Goal: Task Accomplishment & Management: Use online tool/utility

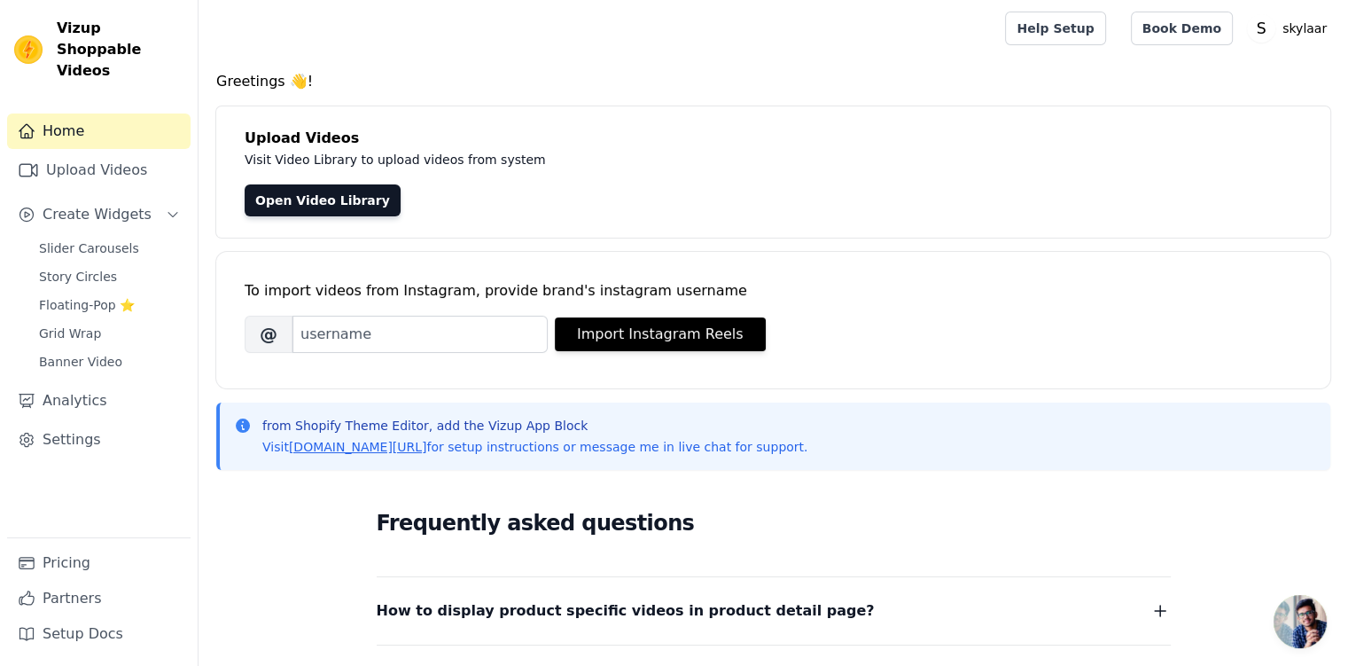
click at [291, 199] on link "Open Video Library" at bounding box center [323, 200] width 156 height 32
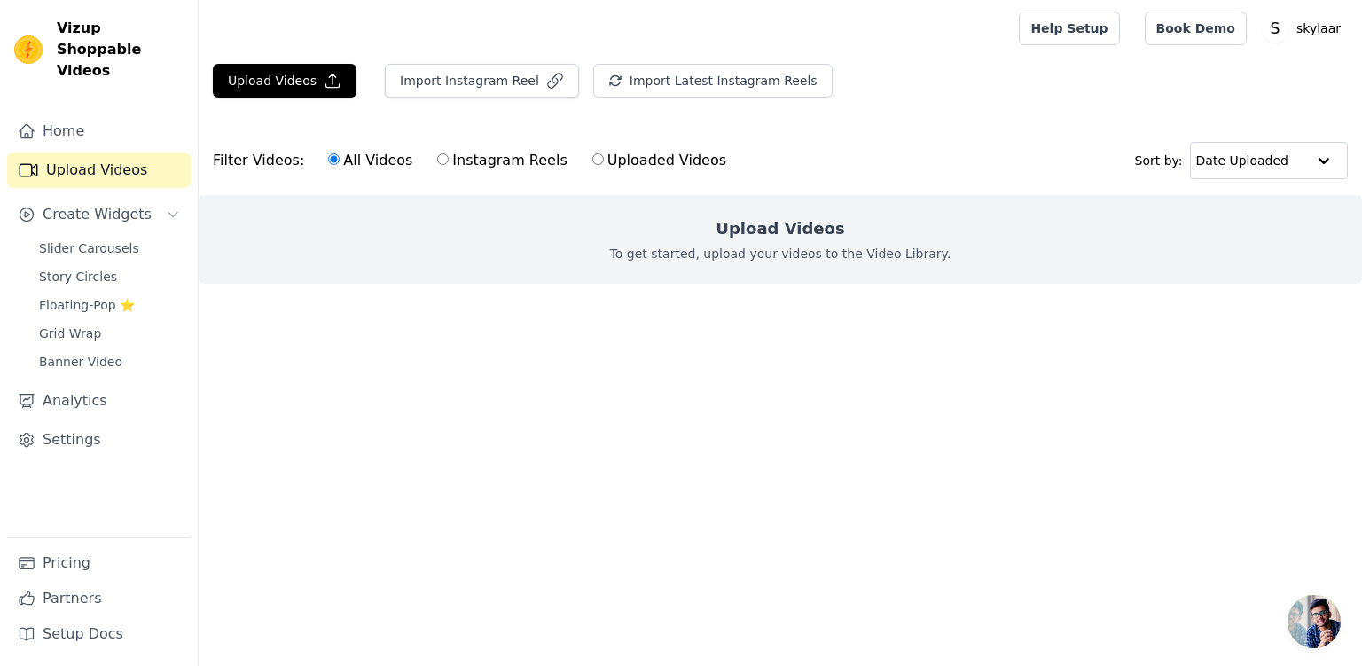
click at [816, 250] on p "To get started, upload your videos to the Video Library." at bounding box center [780, 254] width 341 height 18
click at [777, 238] on h2 "Upload Videos" at bounding box center [779, 228] width 129 height 25
click at [801, 242] on div "Upload Videos To get started, upload your videos to the Video Library." at bounding box center [780, 239] width 1163 height 89
click at [490, 85] on button "Import Instagram Reel" at bounding box center [482, 81] width 194 height 34
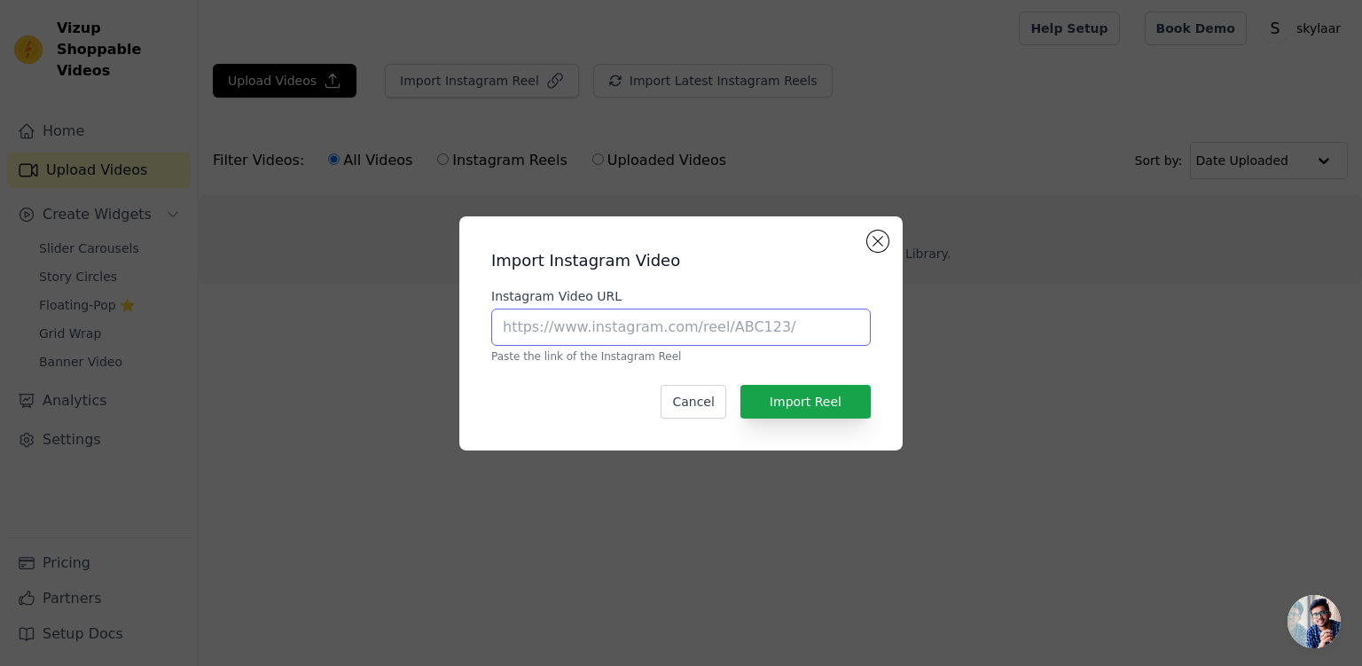
paste input "https://www.instagram.com/reel/DNjOK7ex9IC/?utm_source=ig_web_copy_link&igsh=ZT…"
type input "https://www.instagram.com/reel/DNjOK7ex9IC/?utm_source=ig_web_copy_link&igsh=ZT…"
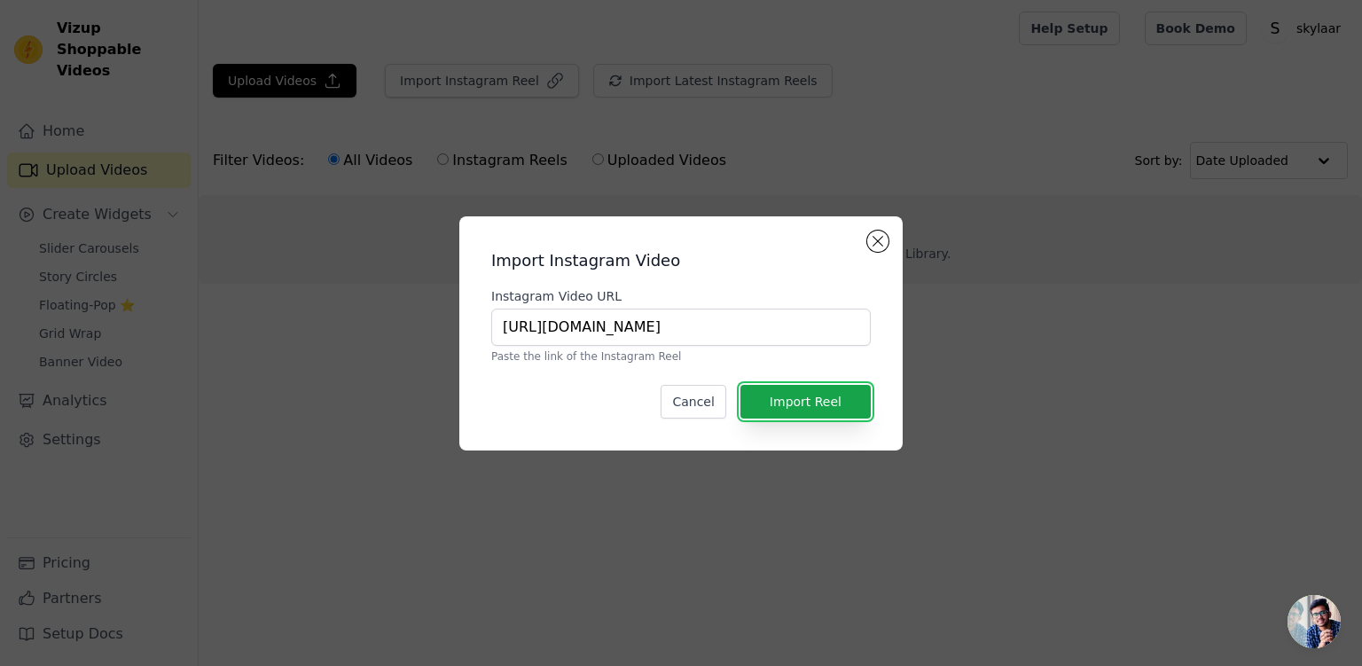
click at [816, 405] on button "Import Reel" at bounding box center [805, 402] width 130 height 34
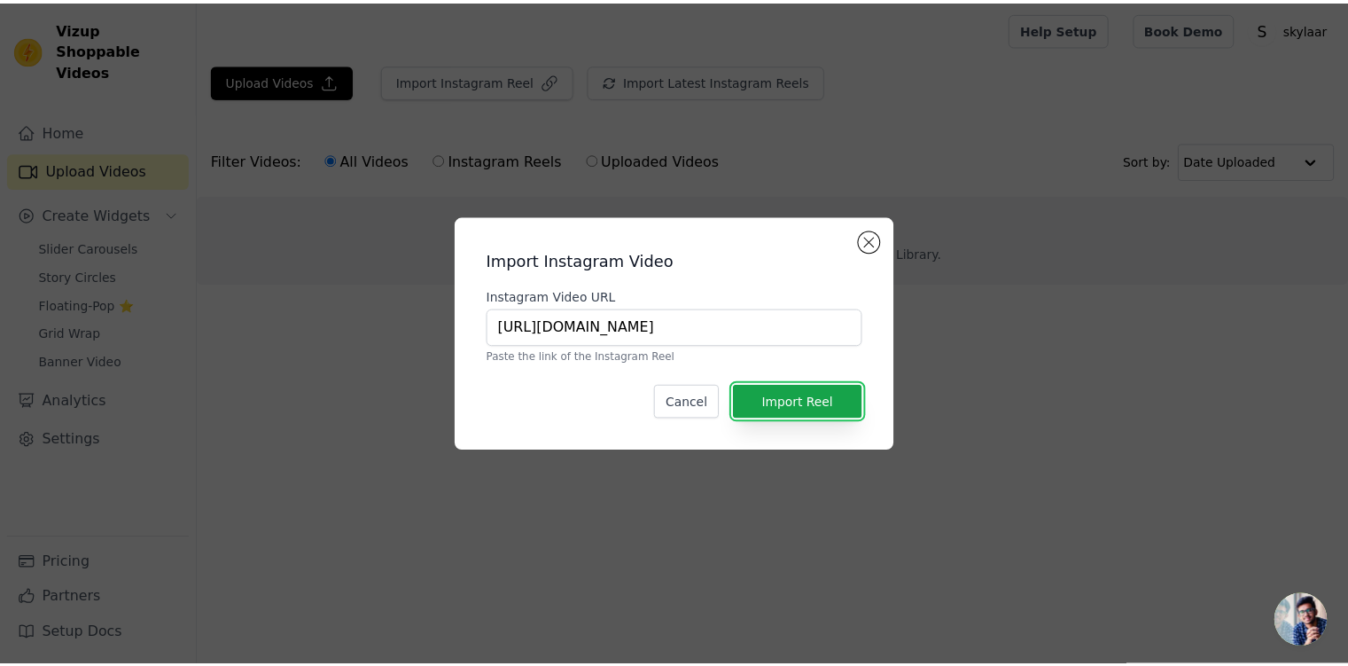
scroll to position [0, 0]
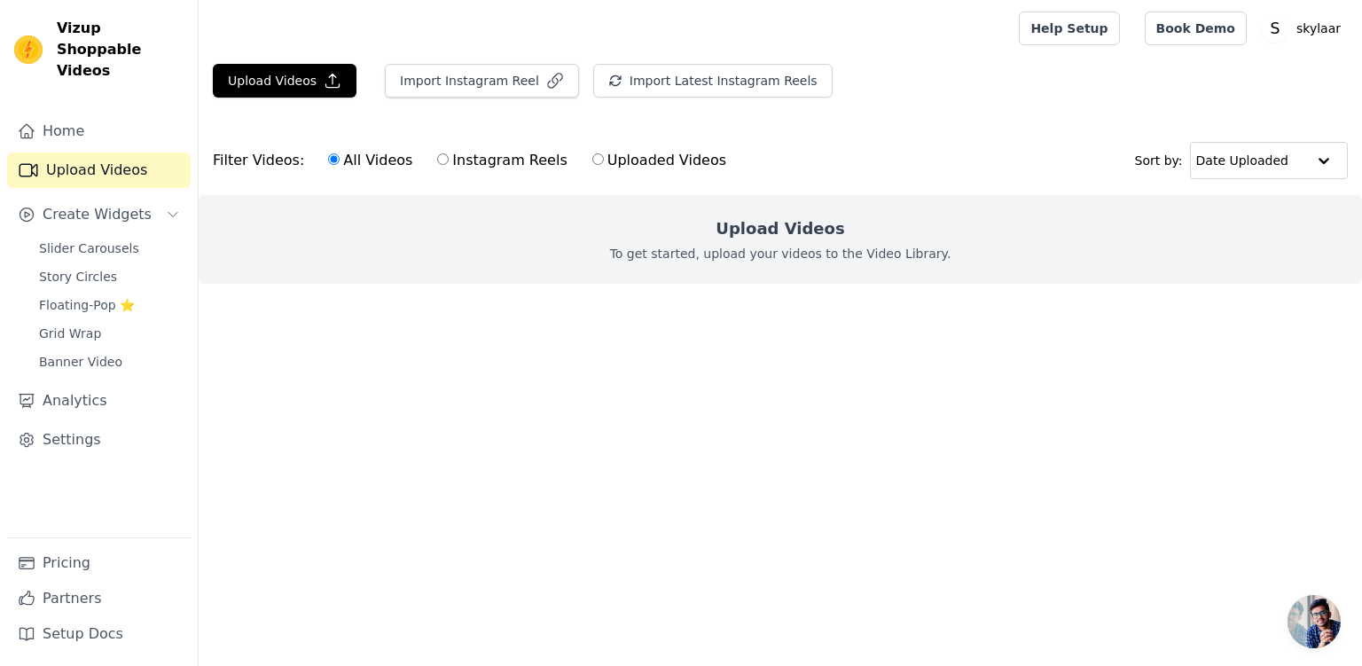
click at [107, 210] on button "Create Widgets" at bounding box center [98, 214] width 183 height 35
click at [101, 205] on button "Create Widgets" at bounding box center [98, 214] width 183 height 35
click at [69, 239] on span "Slider Carousels" at bounding box center [89, 248] width 100 height 18
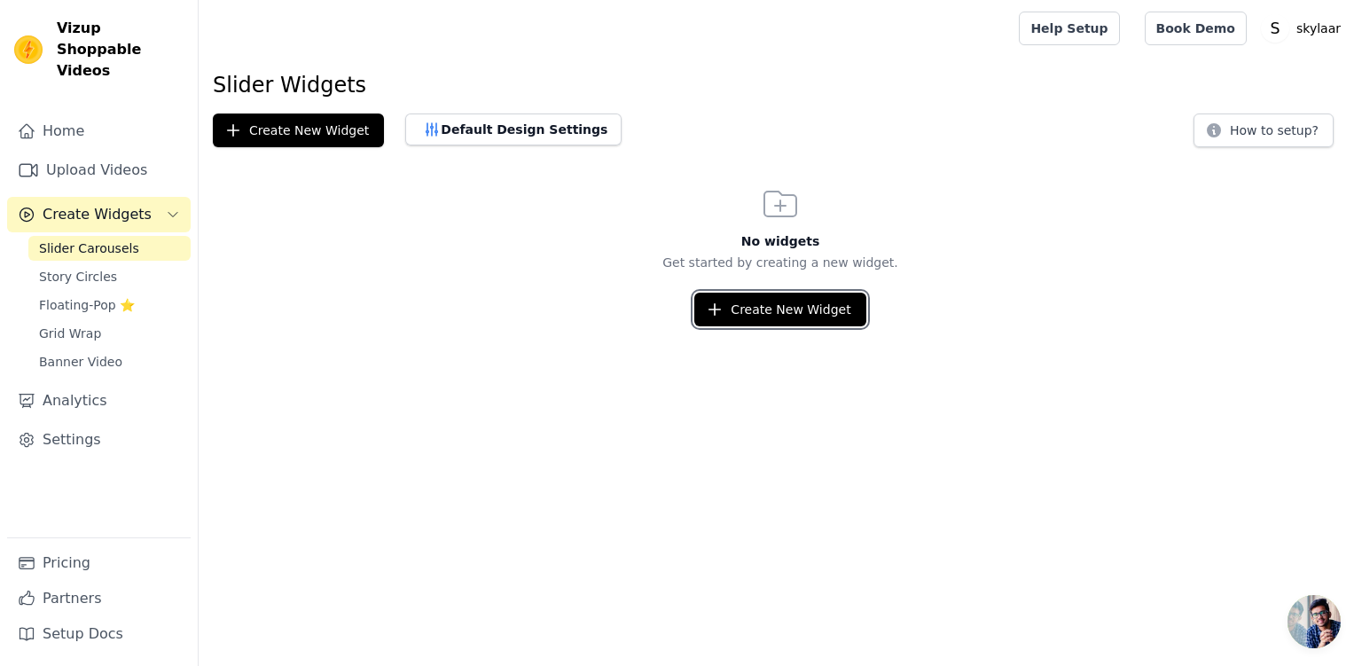
click at [805, 311] on button "Create New Widget" at bounding box center [779, 310] width 171 height 34
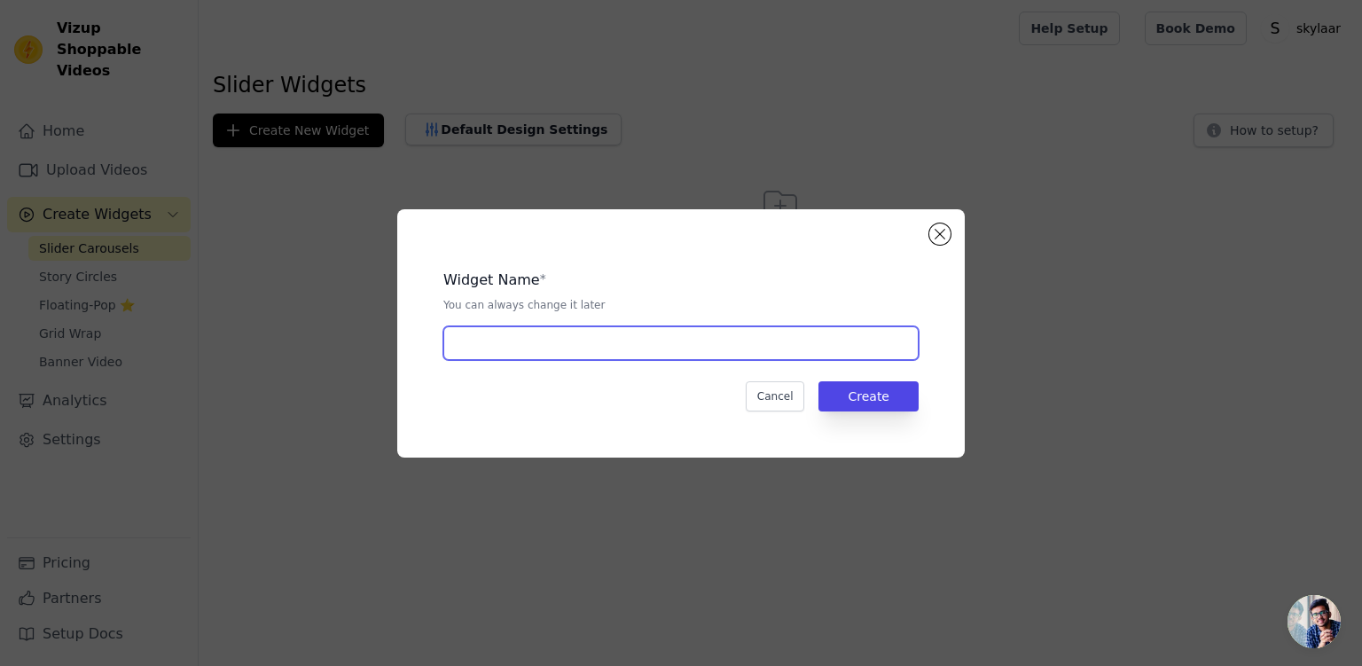
click at [640, 345] on input "text" at bounding box center [680, 343] width 475 height 34
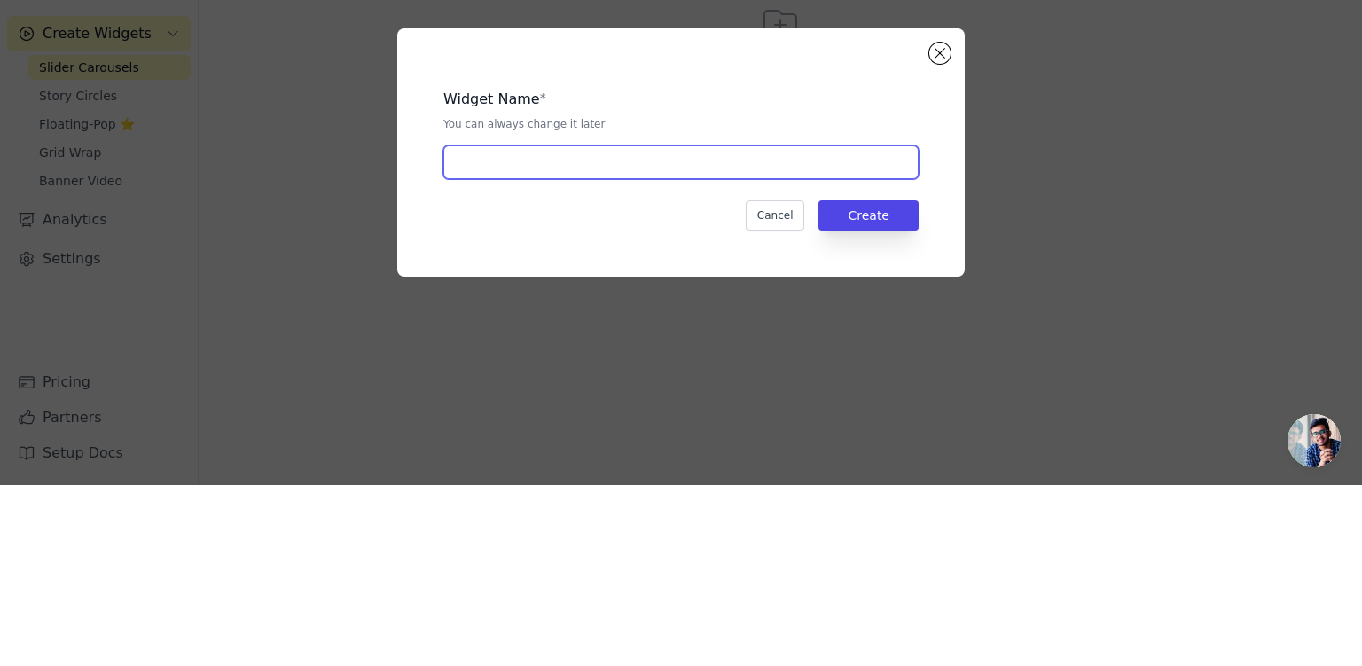
type input "s"
type input "Skylaar videos"
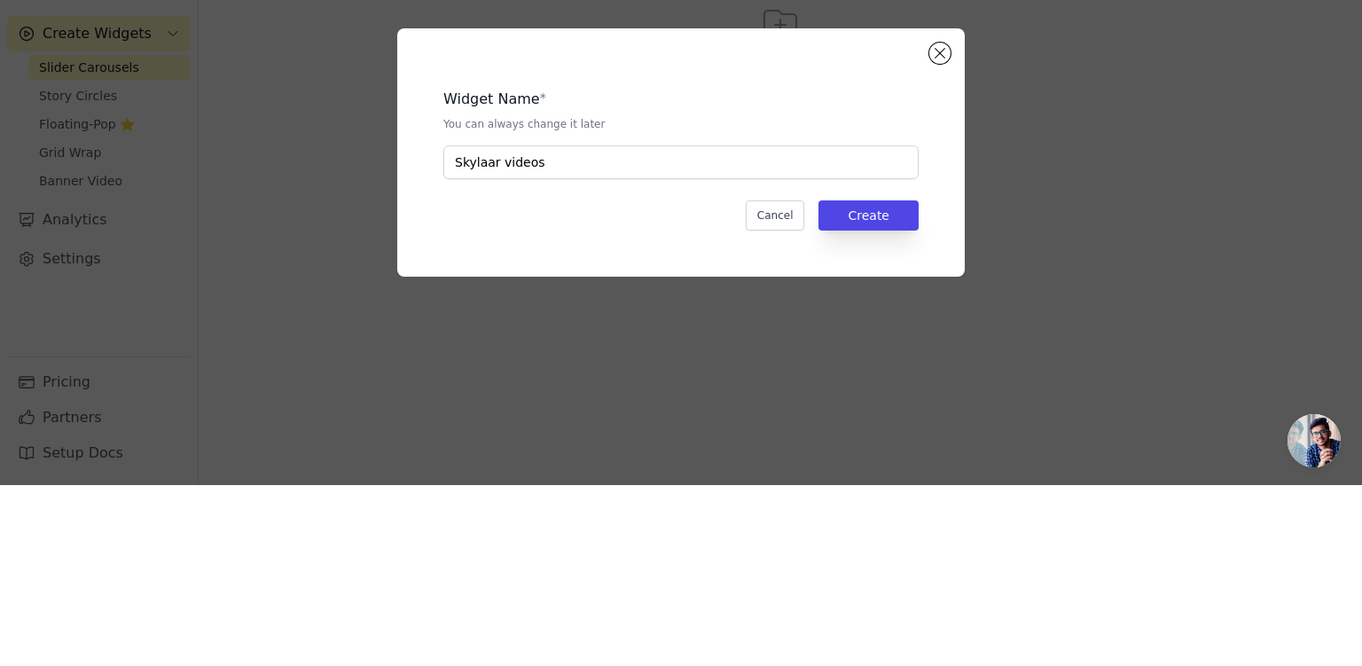
click at [878, 398] on button "Create" at bounding box center [868, 396] width 100 height 30
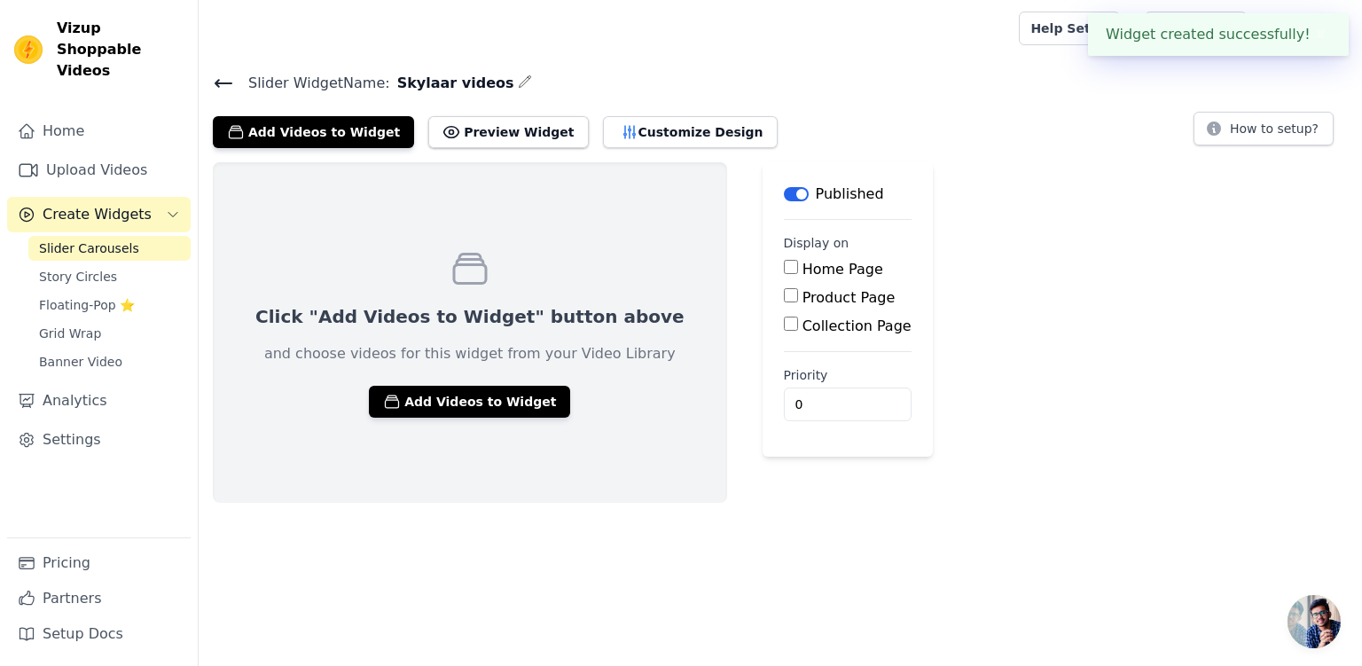
click at [784, 296] on input "Product Page" at bounding box center [791, 295] width 14 height 14
checkbox input "true"
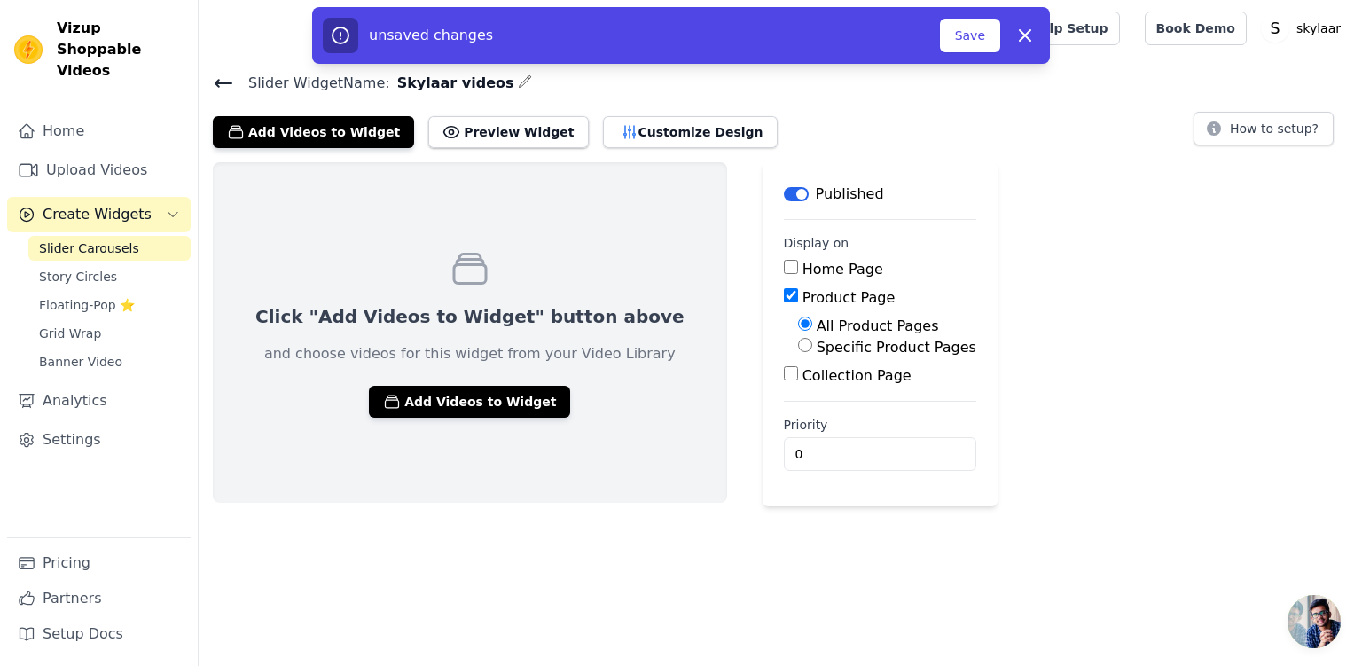
click at [784, 266] on input "Home Page" at bounding box center [791, 267] width 14 height 14
click at [402, 402] on button "Add Videos to Widget" at bounding box center [469, 402] width 201 height 32
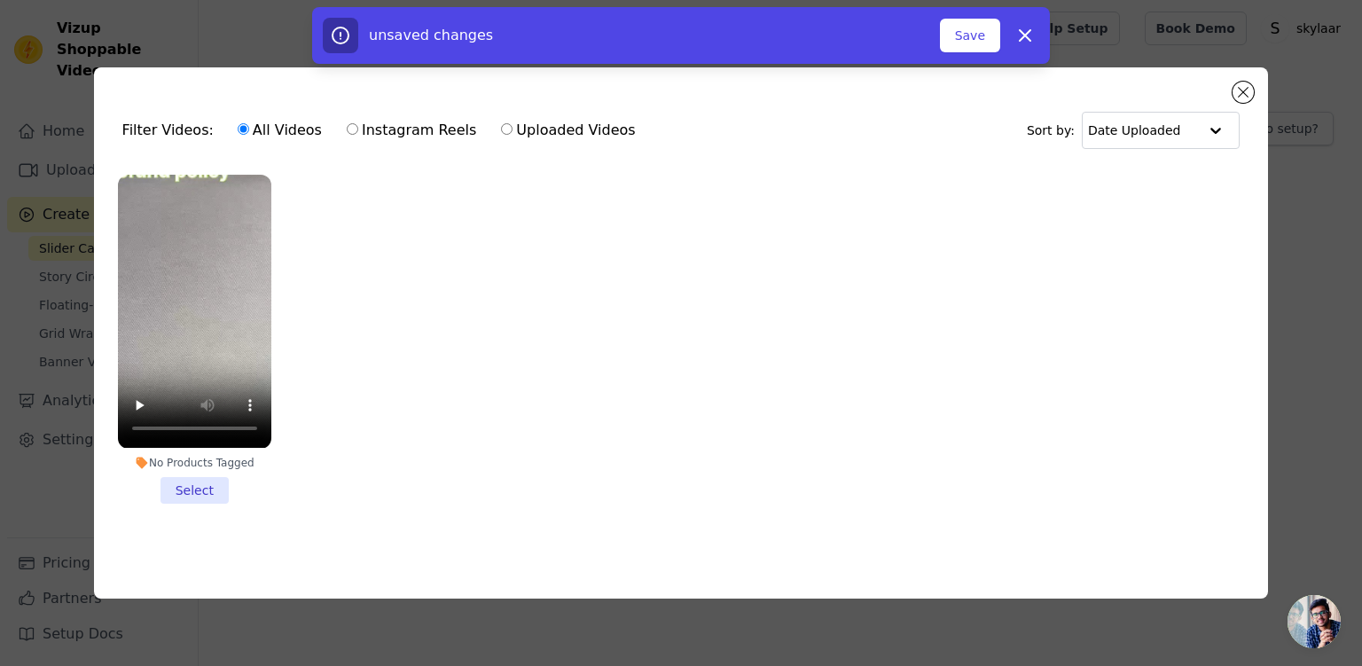
click at [195, 483] on li "No Products Tagged Select" at bounding box center [194, 339] width 153 height 328
click at [0, 0] on input "No Products Tagged Select" at bounding box center [0, 0] width 0 height 0
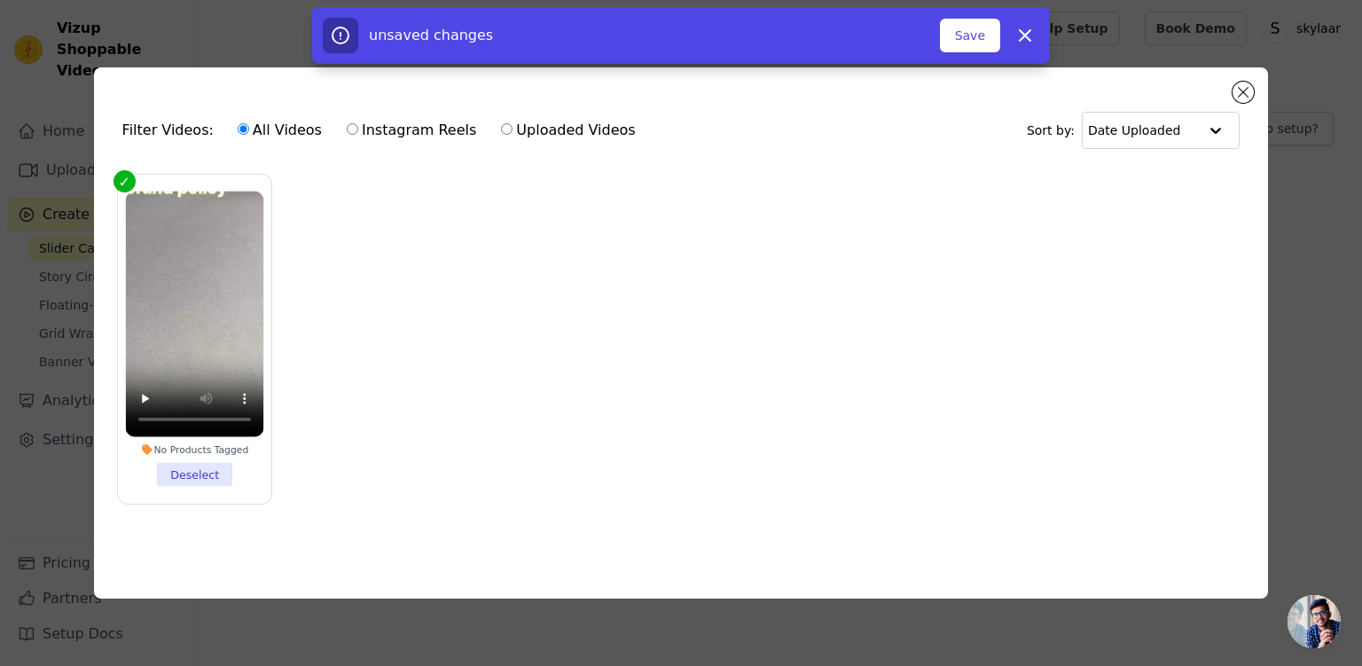
click at [1243, 89] on button "Close modal" at bounding box center [1242, 92] width 21 height 21
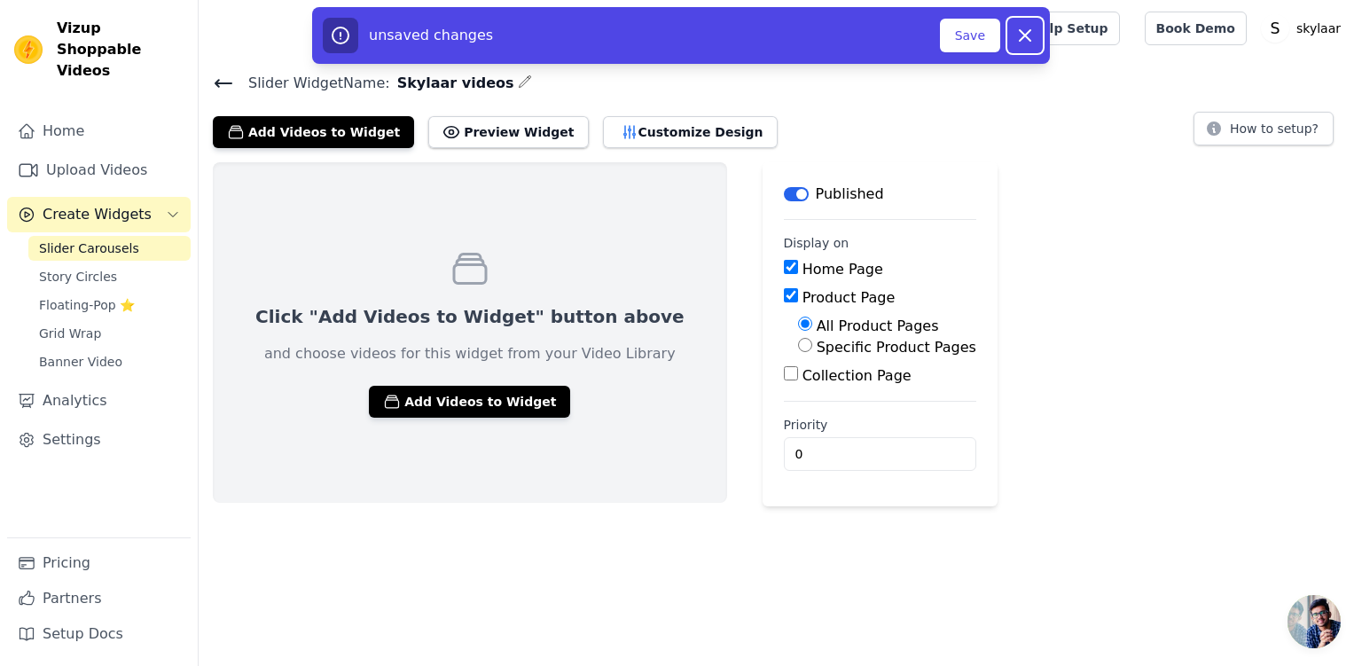
click at [1027, 52] on button "Dismiss" at bounding box center [1024, 35] width 35 height 35
checkbox input "false"
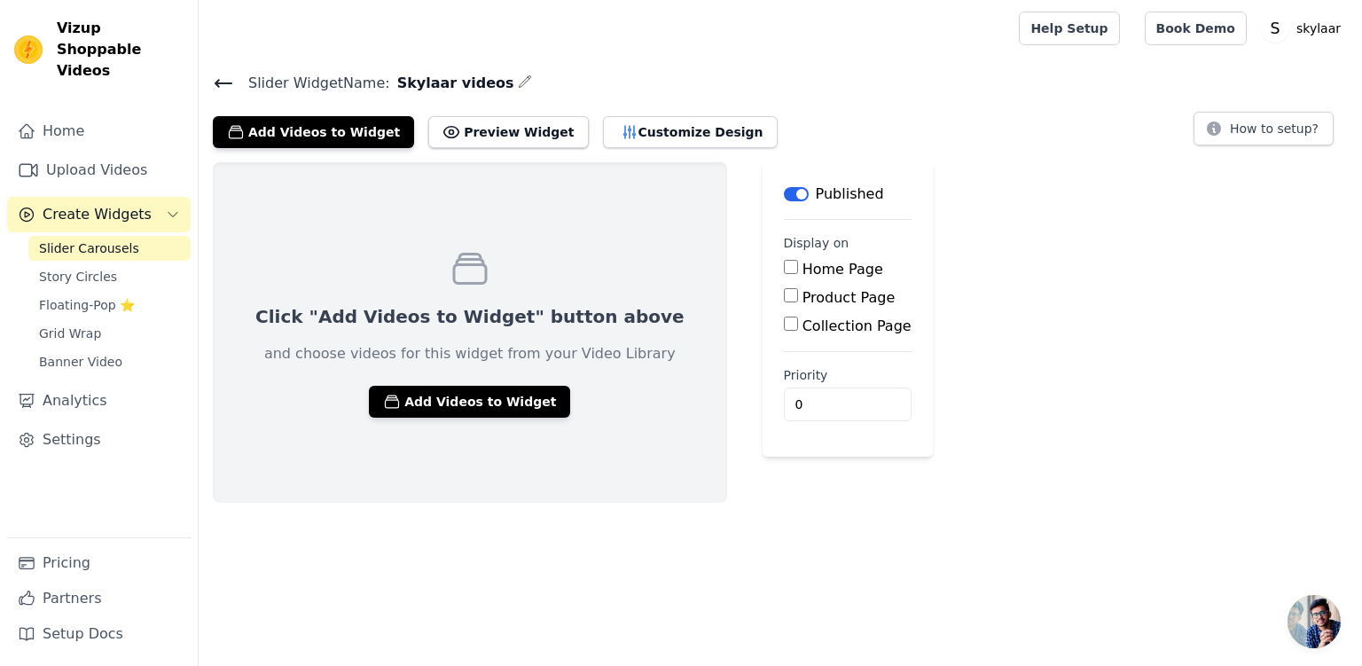
click at [53, 268] on span "Story Circles" at bounding box center [78, 277] width 78 height 18
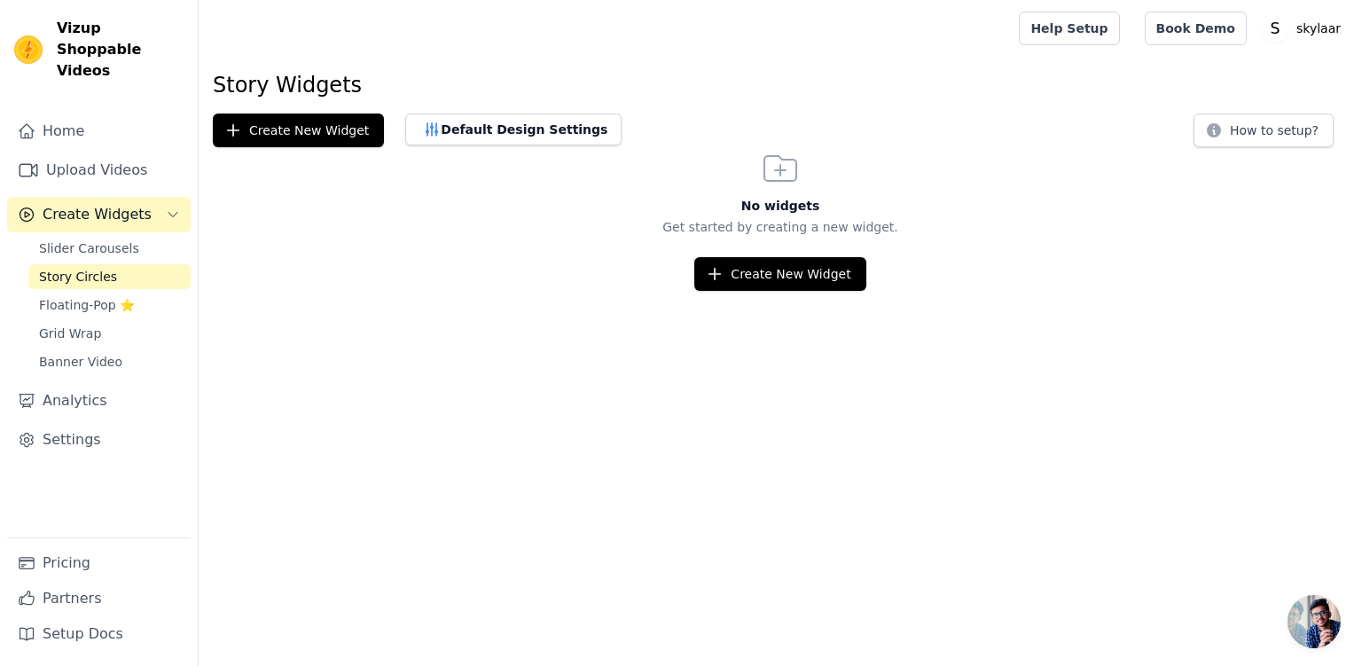
click at [779, 275] on button "Create New Widget" at bounding box center [779, 274] width 171 height 34
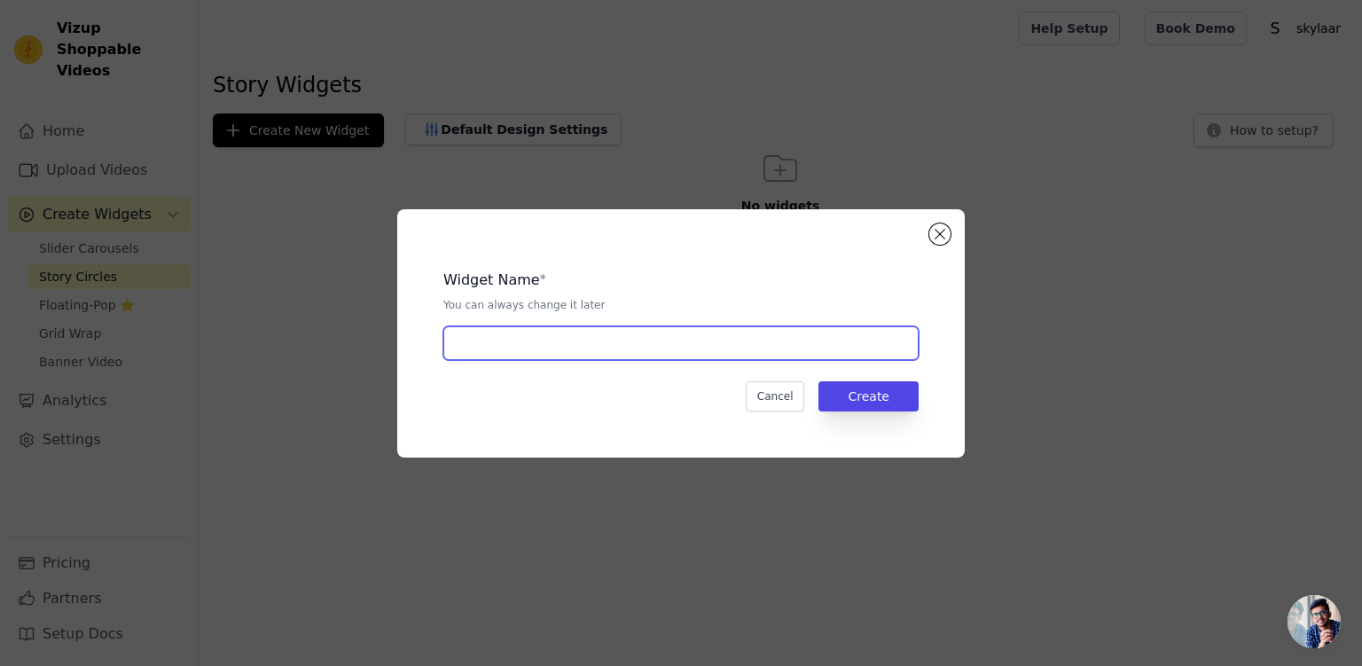
click at [661, 345] on input "text" at bounding box center [680, 343] width 475 height 34
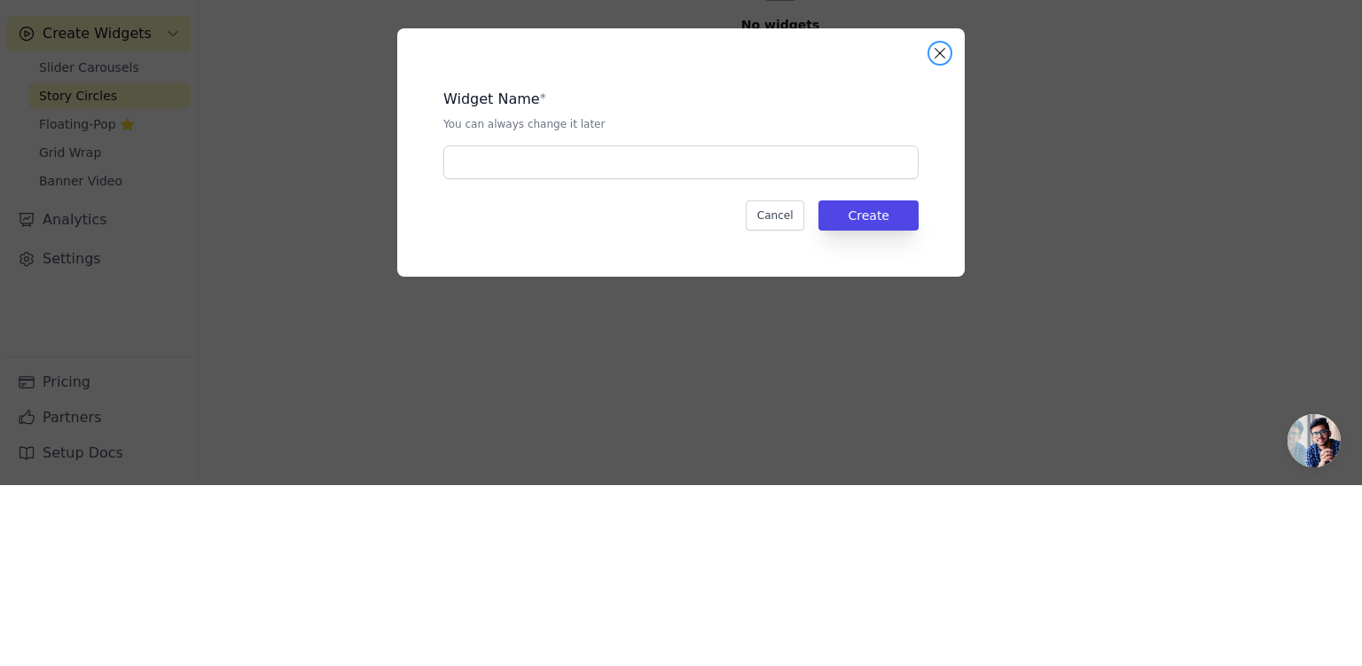
click at [940, 225] on button "Close modal" at bounding box center [939, 233] width 21 height 21
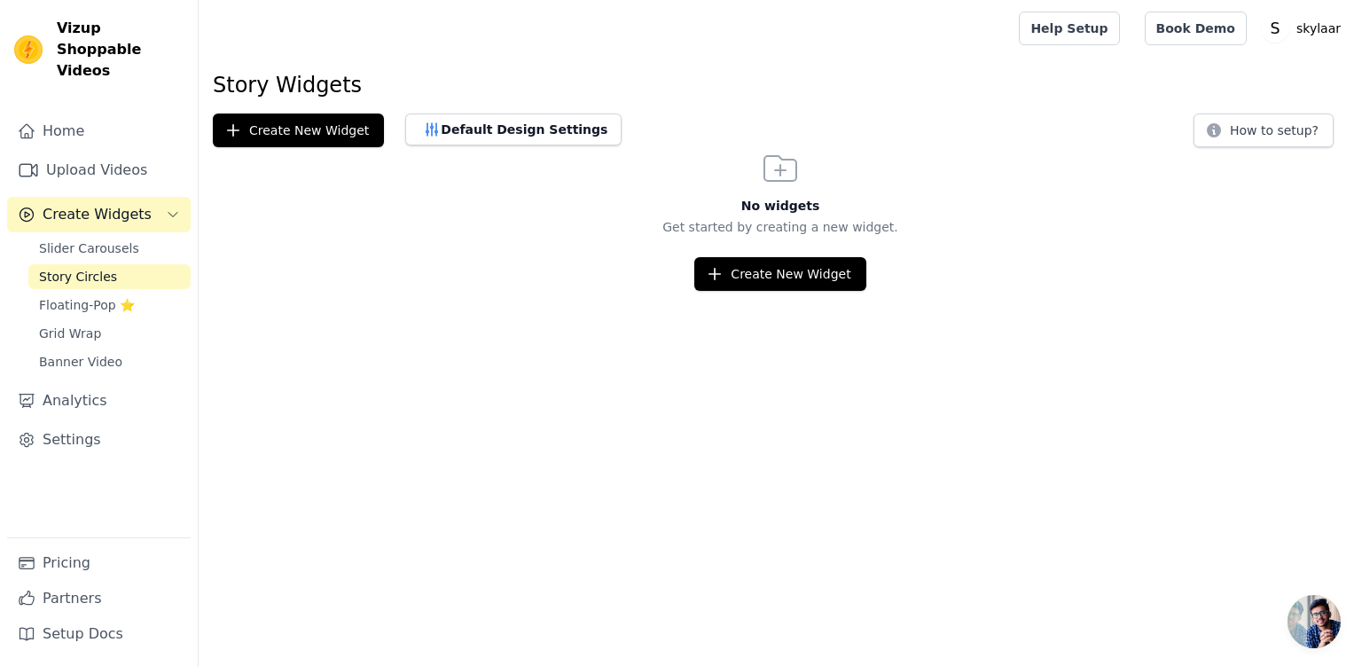
click at [804, 279] on button "Create New Widget" at bounding box center [779, 274] width 171 height 34
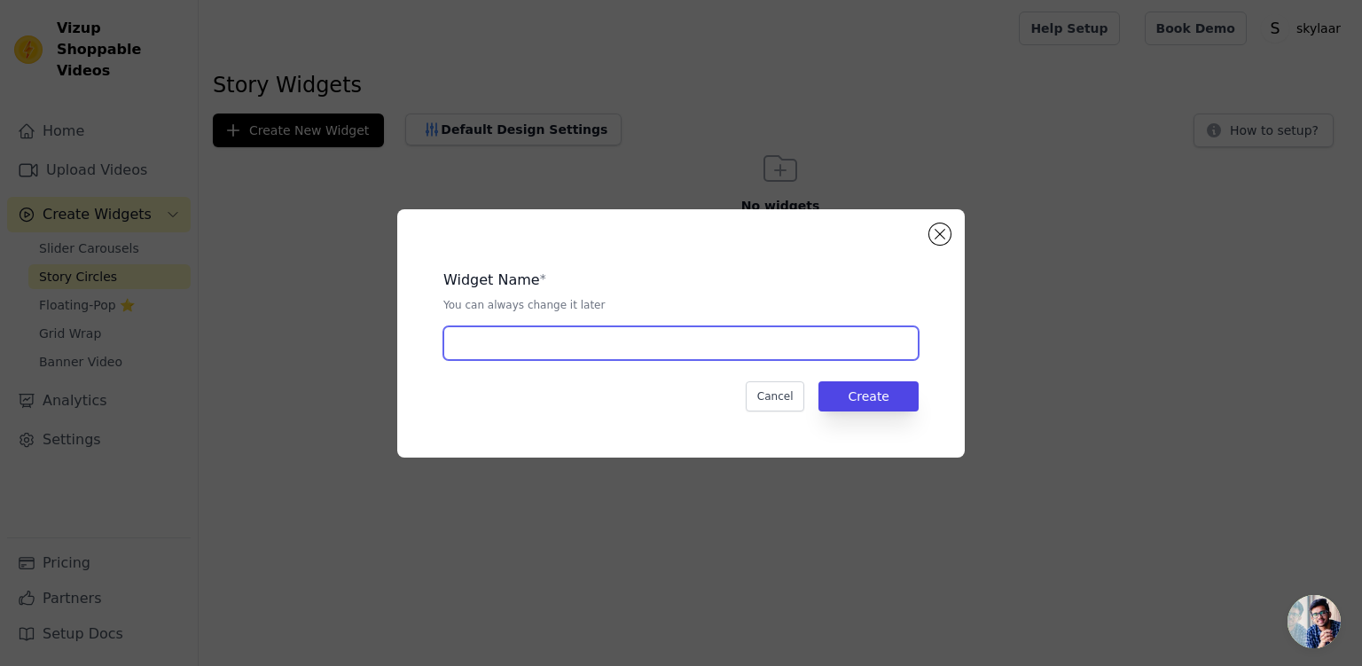
click at [669, 346] on input "text" at bounding box center [680, 343] width 475 height 34
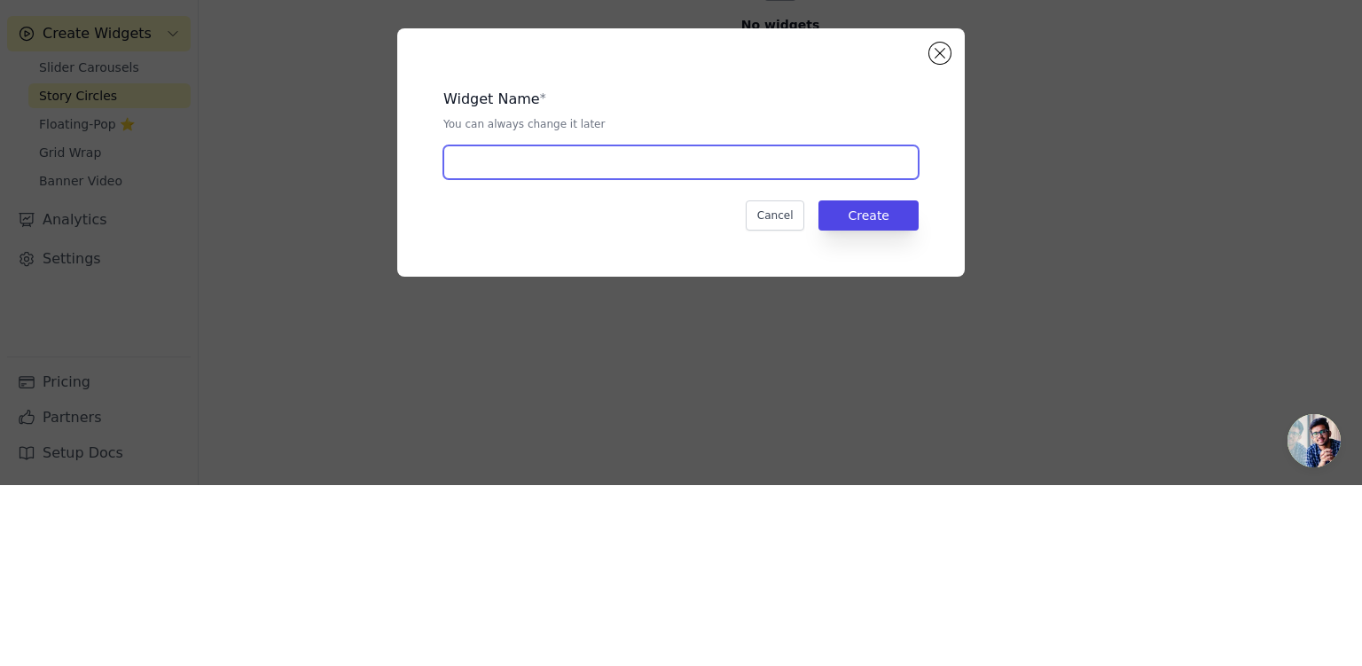
click at [624, 343] on input "text" at bounding box center [680, 343] width 475 height 34
type input "Skylaar videos"
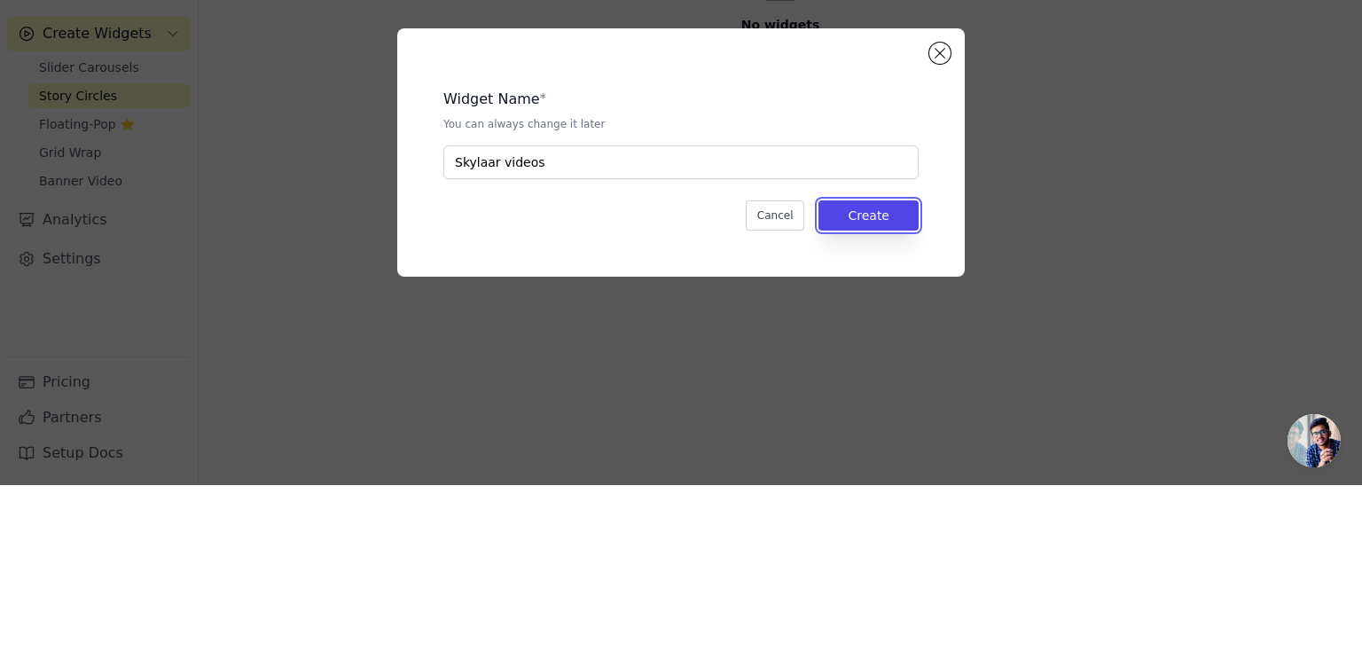
click at [872, 400] on button "Create" at bounding box center [868, 396] width 100 height 30
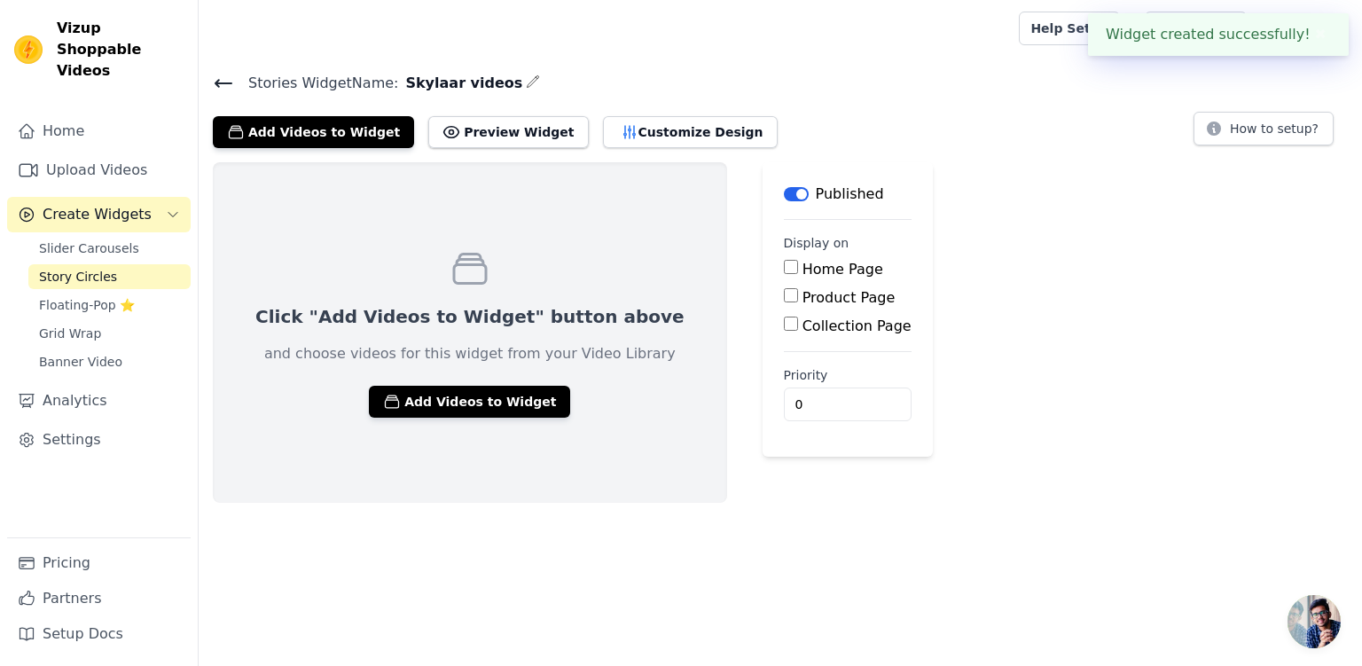
click at [784, 267] on input "Home Page" at bounding box center [791, 267] width 14 height 14
checkbox input "true"
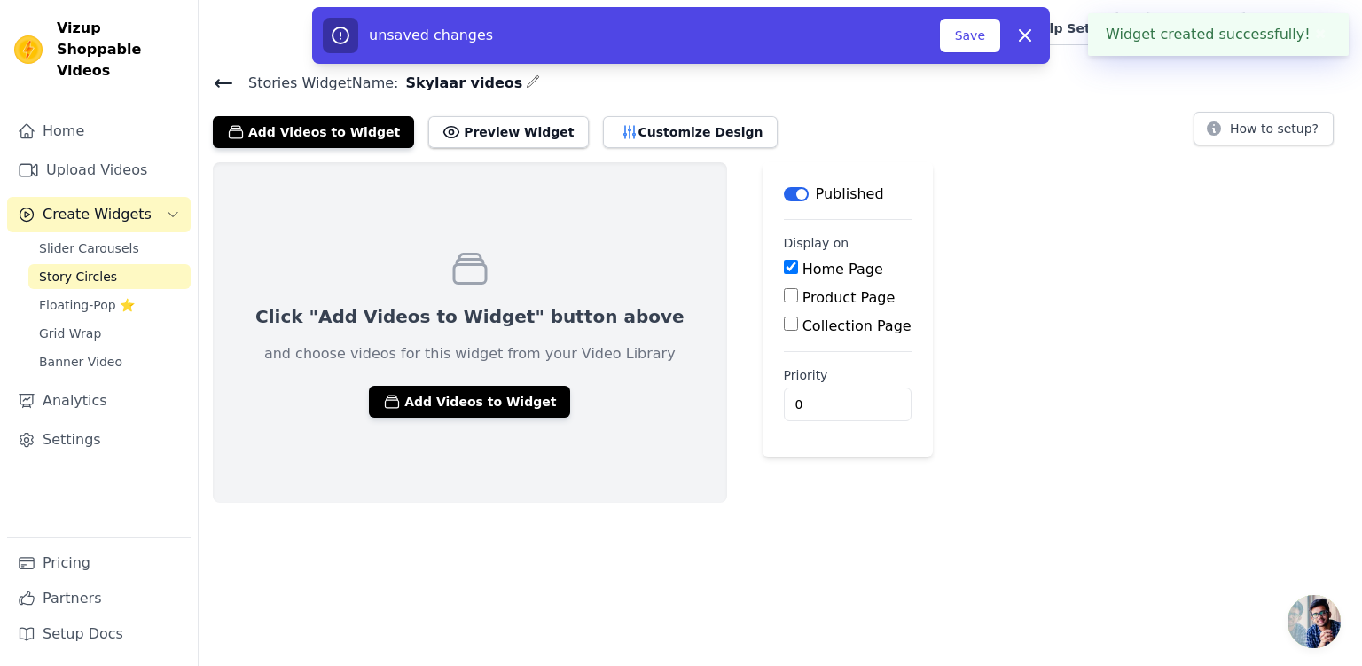
click at [784, 294] on input "Product Page" at bounding box center [791, 295] width 14 height 14
checkbox input "true"
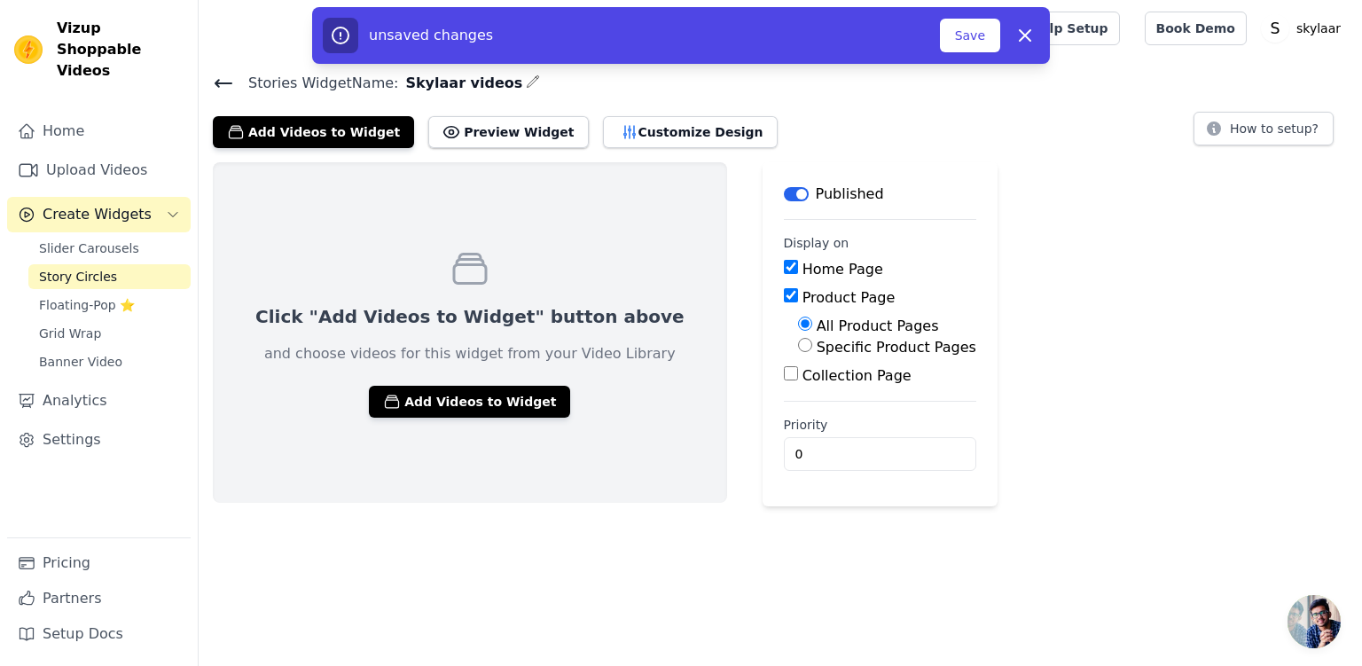
click at [970, 37] on button "Save" at bounding box center [970, 36] width 60 height 34
click at [967, 39] on button "Save" at bounding box center [970, 36] width 60 height 34
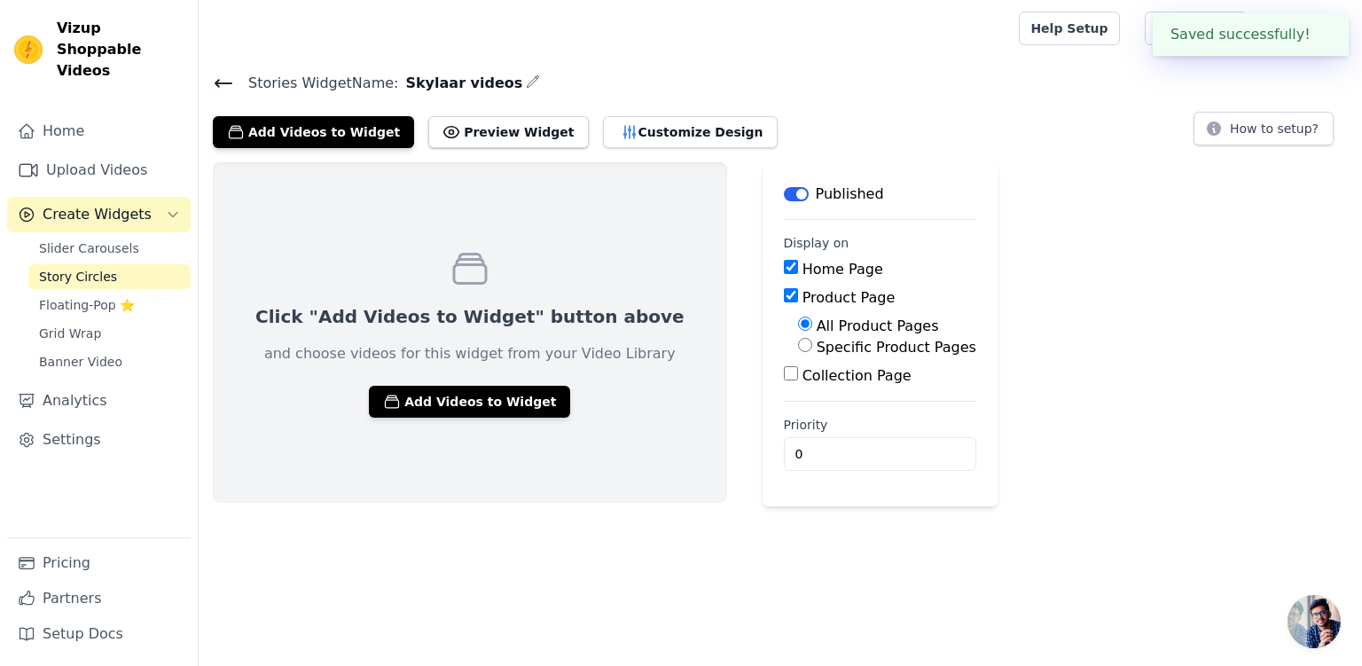
click at [390, 408] on button "Add Videos to Widget" at bounding box center [469, 402] width 201 height 32
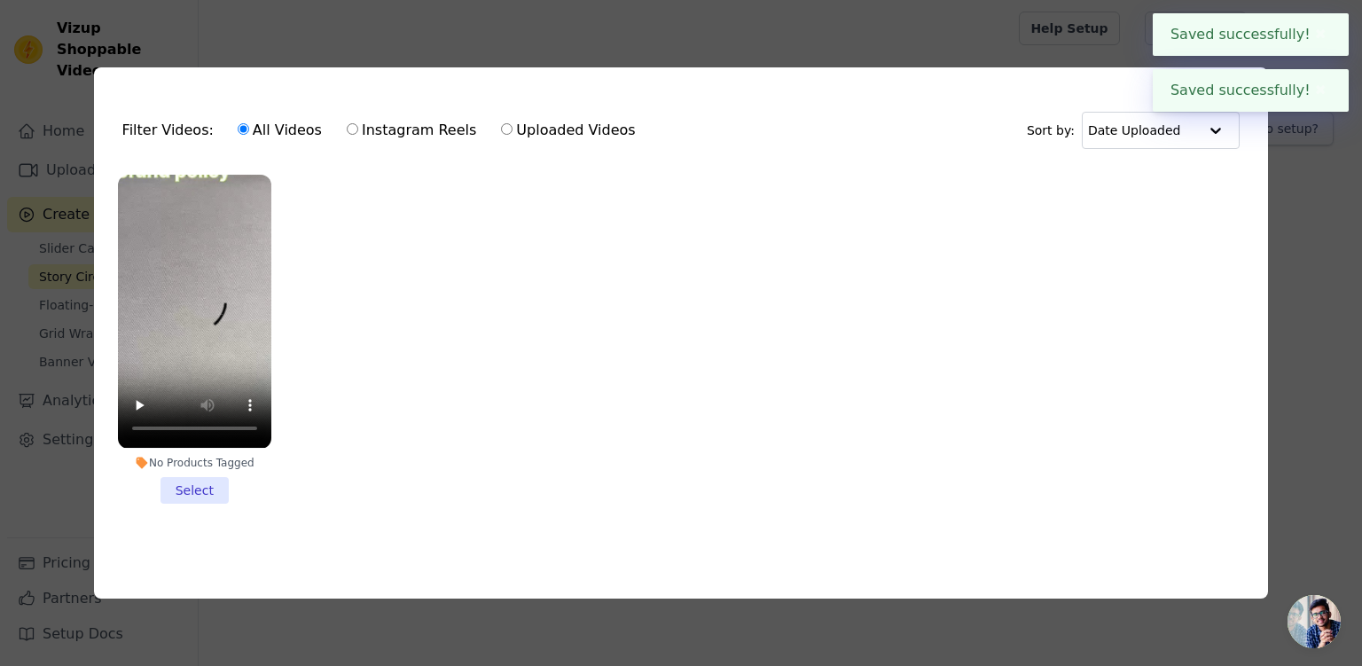
click at [1315, 37] on button "✖" at bounding box center [1320, 34] width 20 height 21
click at [1243, 89] on button "Close modal" at bounding box center [1242, 92] width 21 height 21
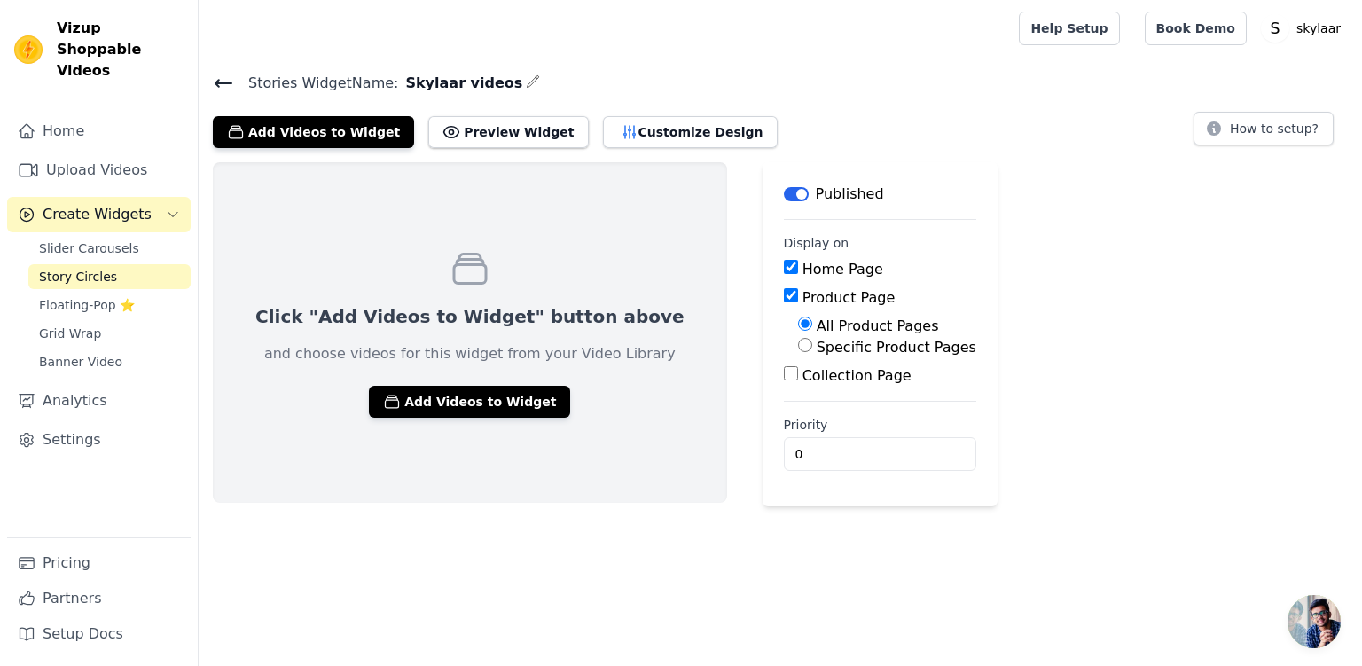
click at [67, 296] on span "Floating-Pop ⭐" at bounding box center [87, 305] width 96 height 18
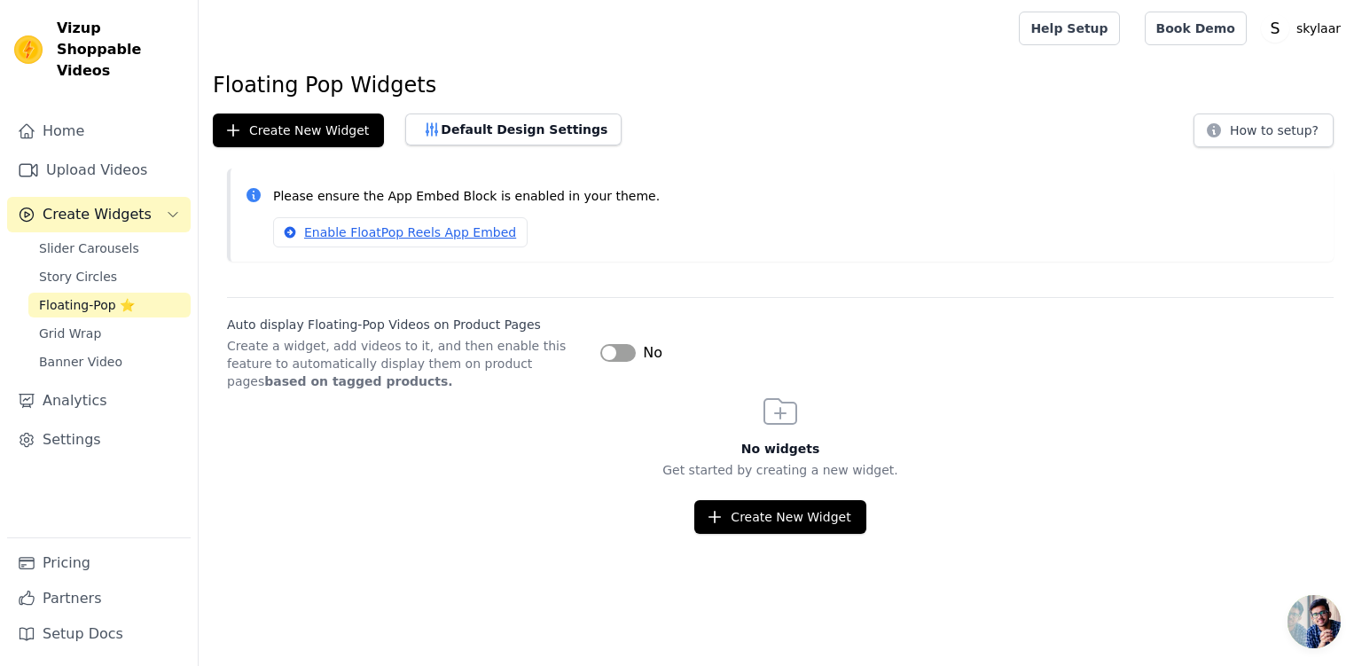
click at [618, 355] on button "Label" at bounding box center [617, 353] width 35 height 18
click at [913, 335] on div "Auto display Floating-Pop Videos on Product Pages Create a widget, add videos t…" at bounding box center [780, 343] width 1106 height 93
click at [62, 353] on span "Banner Video" at bounding box center [80, 362] width 83 height 18
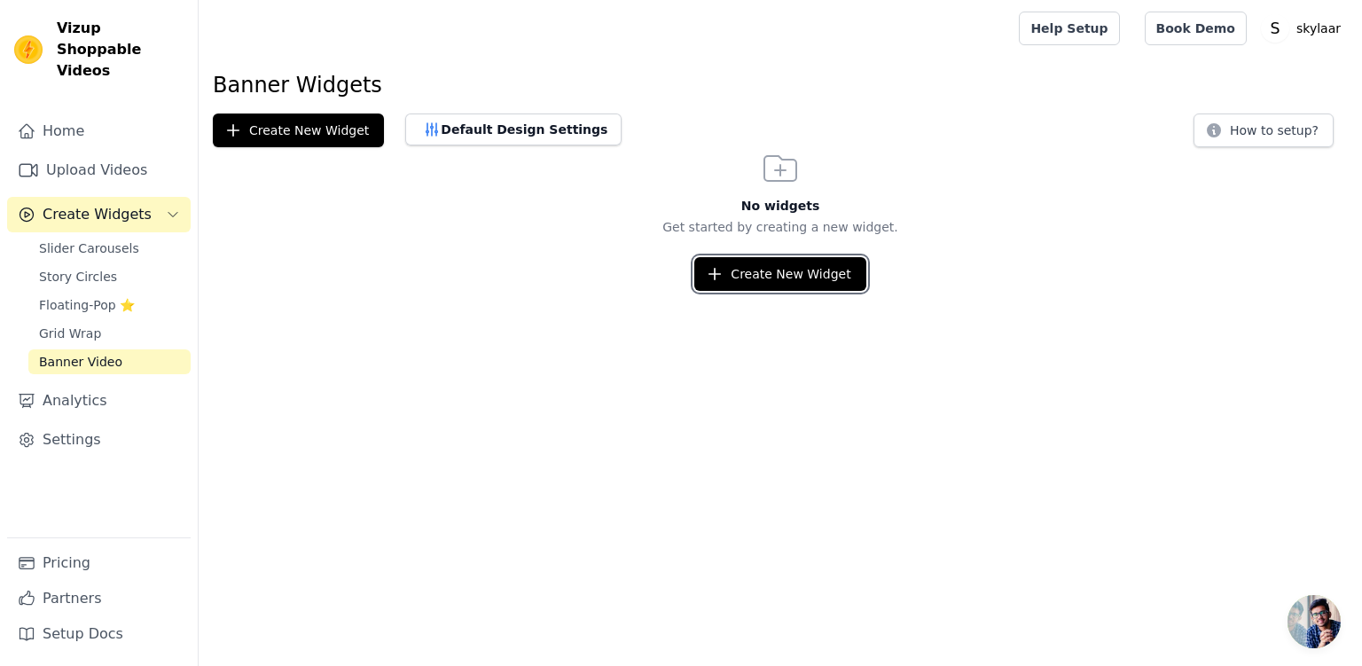
click at [784, 282] on button "Create New Widget" at bounding box center [779, 274] width 171 height 34
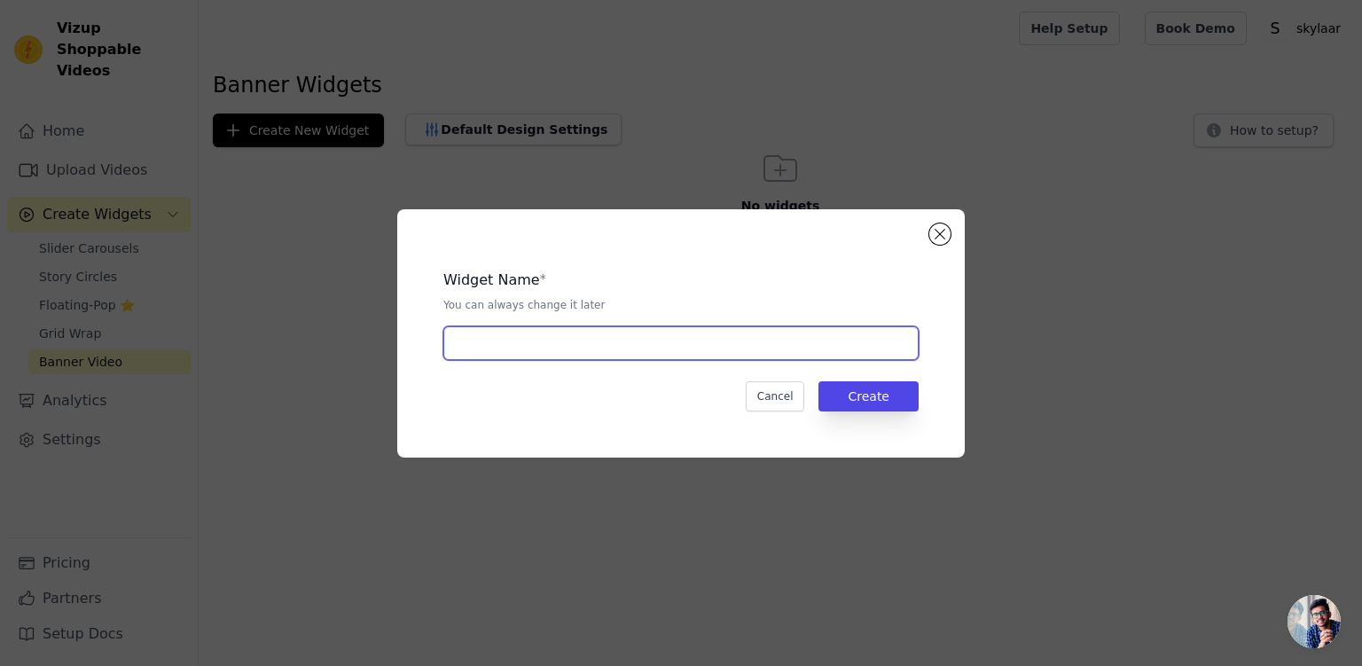
click at [722, 349] on input "text" at bounding box center [680, 343] width 475 height 34
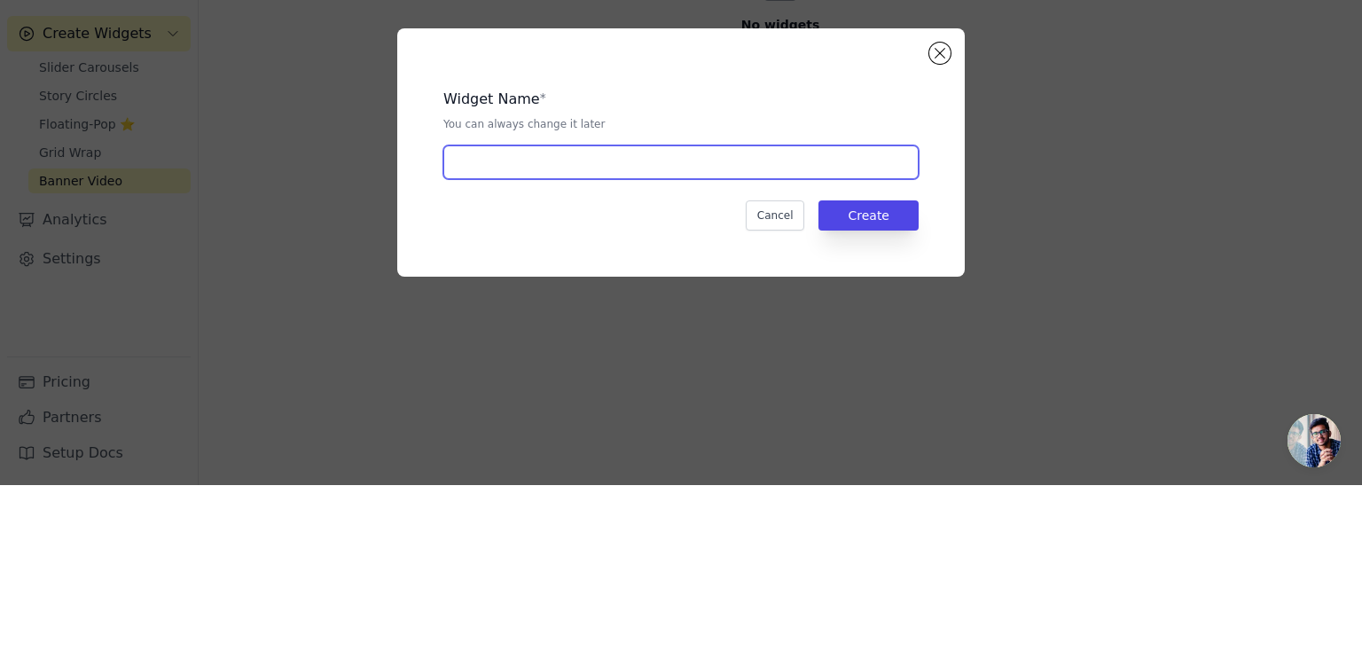
click at [685, 343] on input "text" at bounding box center [680, 343] width 475 height 34
type input "Skylaar videos"
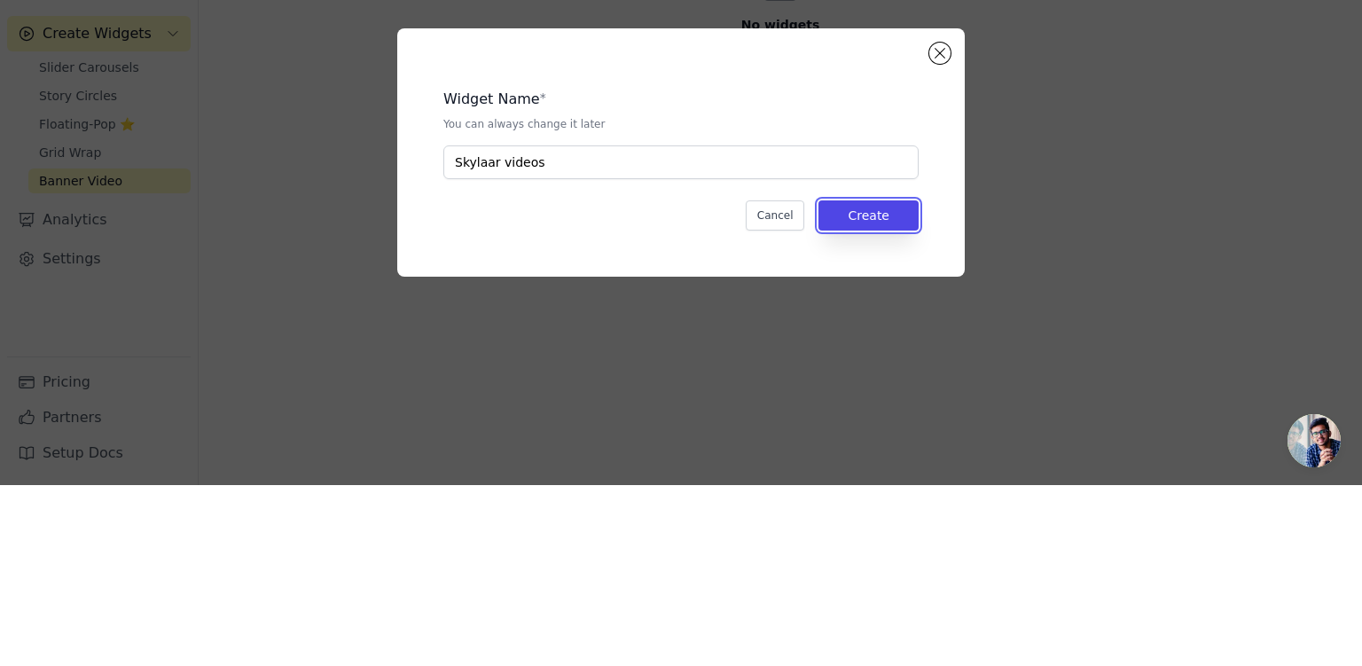
click at [886, 397] on button "Create" at bounding box center [868, 396] width 100 height 30
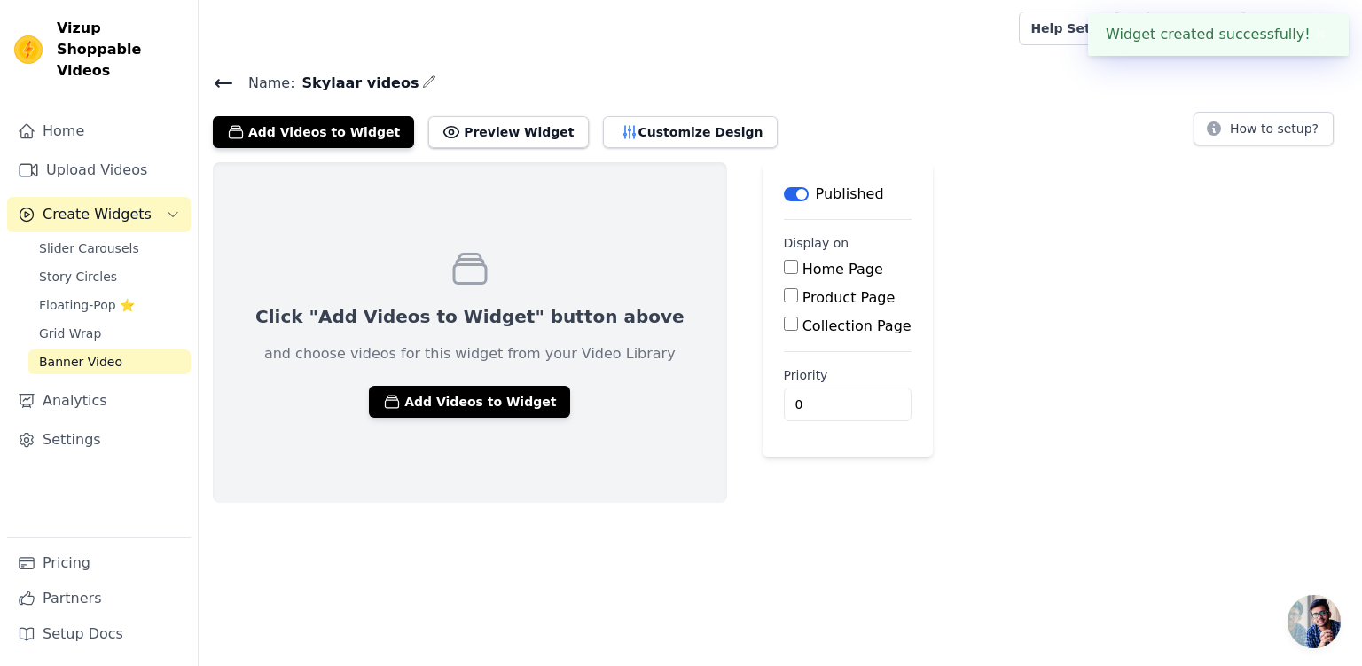
click at [784, 269] on input "Home Page" at bounding box center [791, 267] width 14 height 14
checkbox input "true"
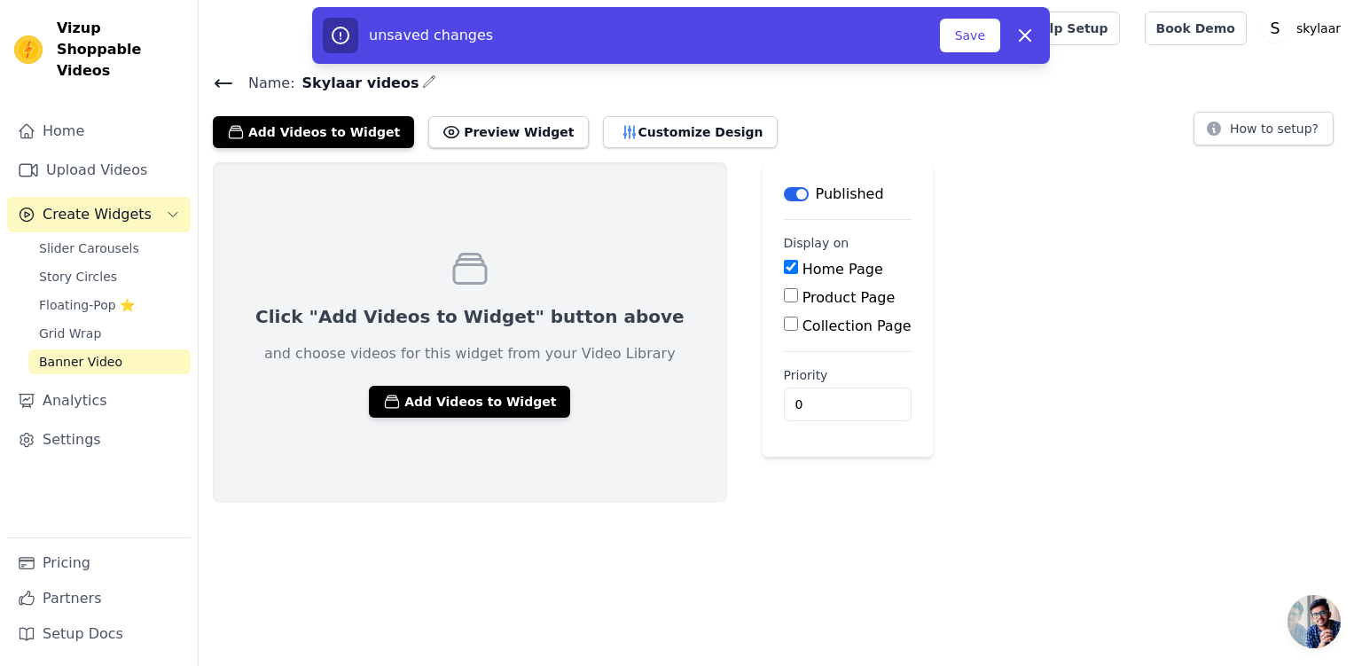
click at [784, 294] on input "Product Page" at bounding box center [791, 295] width 14 height 14
checkbox input "true"
click at [973, 43] on button "Save" at bounding box center [970, 36] width 60 height 34
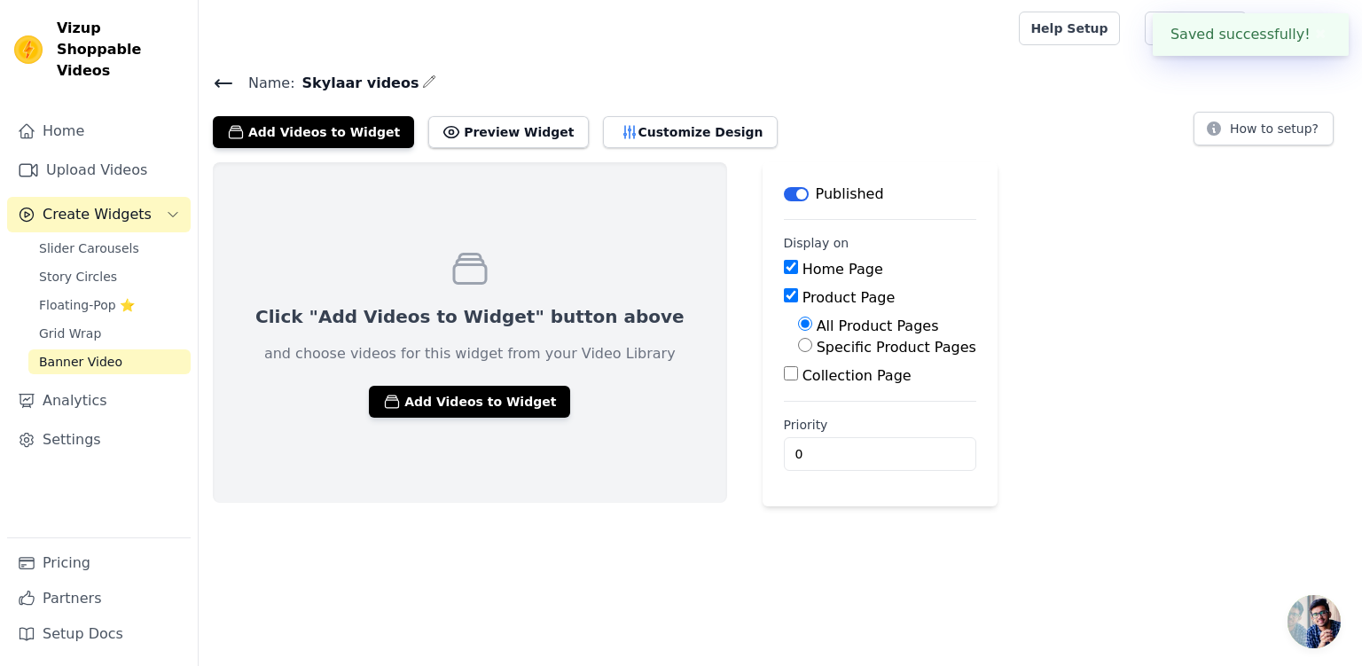
click at [66, 424] on link "Settings" at bounding box center [98, 439] width 183 height 35
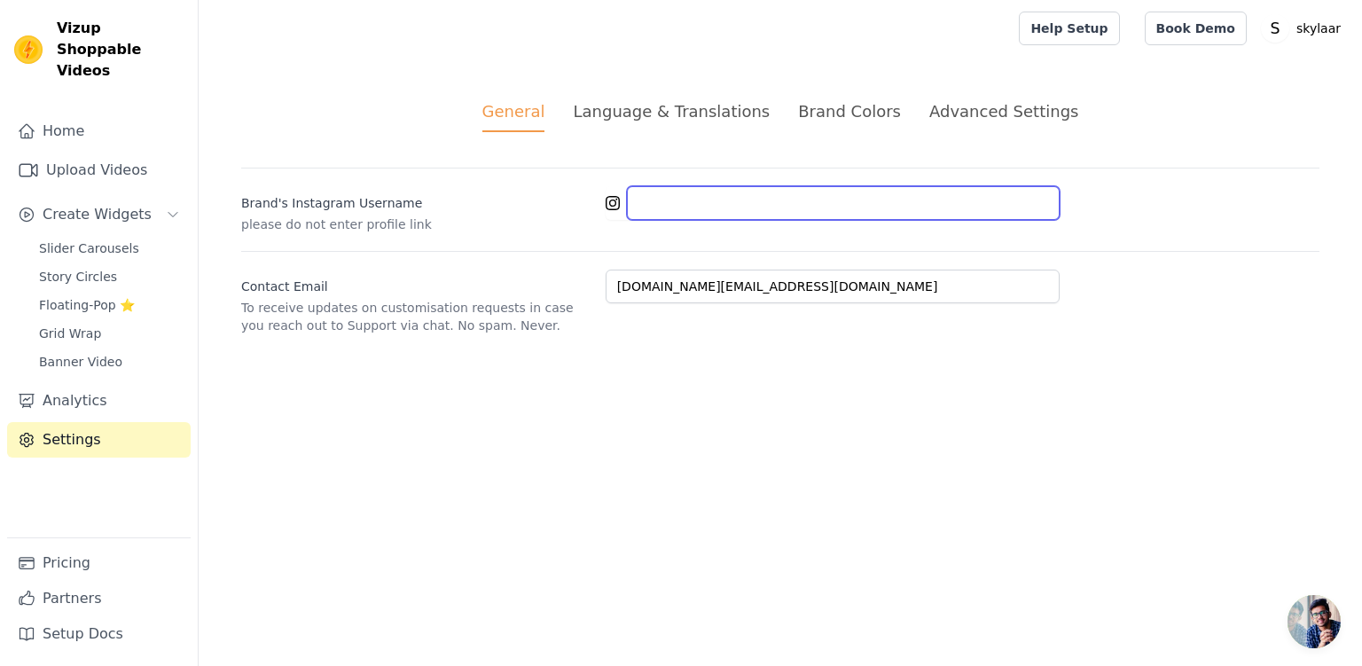
click at [738, 209] on input "Brand's Instagram Username" at bounding box center [843, 203] width 433 height 34
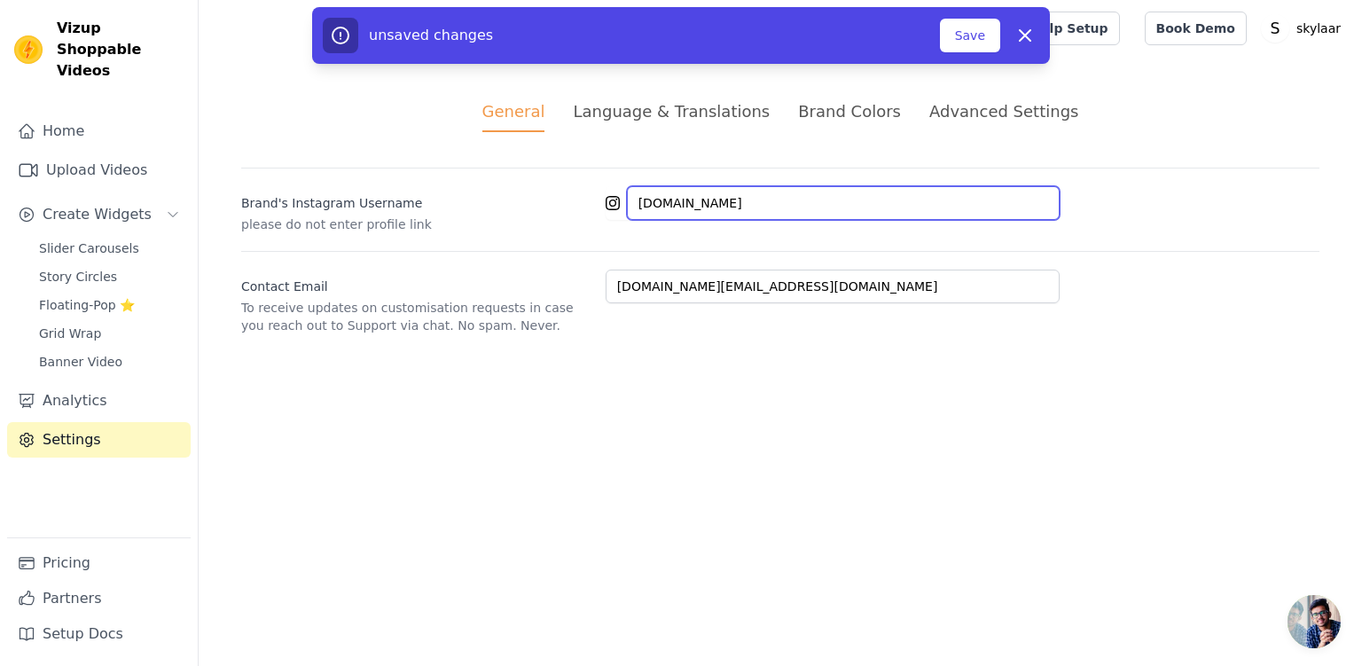
type input "skylaar.shop"
click at [1193, 214] on div "skylaar.shop" at bounding box center [962, 203] width 714 height 34
click at [980, 29] on button "Save" at bounding box center [970, 36] width 60 height 34
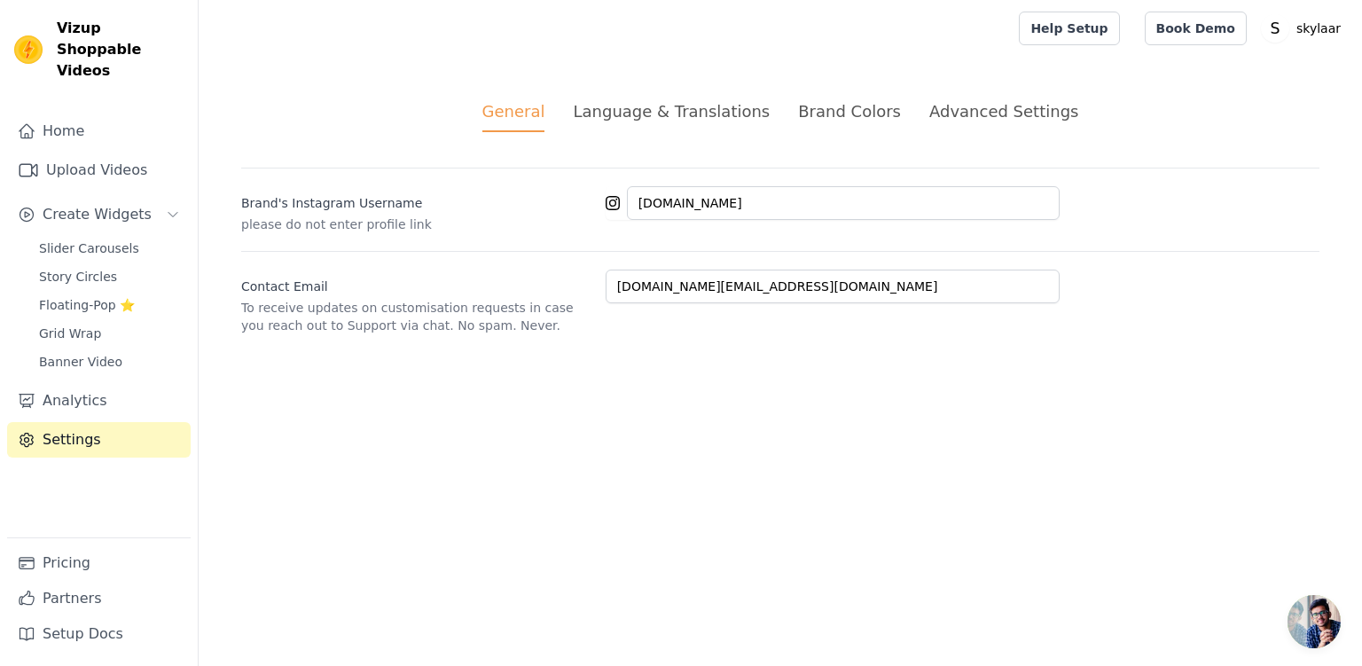
click at [67, 156] on link "Upload Videos" at bounding box center [98, 169] width 183 height 35
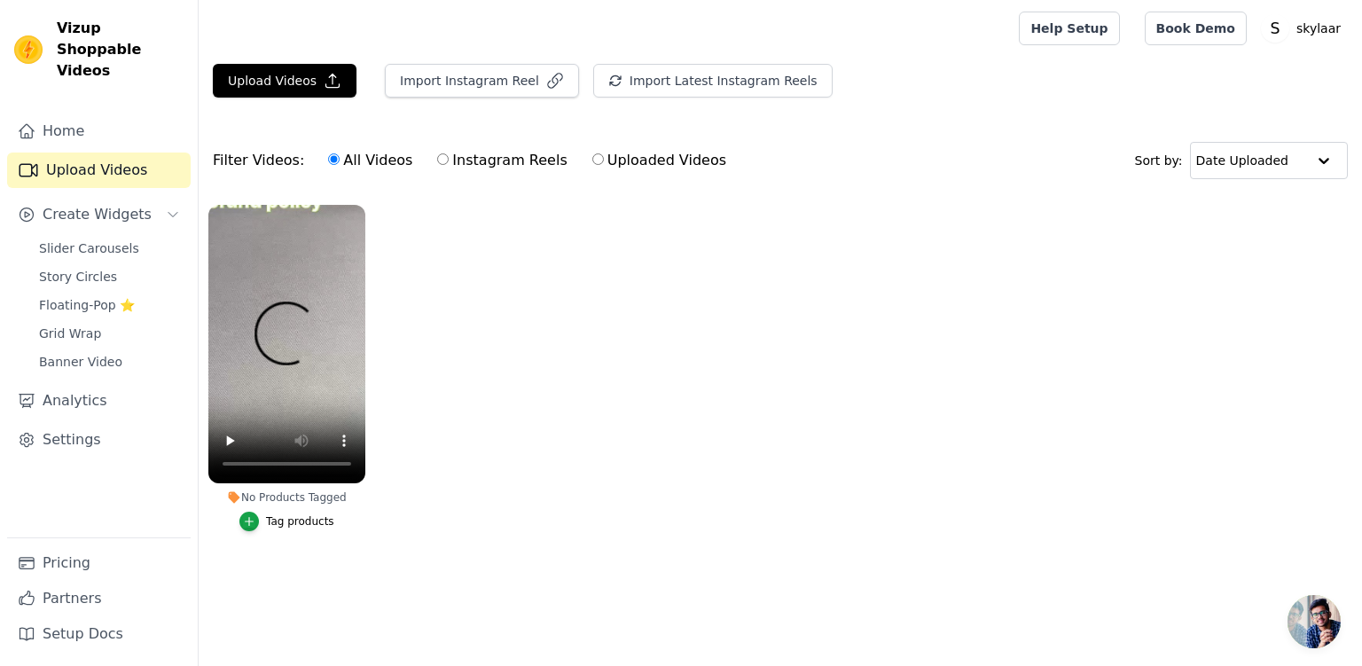
click at [64, 113] on link "Home" at bounding box center [98, 130] width 183 height 35
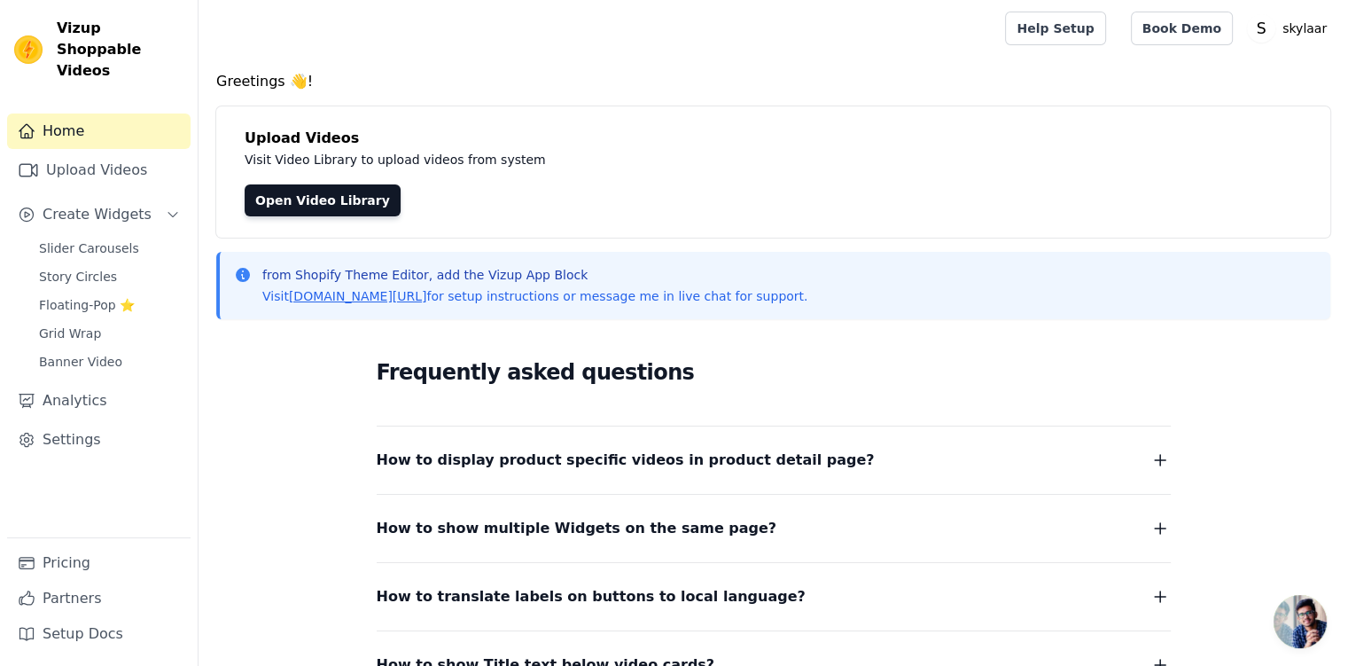
click at [82, 159] on link "Upload Videos" at bounding box center [98, 169] width 183 height 35
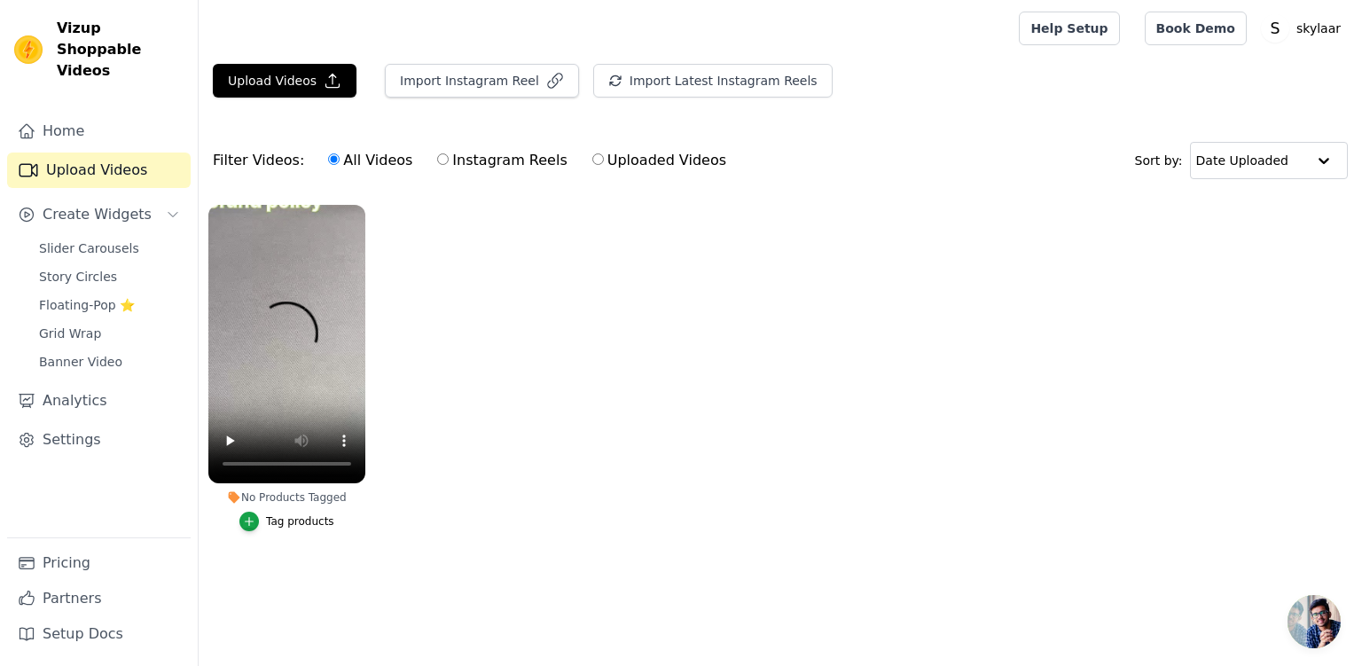
click at [64, 113] on link "Home" at bounding box center [98, 130] width 183 height 35
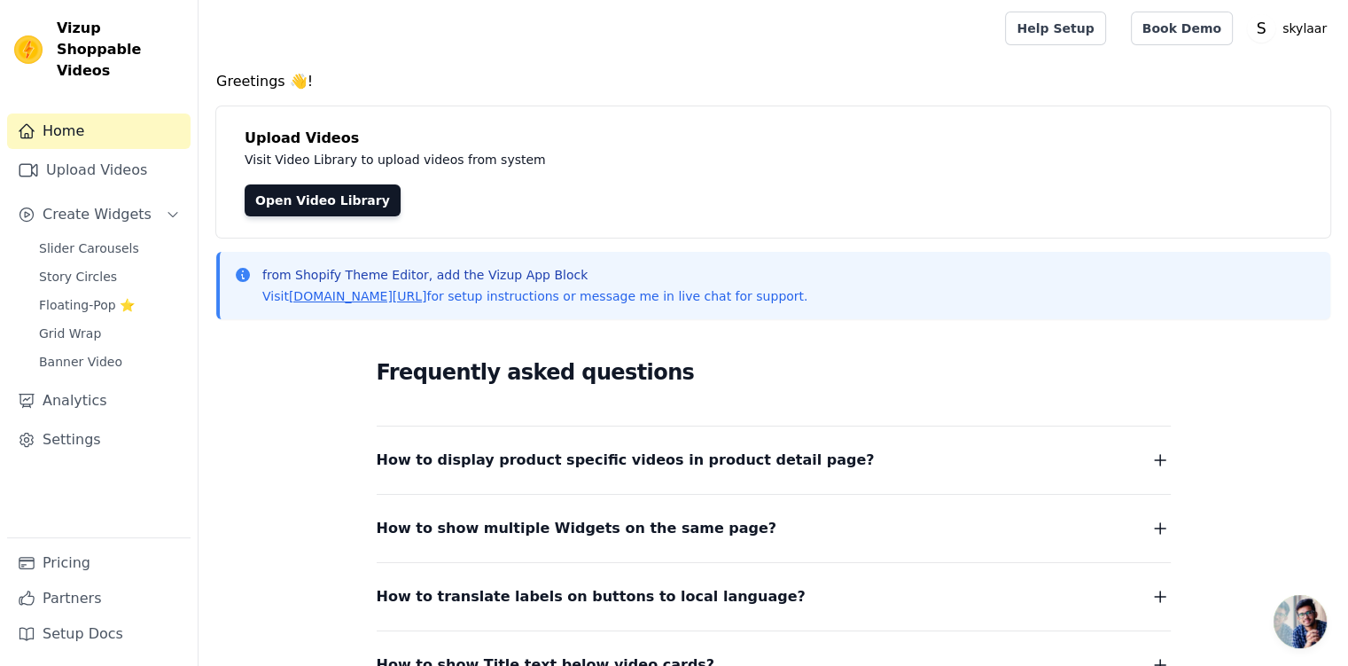
click at [1301, 625] on span "Open chat" at bounding box center [1300, 621] width 53 height 53
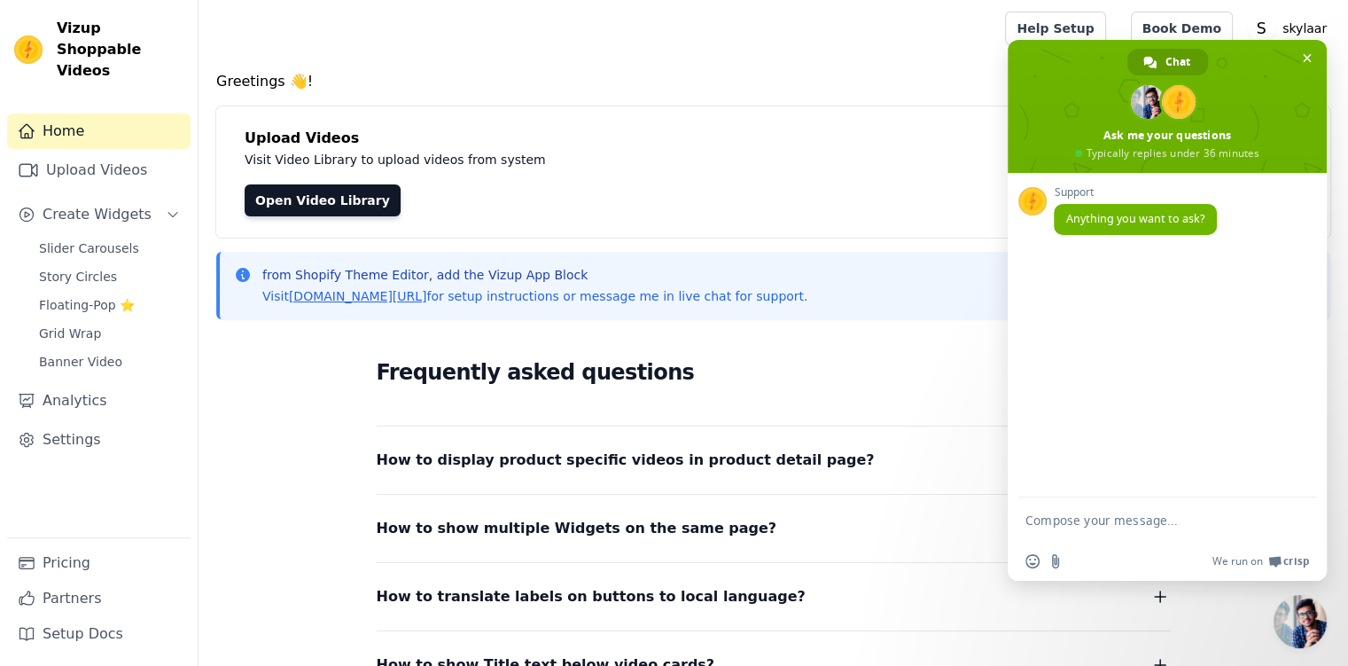
click at [1130, 518] on textarea "Compose your message..." at bounding box center [1150, 519] width 248 height 44
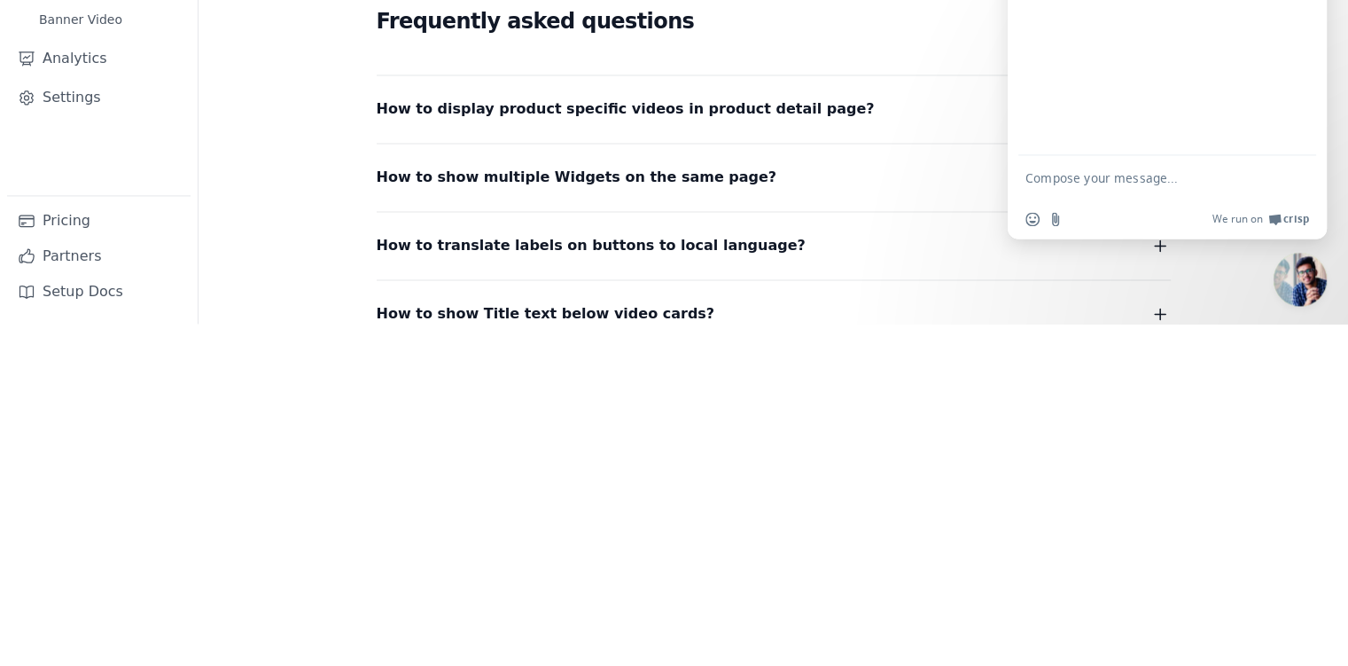
scroll to position [15, 0]
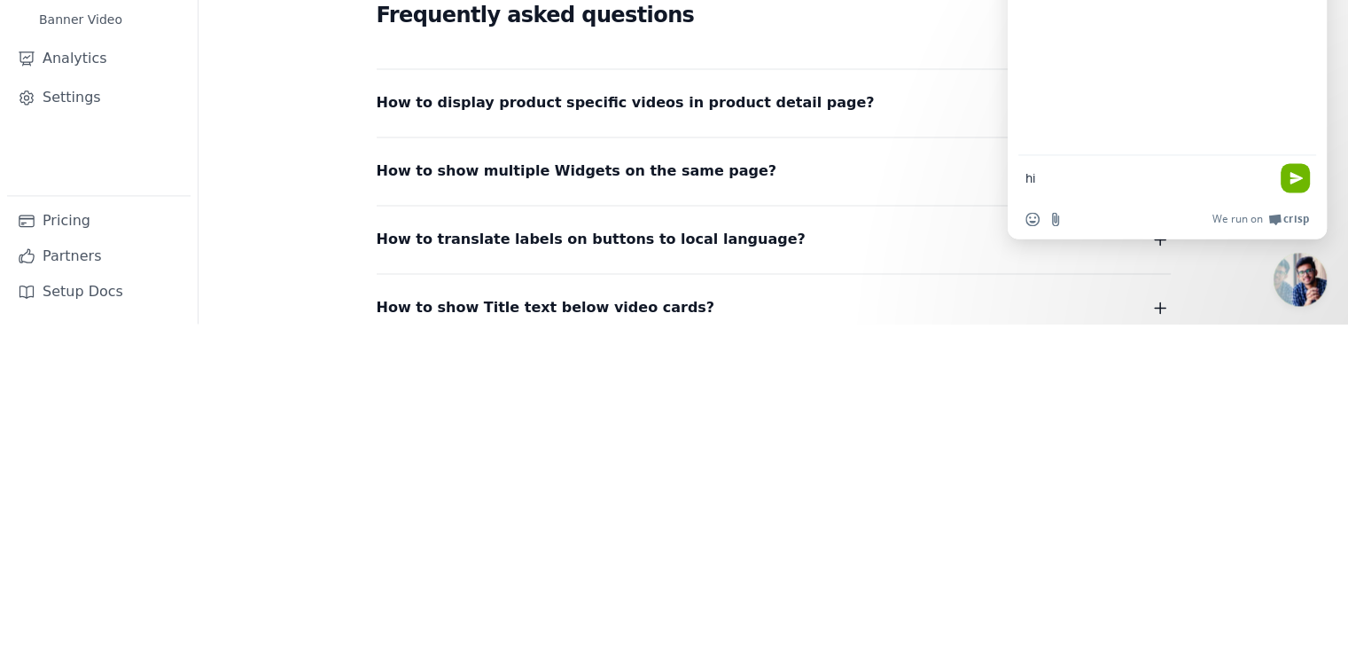
type textarea "hi"
click at [1292, 521] on span "Send" at bounding box center [1296, 519] width 13 height 13
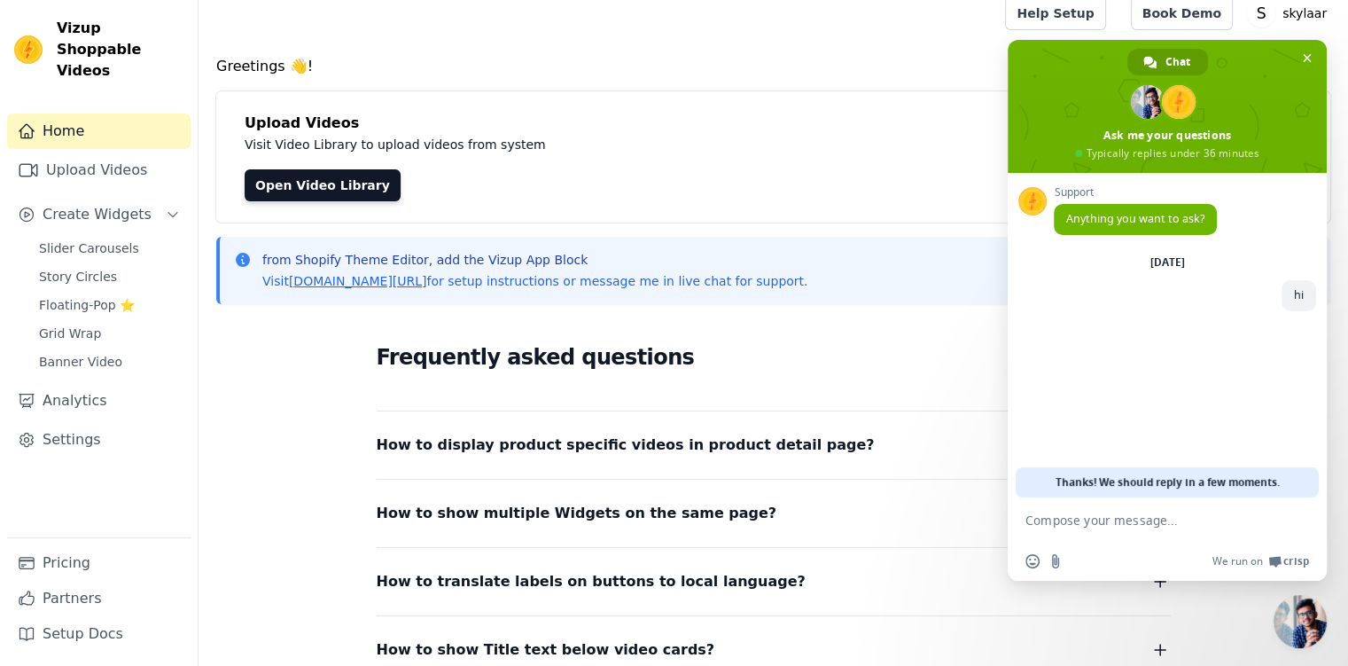
click at [1142, 525] on textarea "Compose your message..." at bounding box center [1150, 519] width 248 height 44
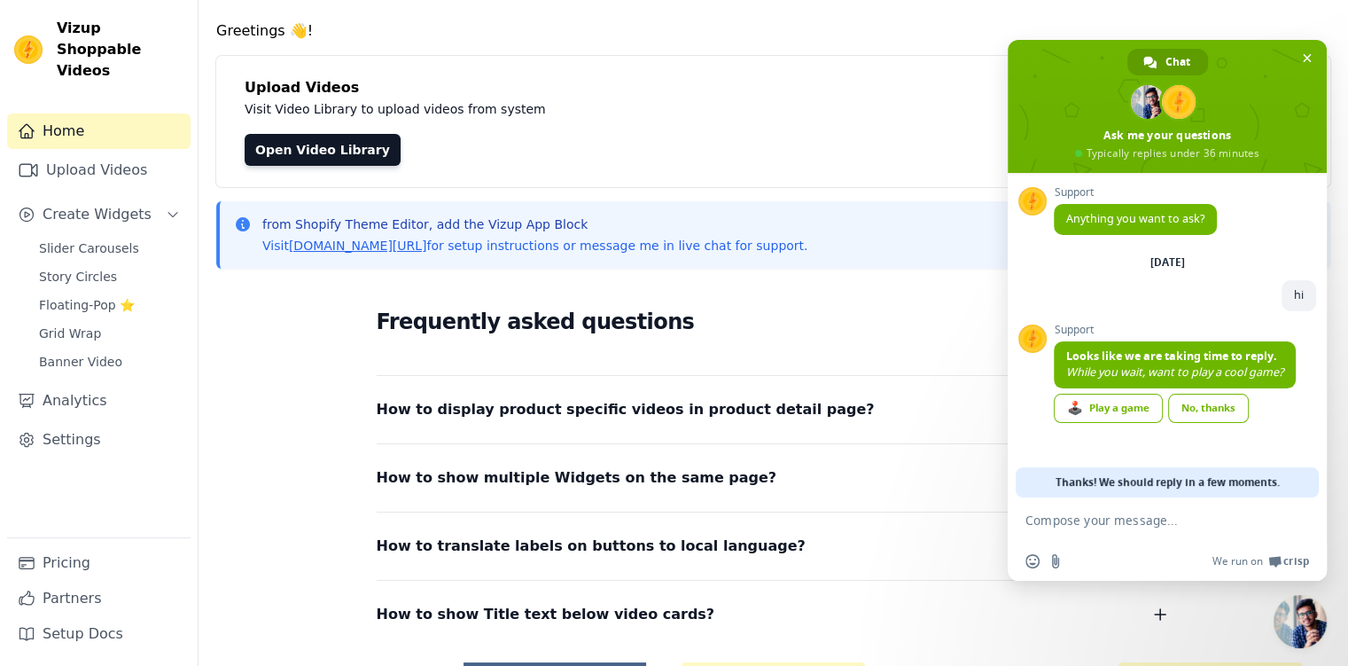
scroll to position [50, 0]
click at [1222, 412] on link "No, thanks" at bounding box center [1208, 408] width 81 height 29
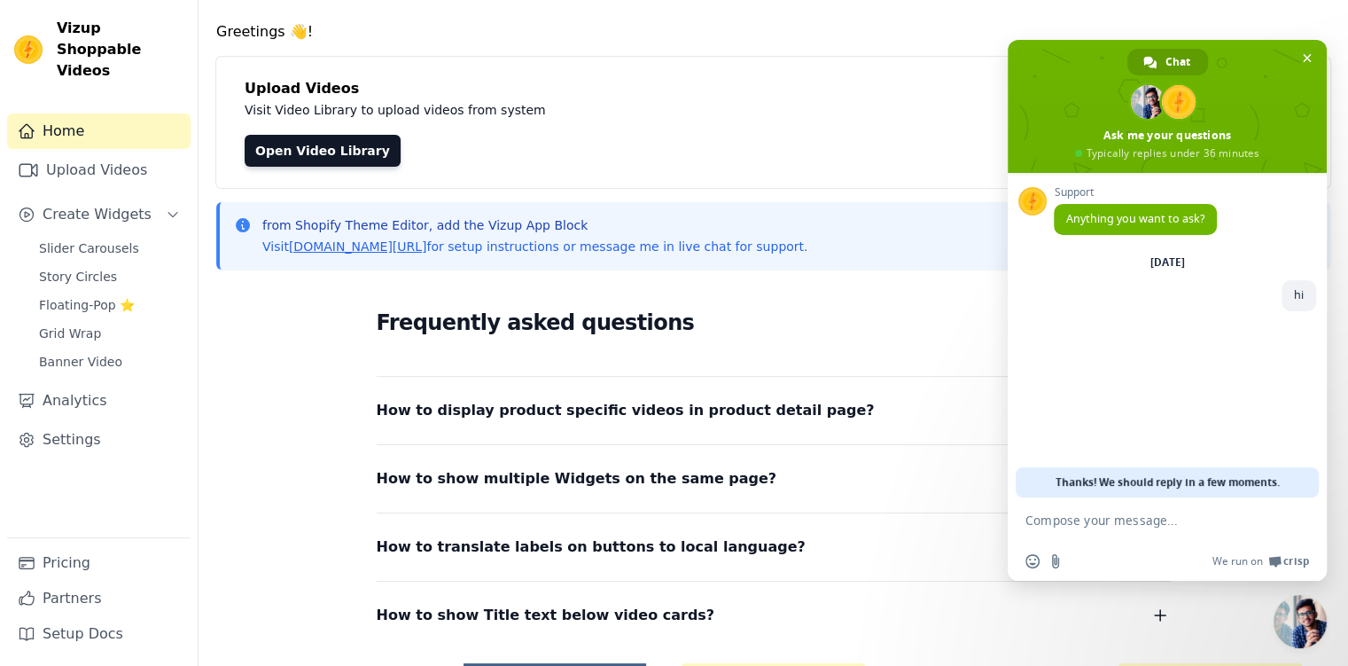
click at [1146, 526] on textarea "Compose your message..." at bounding box center [1150, 519] width 248 height 44
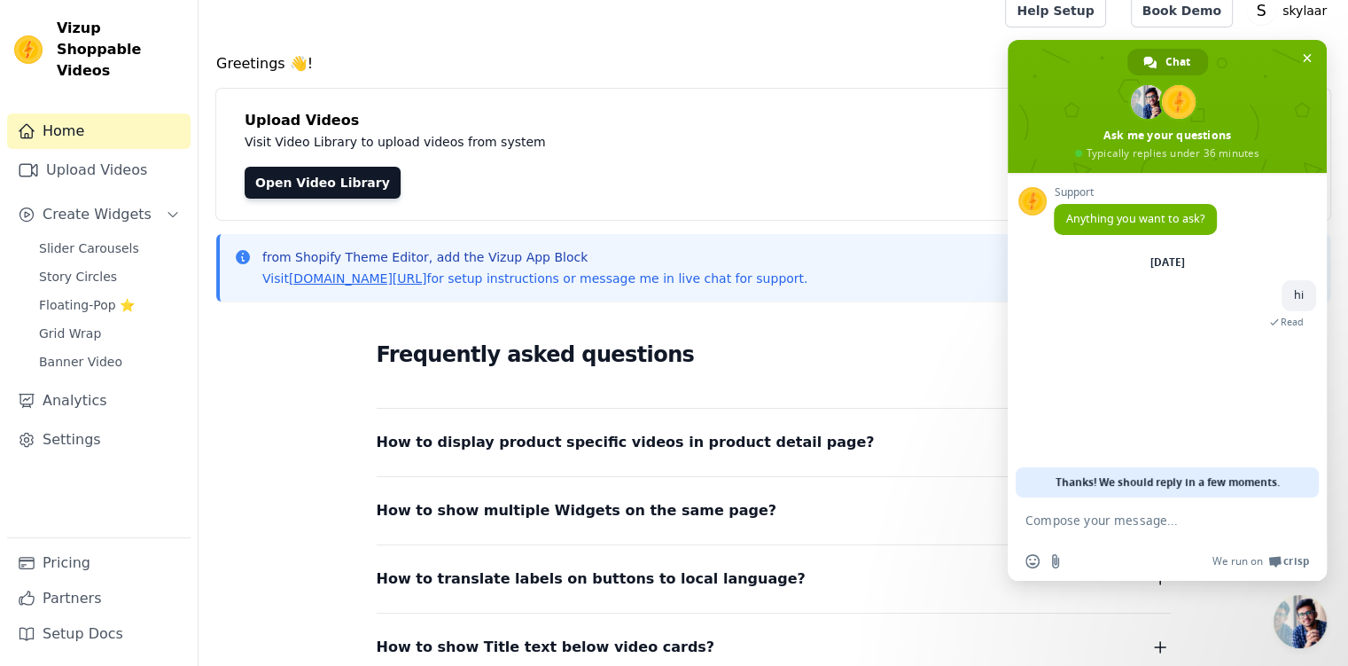
scroll to position [0, 0]
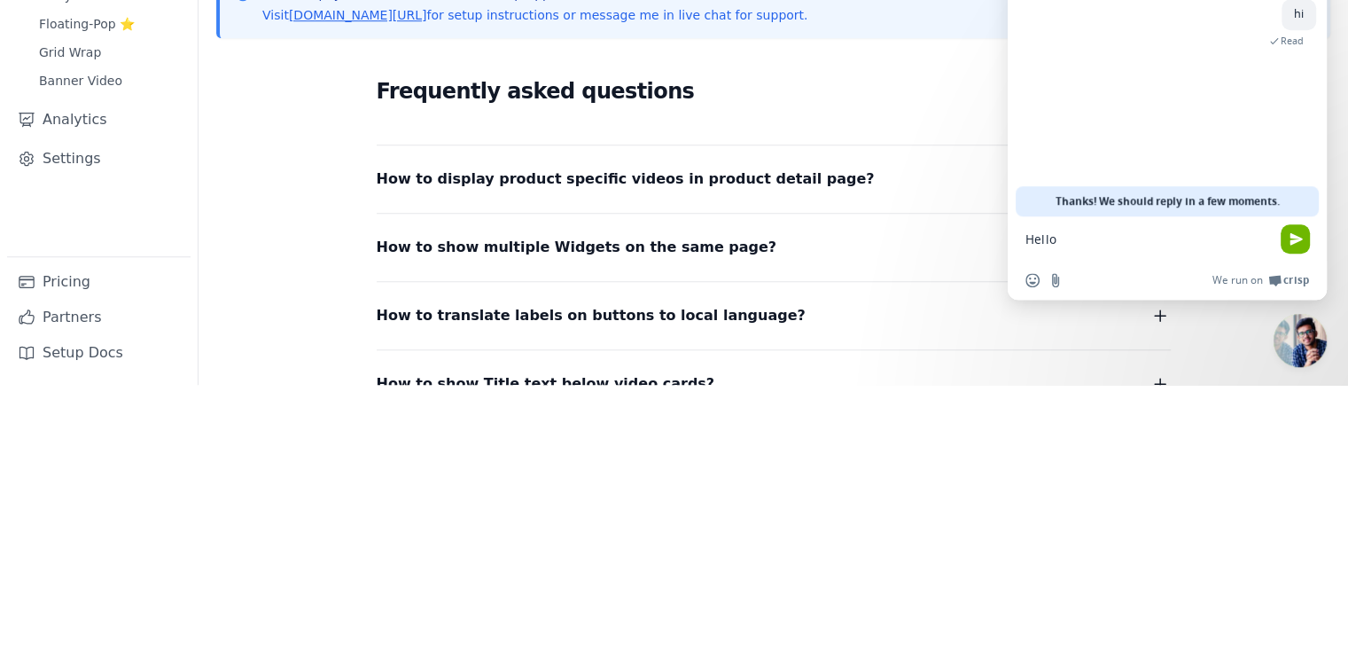
click at [1269, 520] on textarea "Hello" at bounding box center [1150, 519] width 248 height 44
type textarea "Hello"
click at [1294, 521] on span "Send" at bounding box center [1296, 519] width 13 height 13
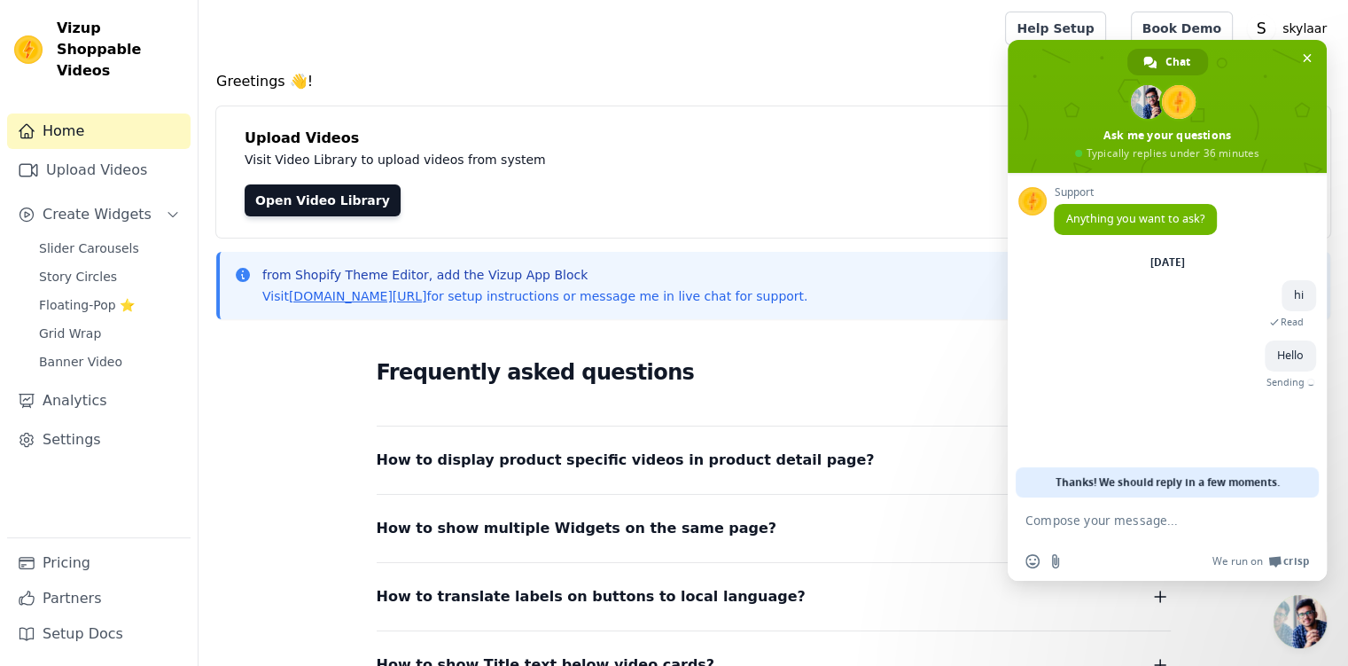
click at [67, 353] on span "Banner Video" at bounding box center [80, 362] width 83 height 18
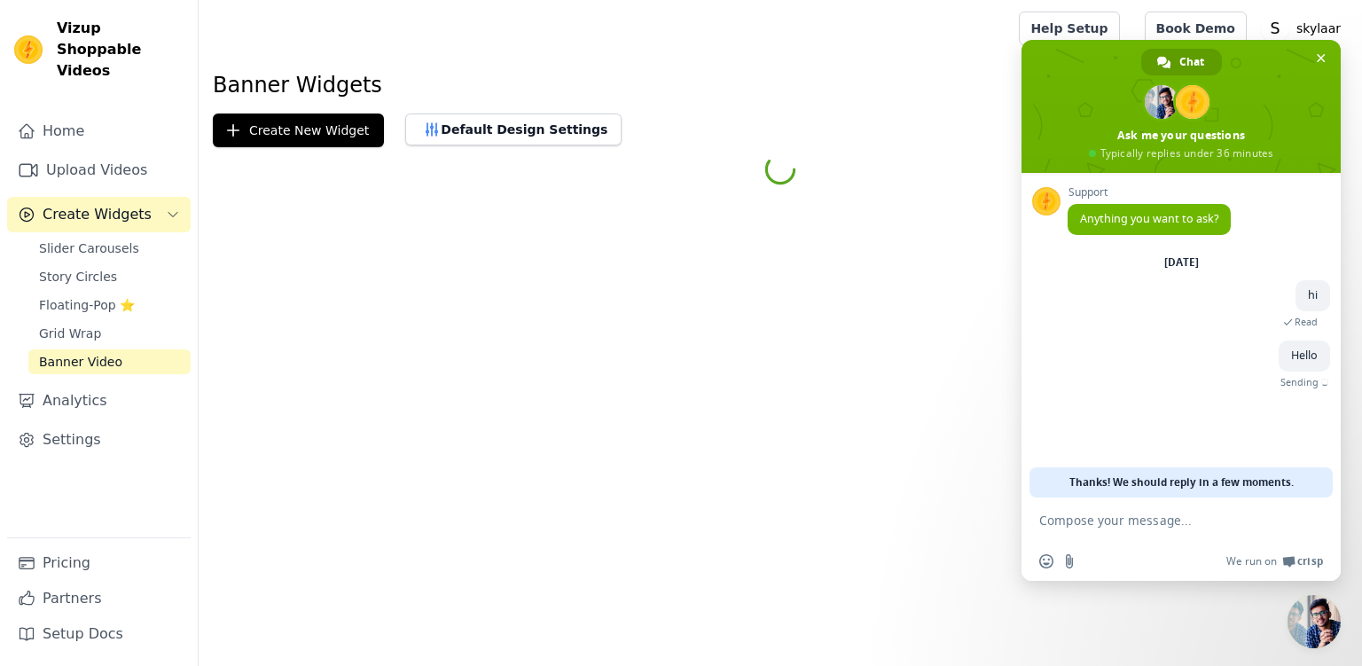
click at [55, 113] on link "Home" at bounding box center [98, 130] width 183 height 35
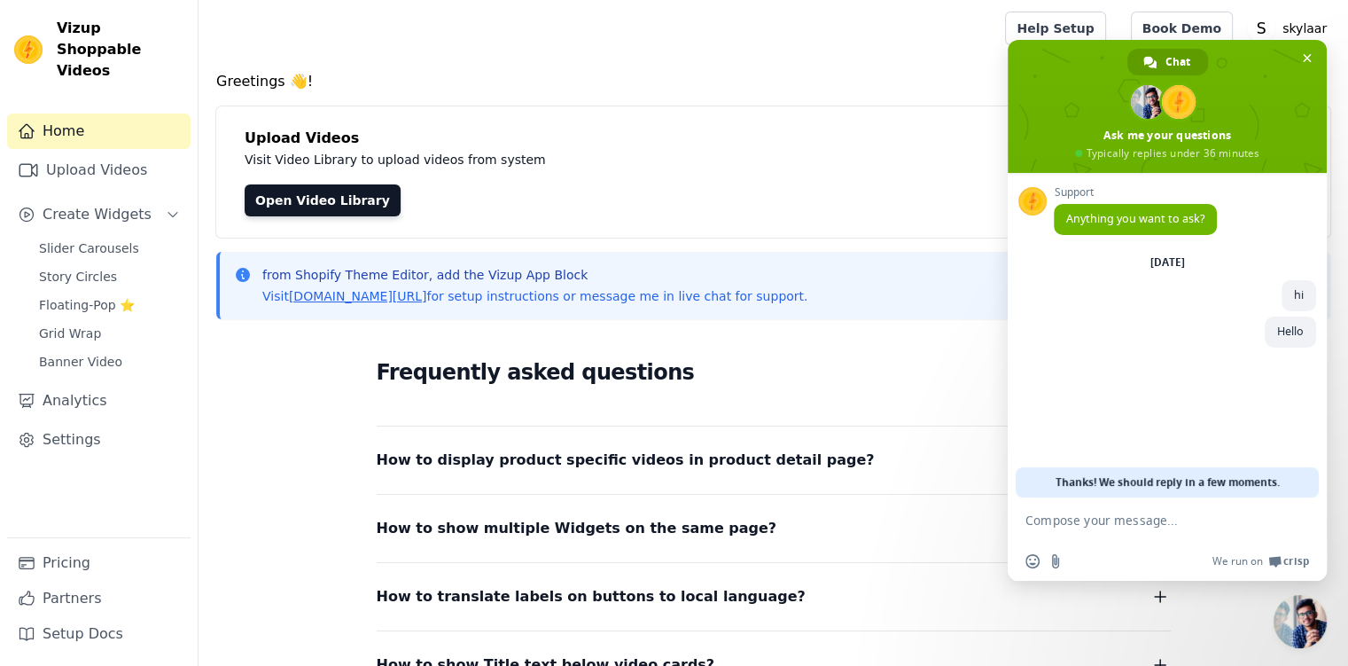
click at [277, 207] on link "Open Video Library" at bounding box center [323, 200] width 156 height 32
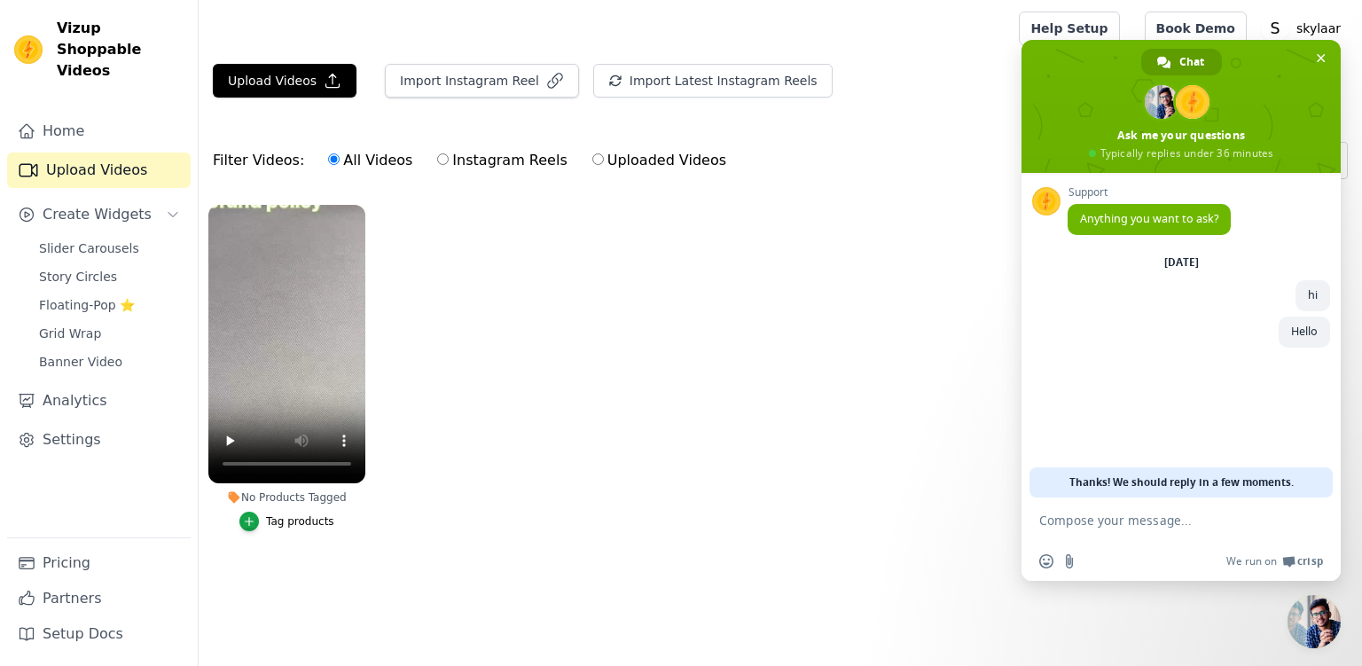
click at [1320, 59] on span "Close chat" at bounding box center [1320, 58] width 9 height 12
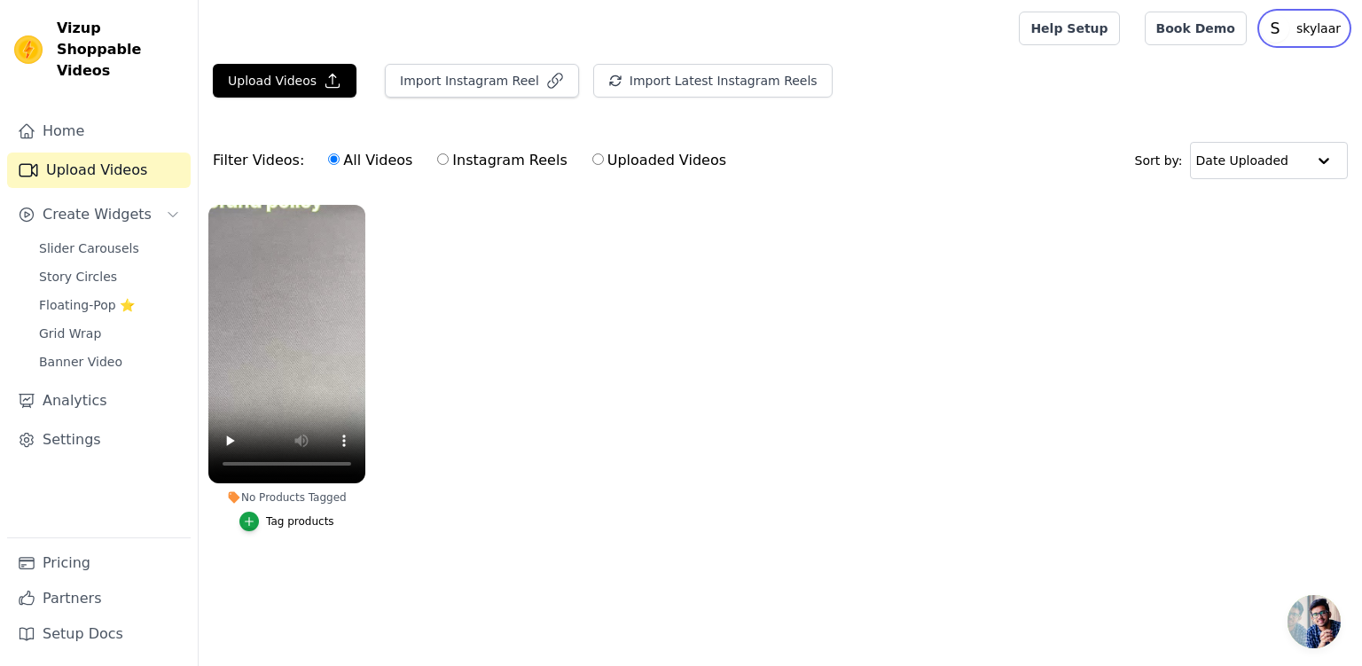
click at [1320, 35] on p "skylaar" at bounding box center [1318, 28] width 59 height 32
click at [1096, 347] on ul "No Products Tagged Tag products" at bounding box center [780, 385] width 1163 height 381
click at [248, 523] on icon "button" at bounding box center [249, 521] width 12 height 12
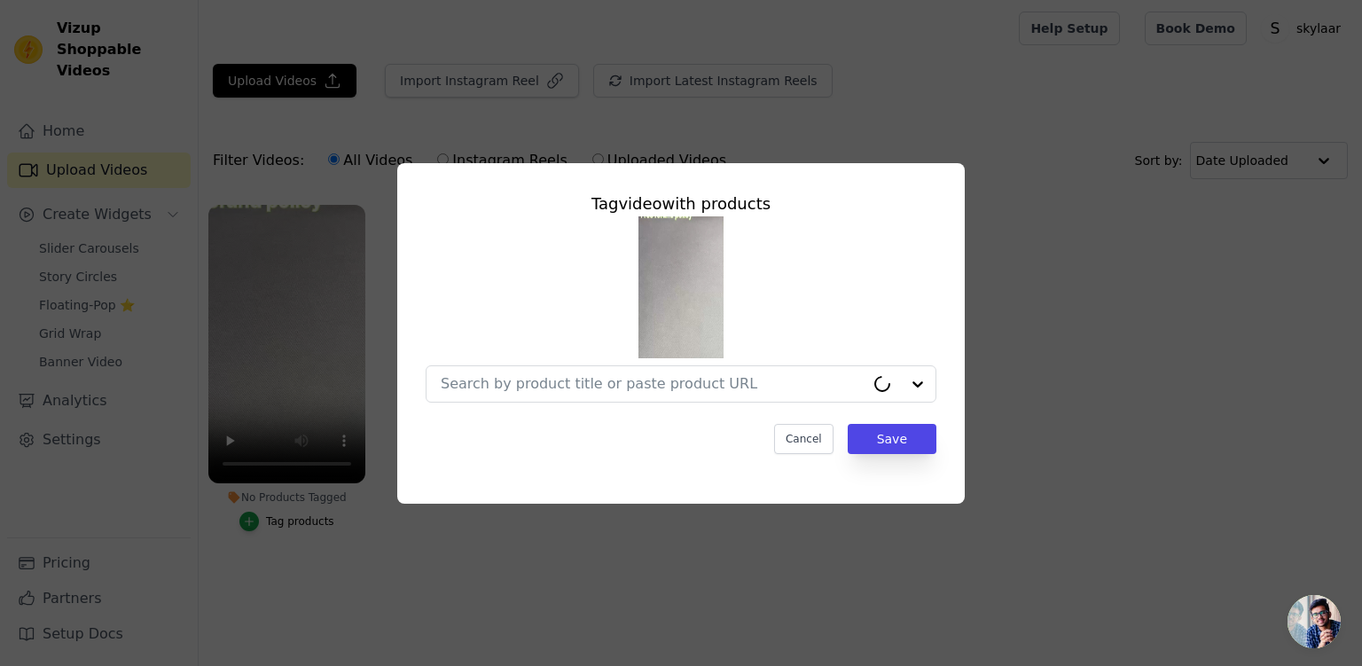
click at [723, 386] on input "No Products Tagged Tag video with products Cancel Save Tag products" at bounding box center [653, 383] width 424 height 17
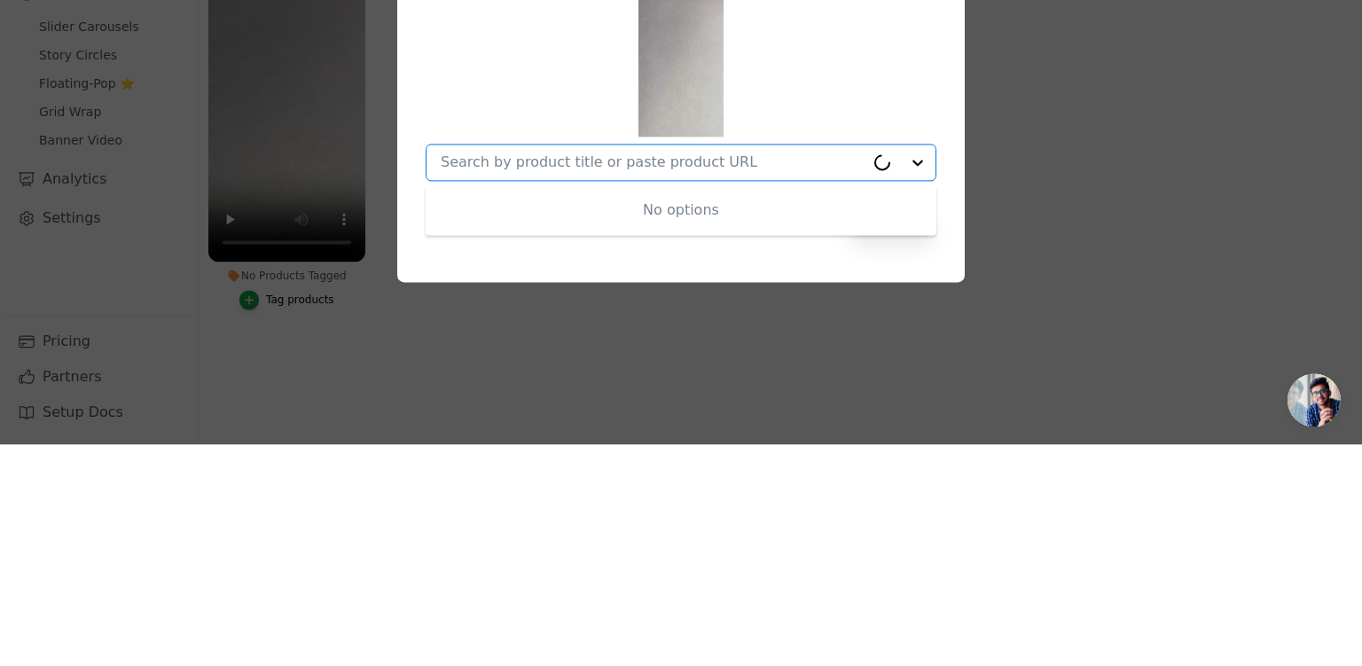
click at [799, 388] on input "No Products Tagged Tag video with products No options Option undefined, selecte…" at bounding box center [653, 383] width 424 height 17
click at [919, 386] on div at bounding box center [899, 383] width 71 height 35
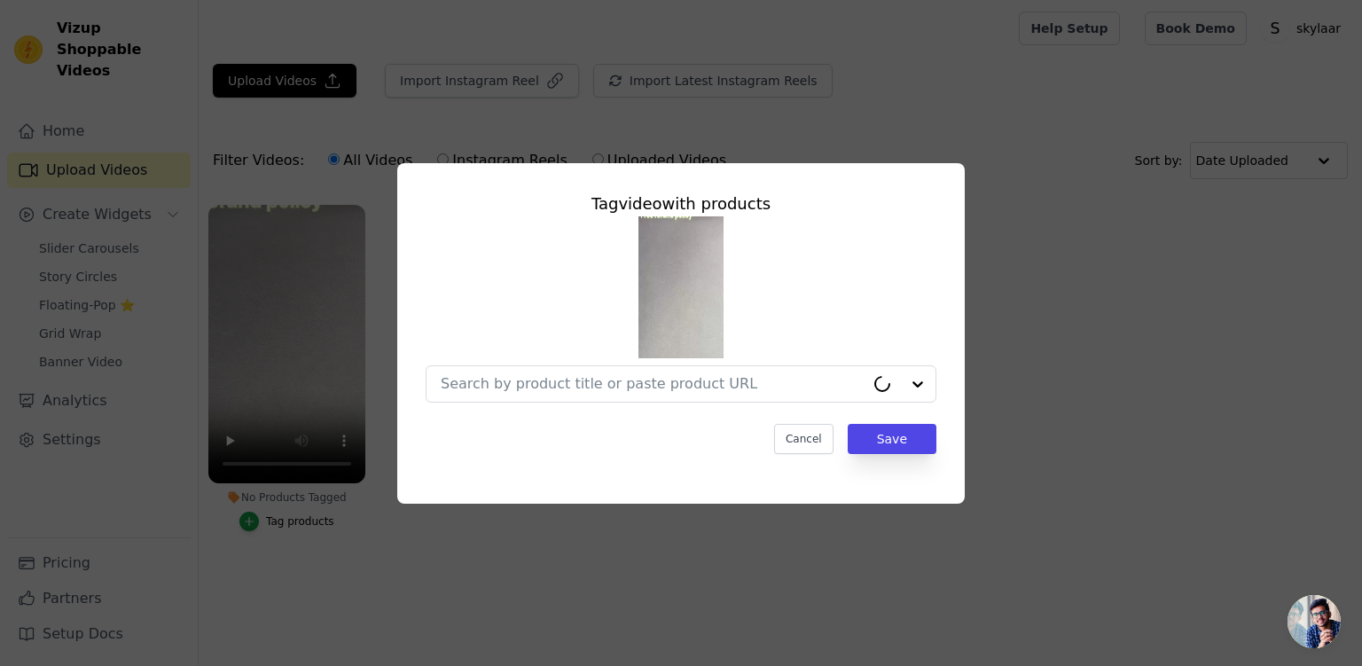
click at [917, 392] on div at bounding box center [899, 383] width 71 height 35
click at [821, 387] on input "No Products Tagged Tag video with products Cancel Save Tag products" at bounding box center [653, 383] width 424 height 17
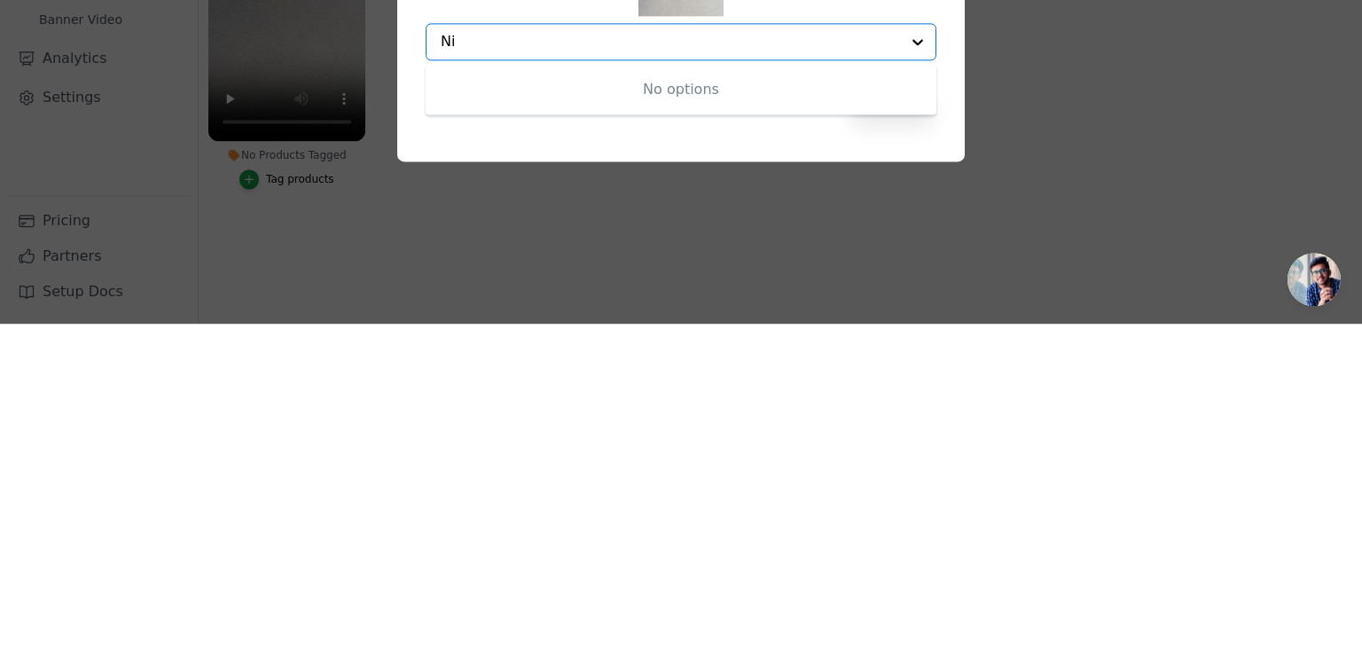
type input "N"
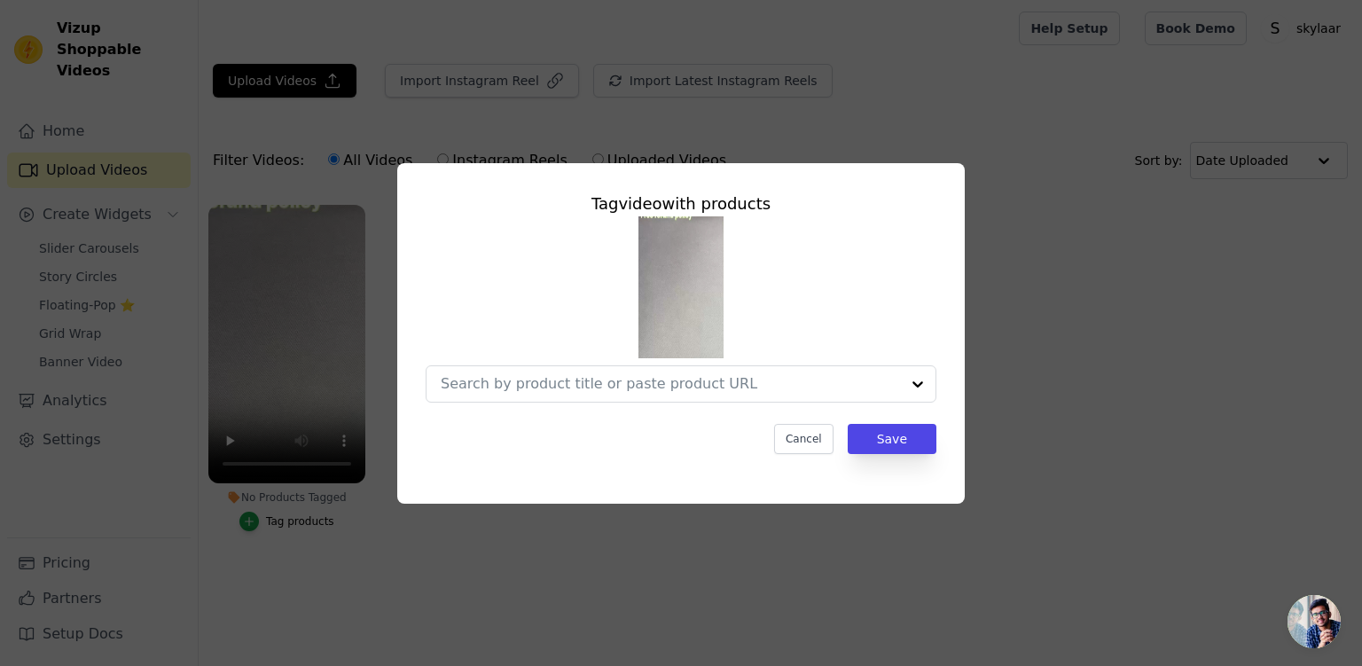
click at [608, 385] on input "No Products Tagged Tag video with products Cancel Save Tag products" at bounding box center [670, 383] width 459 height 17
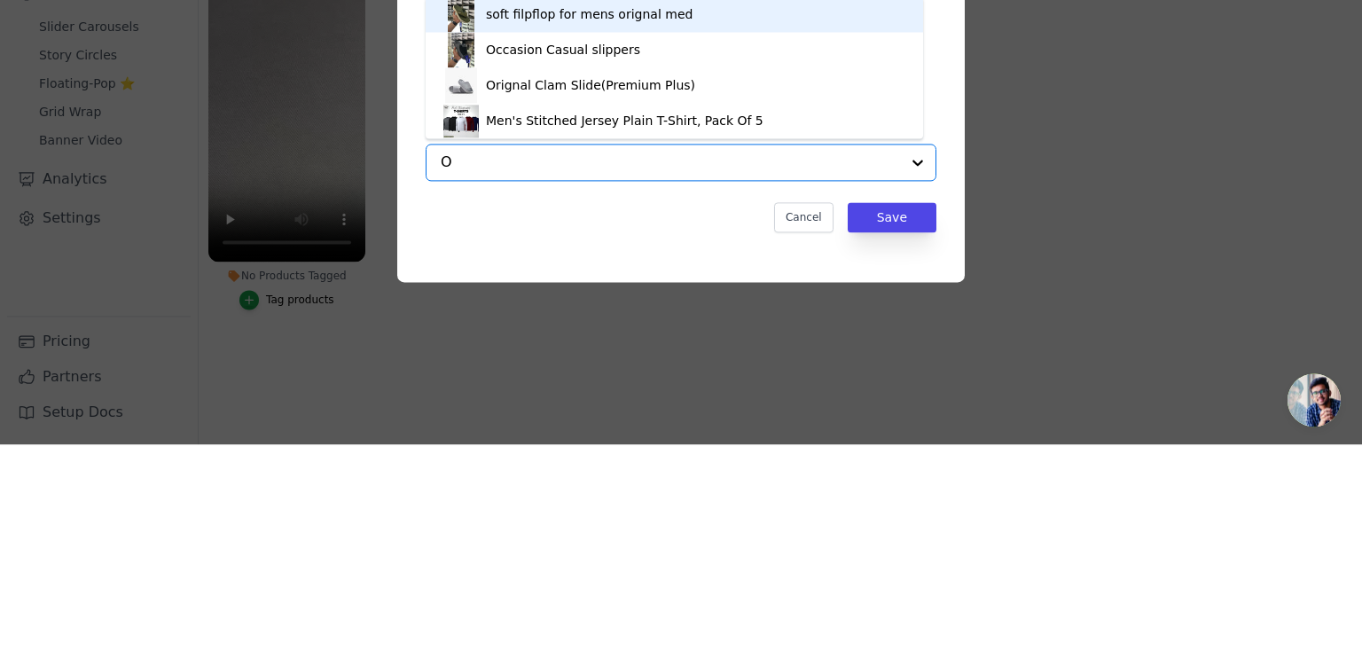
type input "Or"
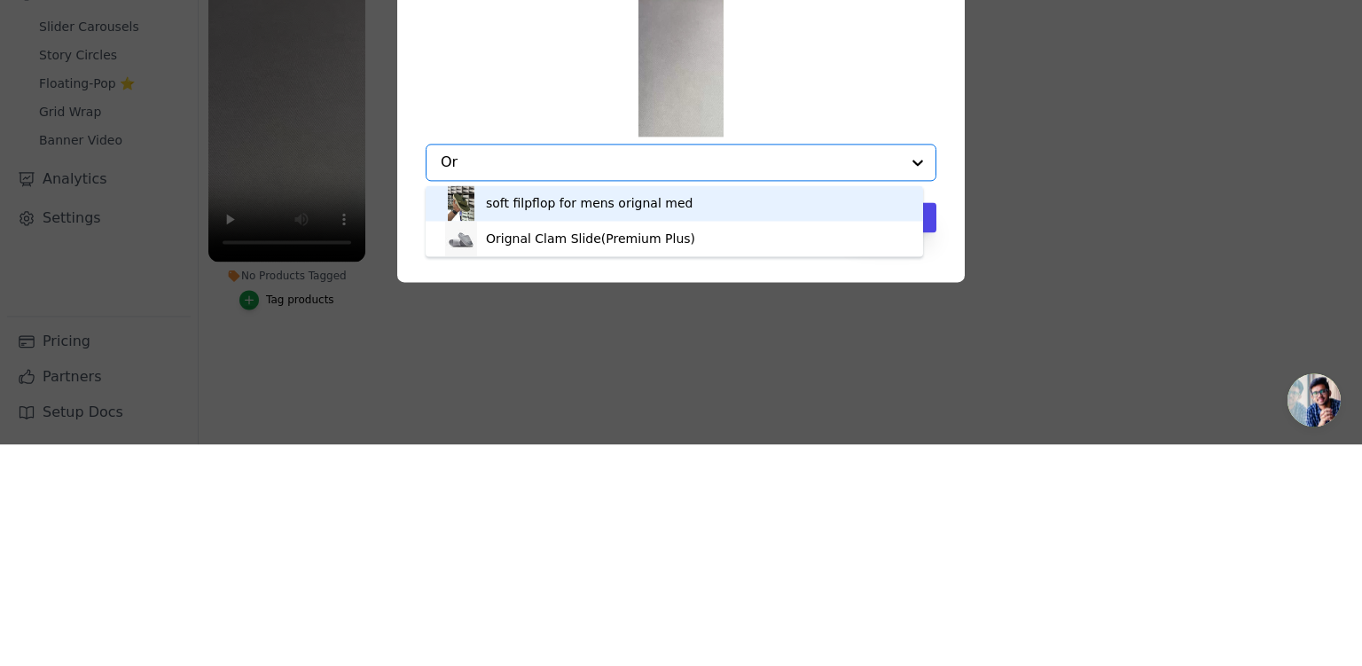
click at [592, 467] on div "Orignal Clam Slide(Premium Plus)" at bounding box center [590, 460] width 209 height 18
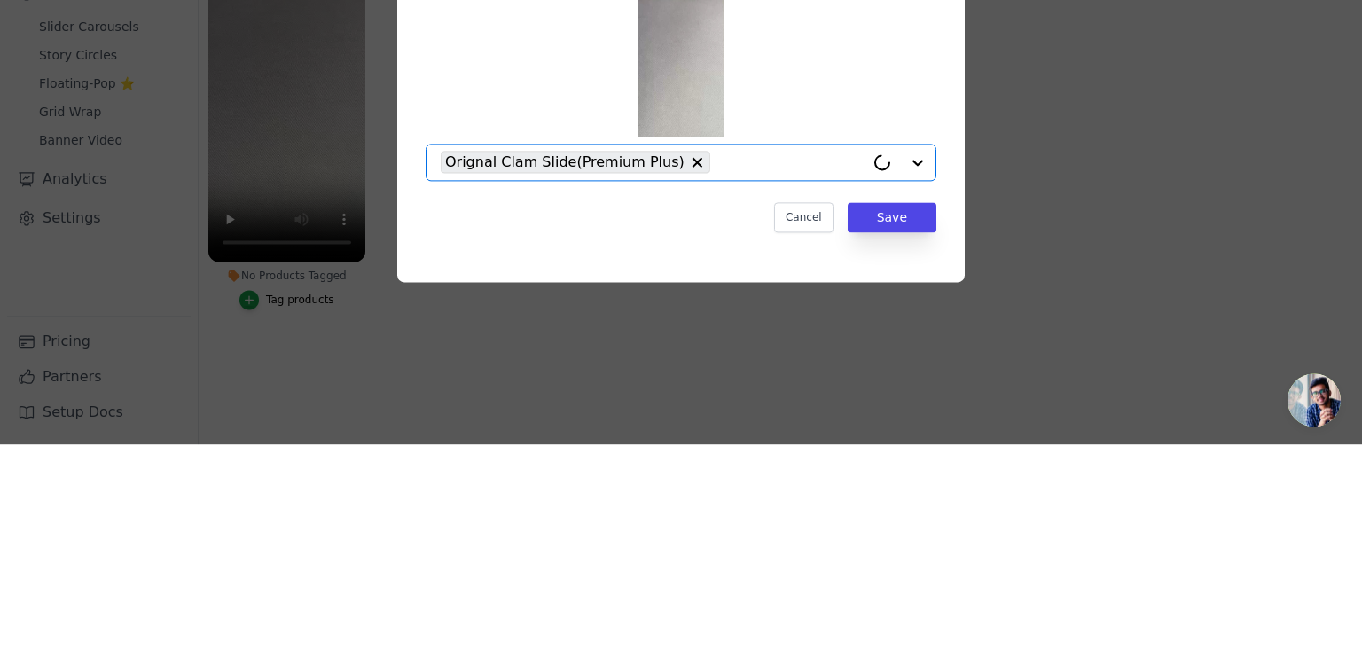
click at [894, 446] on button "Save" at bounding box center [891, 439] width 89 height 30
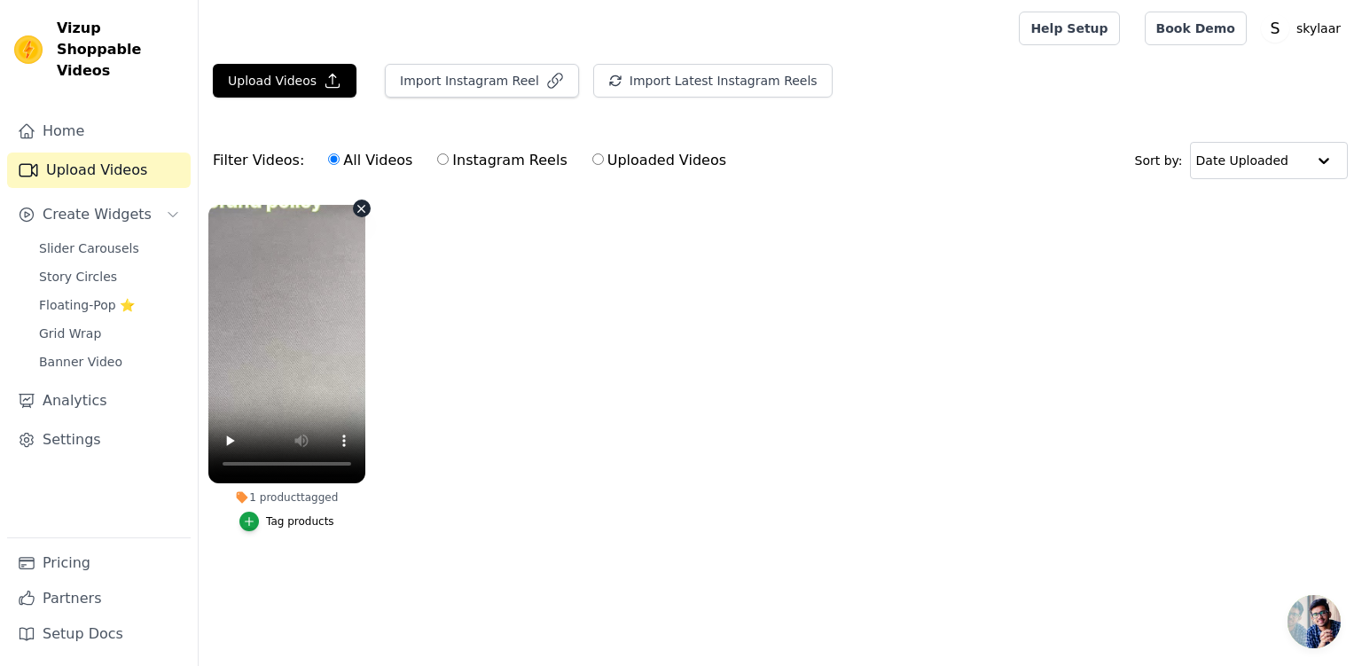
click at [466, 404] on ul "1 product tagged Tag products" at bounding box center [780, 385] width 1163 height 381
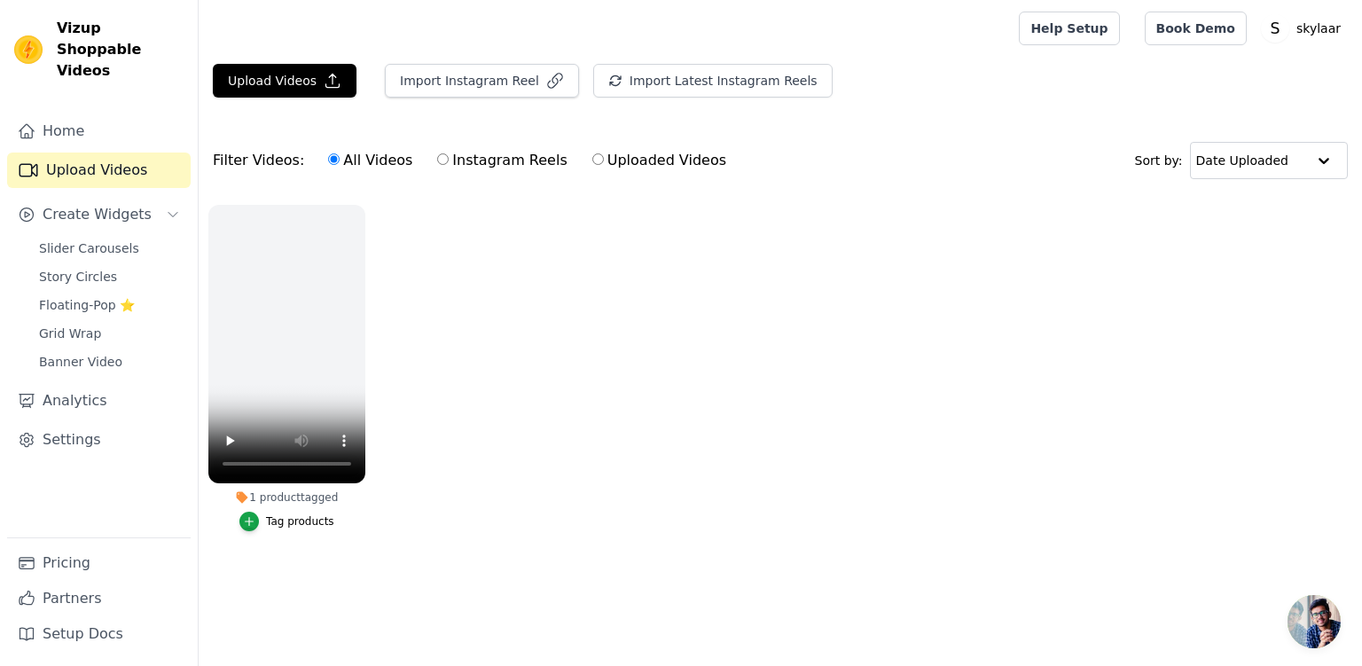
click at [592, 162] on input "Uploaded Videos" at bounding box center [598, 159] width 12 height 12
radio input "true"
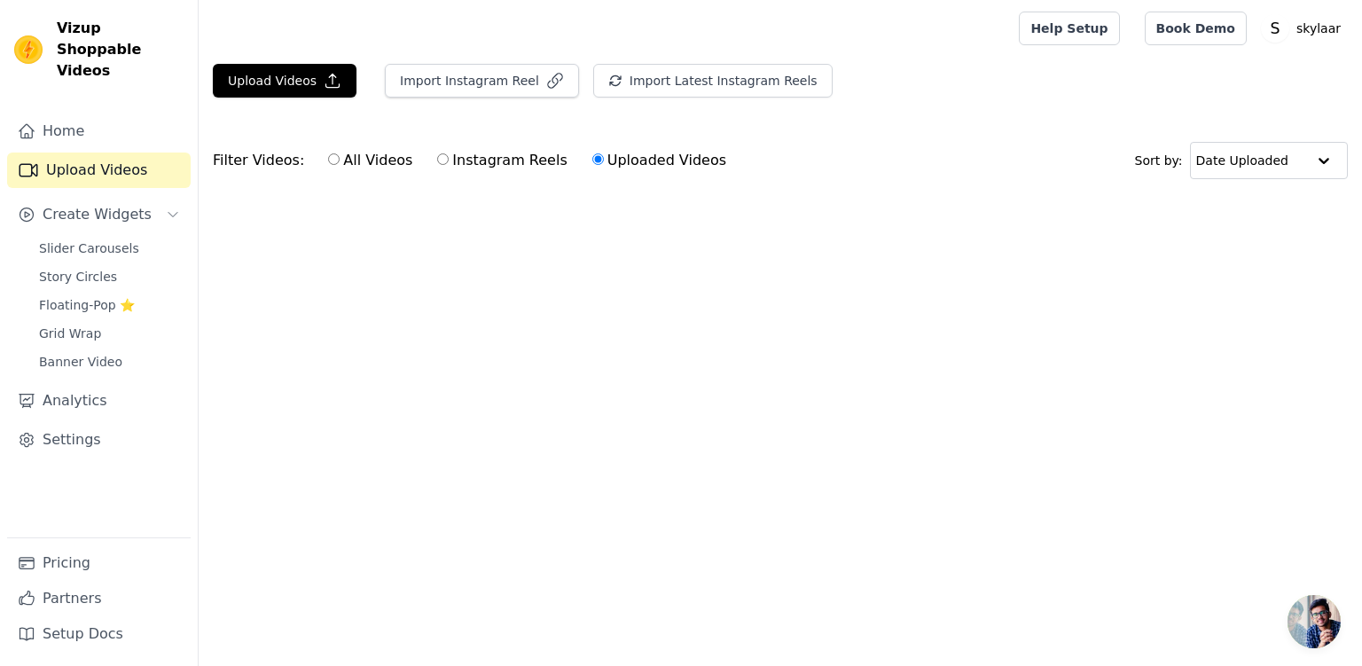
click at [113, 113] on link "Home" at bounding box center [98, 130] width 183 height 35
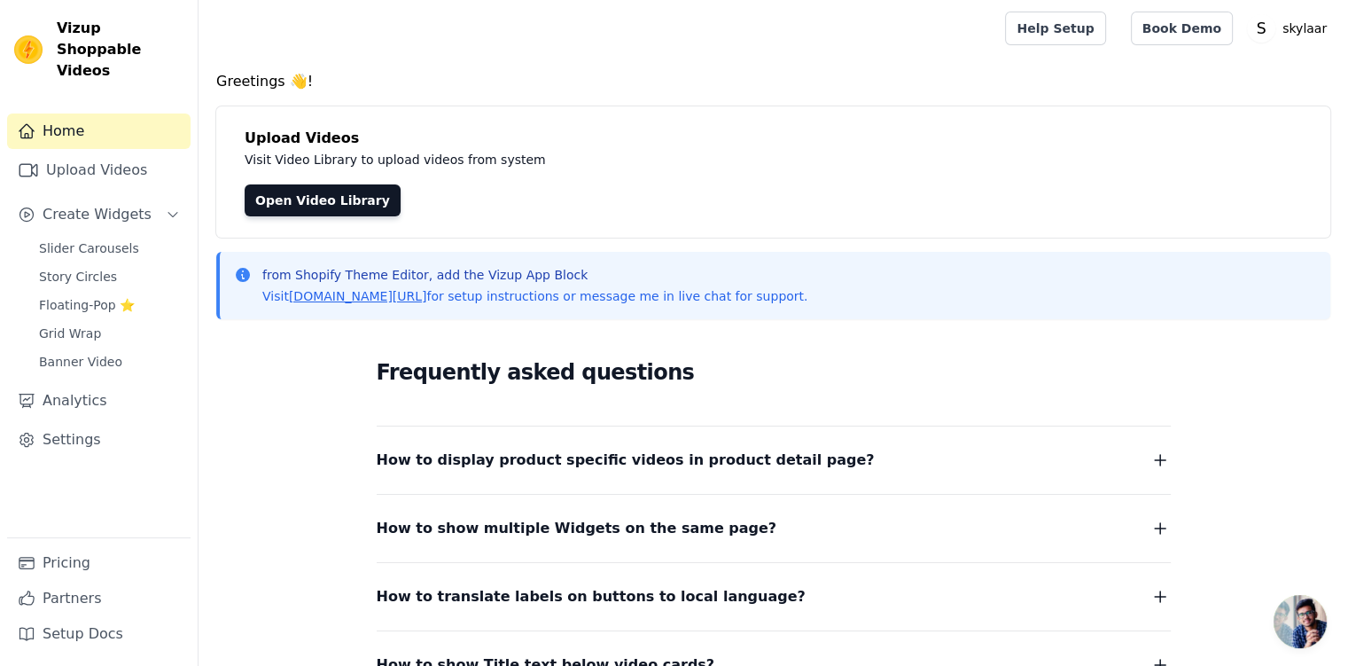
click at [342, 202] on link "Open Video Library" at bounding box center [323, 200] width 156 height 32
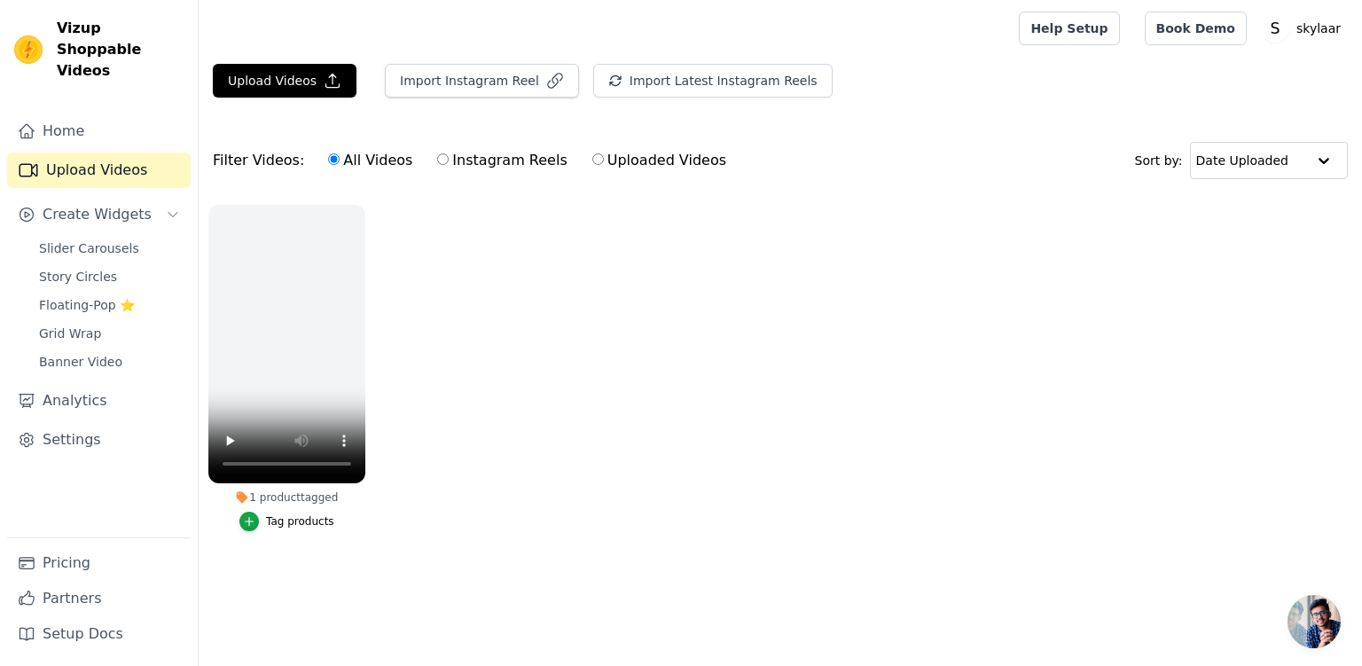
click at [437, 160] on input "Instagram Reels" at bounding box center [443, 159] width 12 height 12
radio input "true"
click at [592, 156] on input "Uploaded Videos" at bounding box center [598, 159] width 12 height 12
radio input "true"
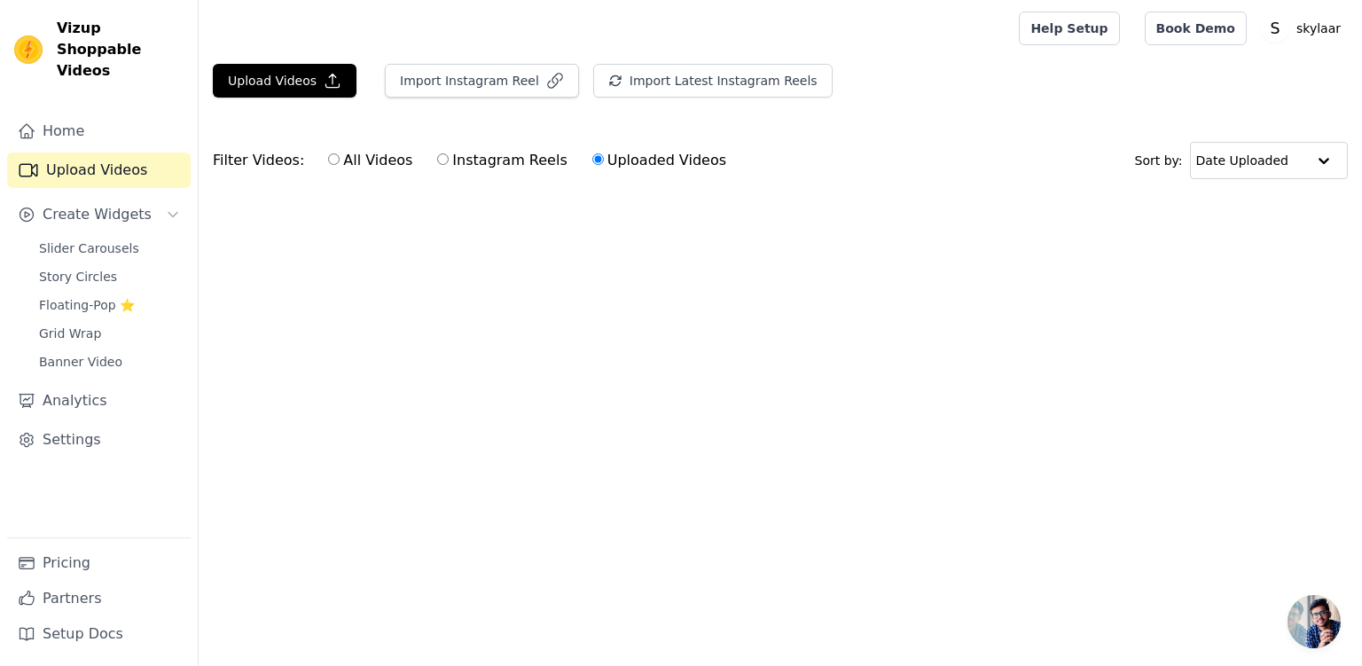
click at [437, 155] on input "Instagram Reels" at bounding box center [443, 159] width 12 height 12
radio input "true"
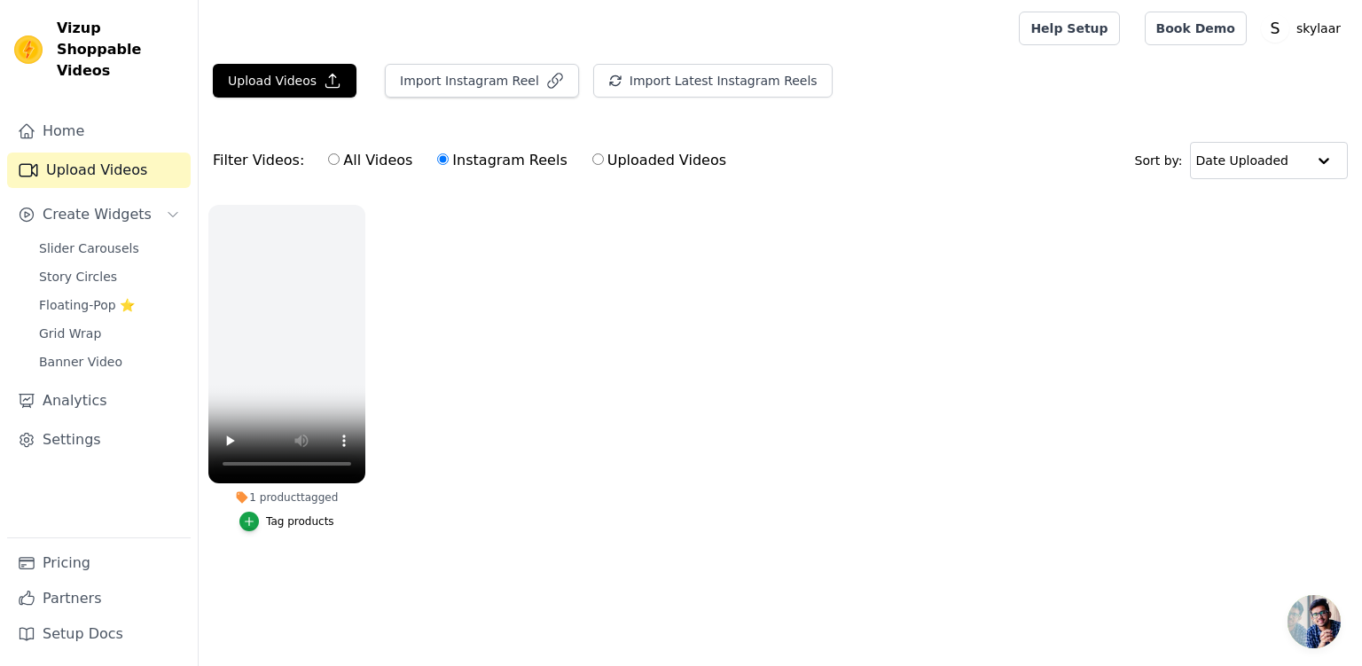
click at [453, 411] on ul "1 product tagged Tag products" at bounding box center [780, 385] width 1163 height 381
click at [138, 207] on button "Create Widgets" at bounding box center [98, 214] width 183 height 35
click at [128, 204] on button "Create Widgets" at bounding box center [98, 214] width 183 height 35
click at [152, 236] on link "Slider Carousels" at bounding box center [109, 248] width 162 height 25
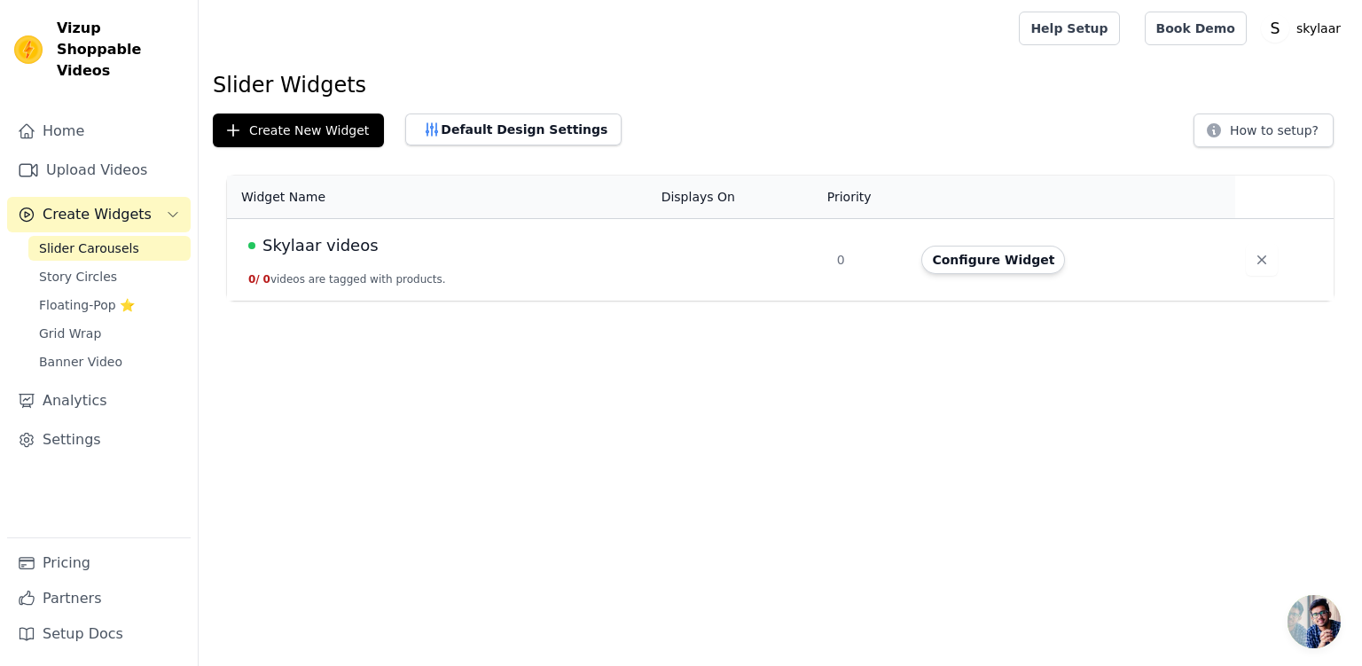
click at [994, 258] on button "Configure Widget" at bounding box center [993, 260] width 144 height 28
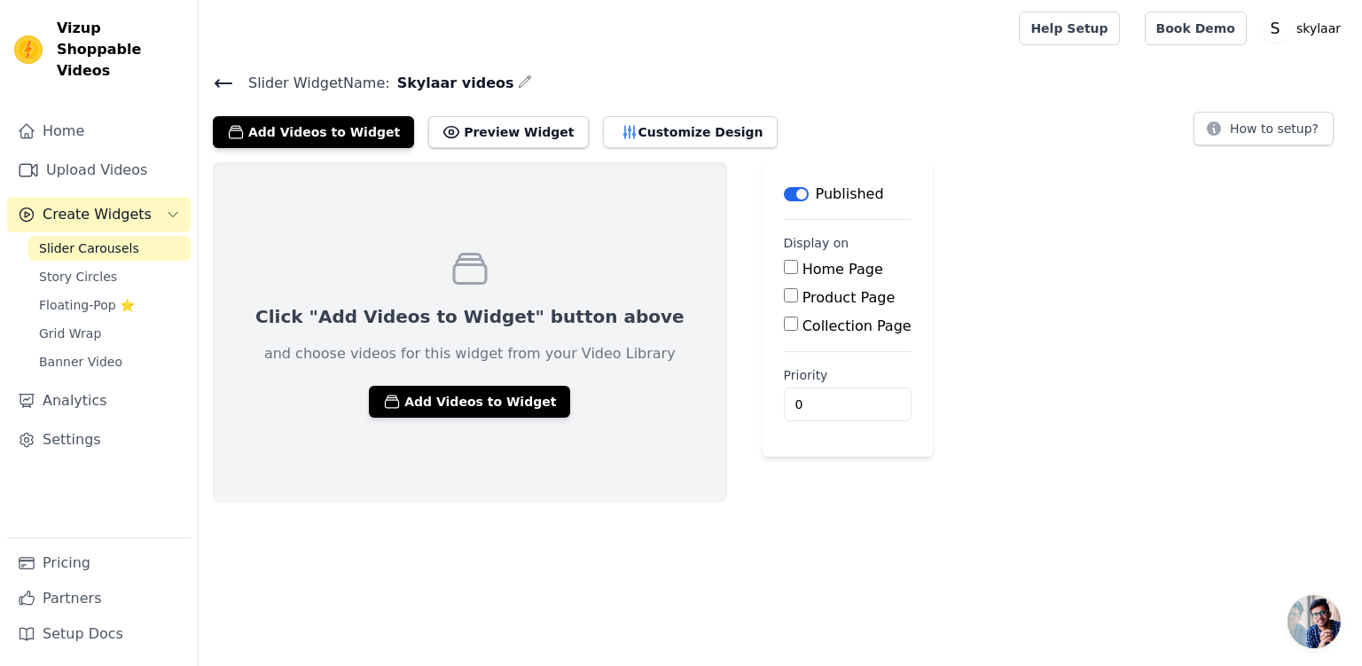
click at [784, 269] on input "Home Page" at bounding box center [791, 267] width 14 height 14
checkbox input "true"
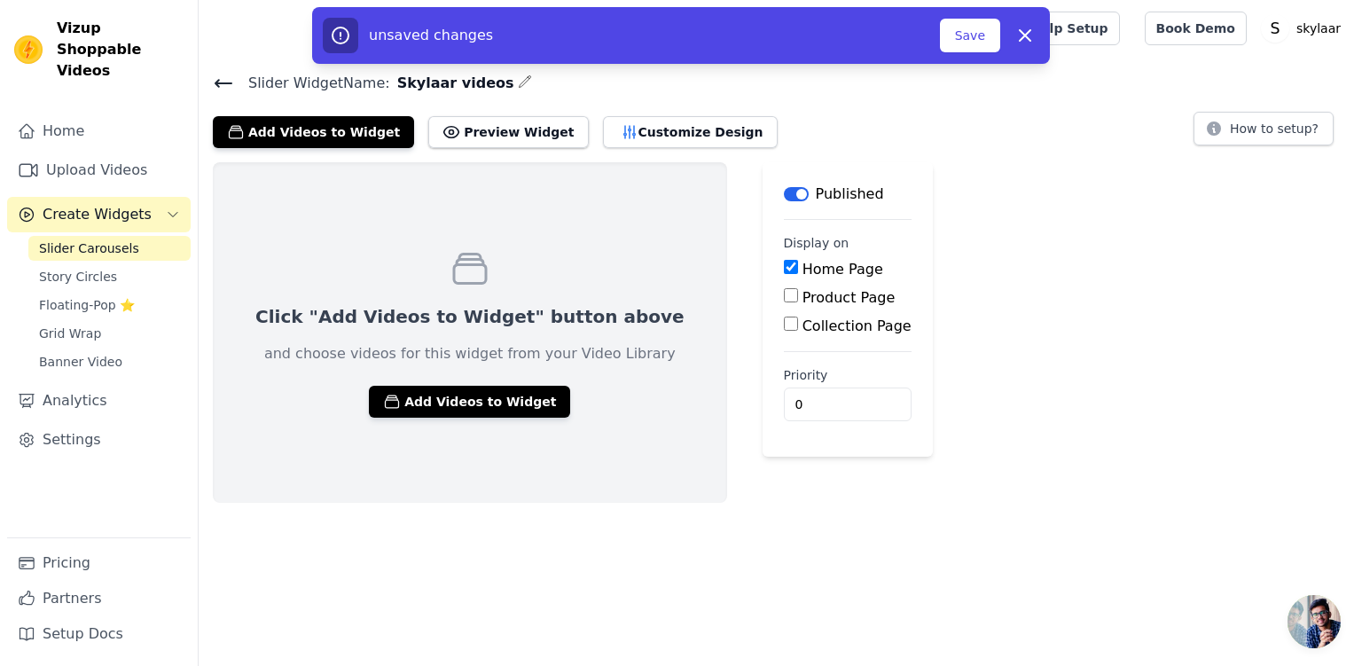
click at [784, 301] on input "Product Page" at bounding box center [791, 295] width 14 height 14
checkbox input "true"
click at [791, 453] on input "0" at bounding box center [880, 454] width 192 height 34
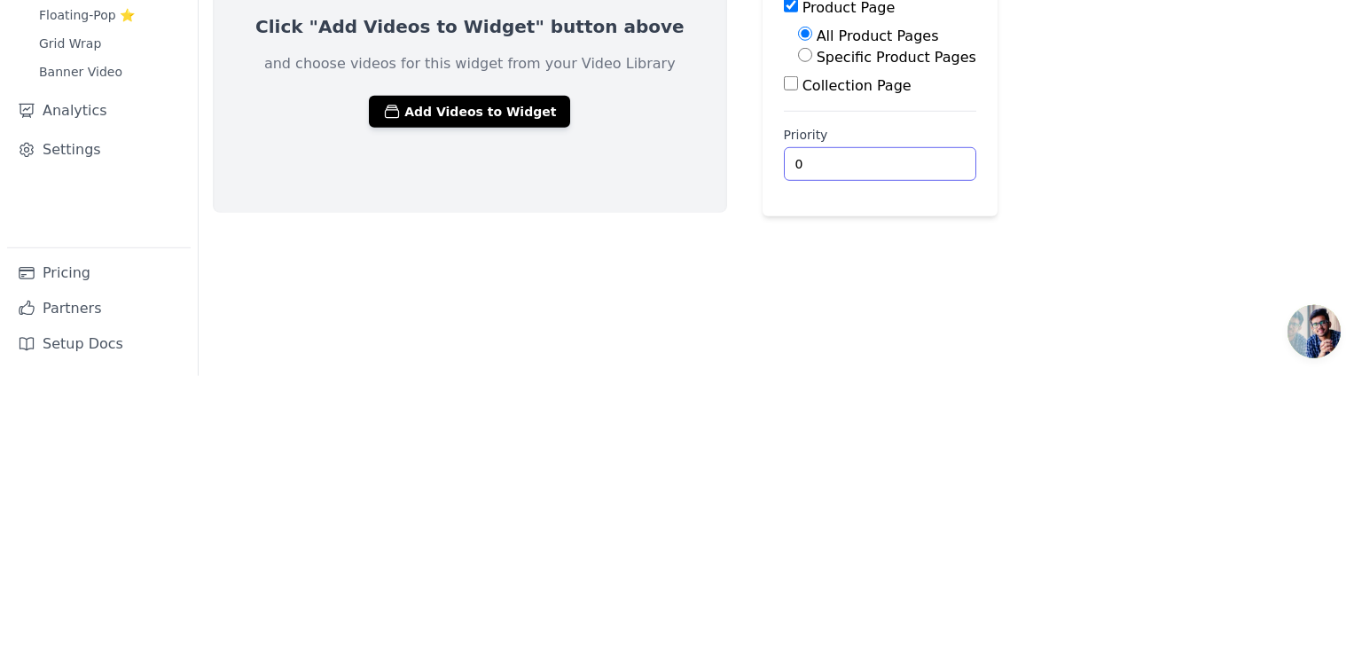
click at [847, 455] on input "0" at bounding box center [880, 454] width 192 height 34
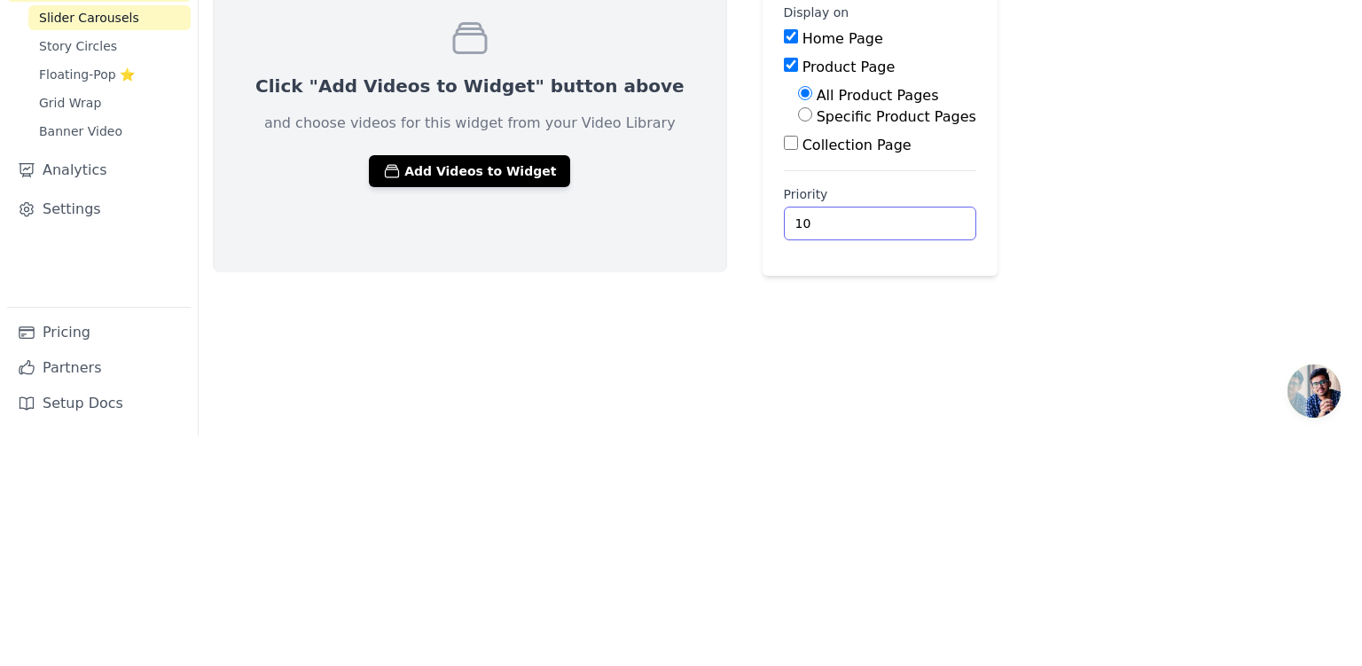
type input "1"
type input "5"
click at [1025, 484] on div "Click "Add Videos to Widget" button above and choose videos for this widget fro…" at bounding box center [780, 334] width 1163 height 344
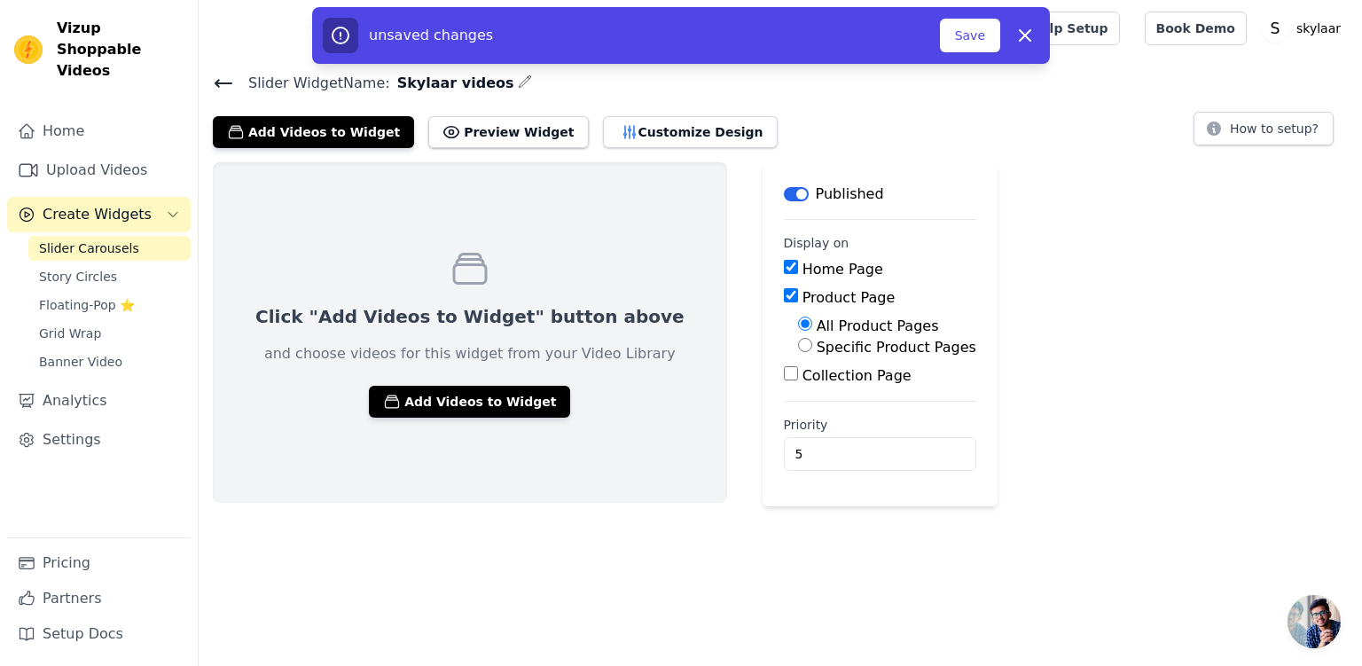
click at [969, 41] on button "Save" at bounding box center [970, 36] width 60 height 34
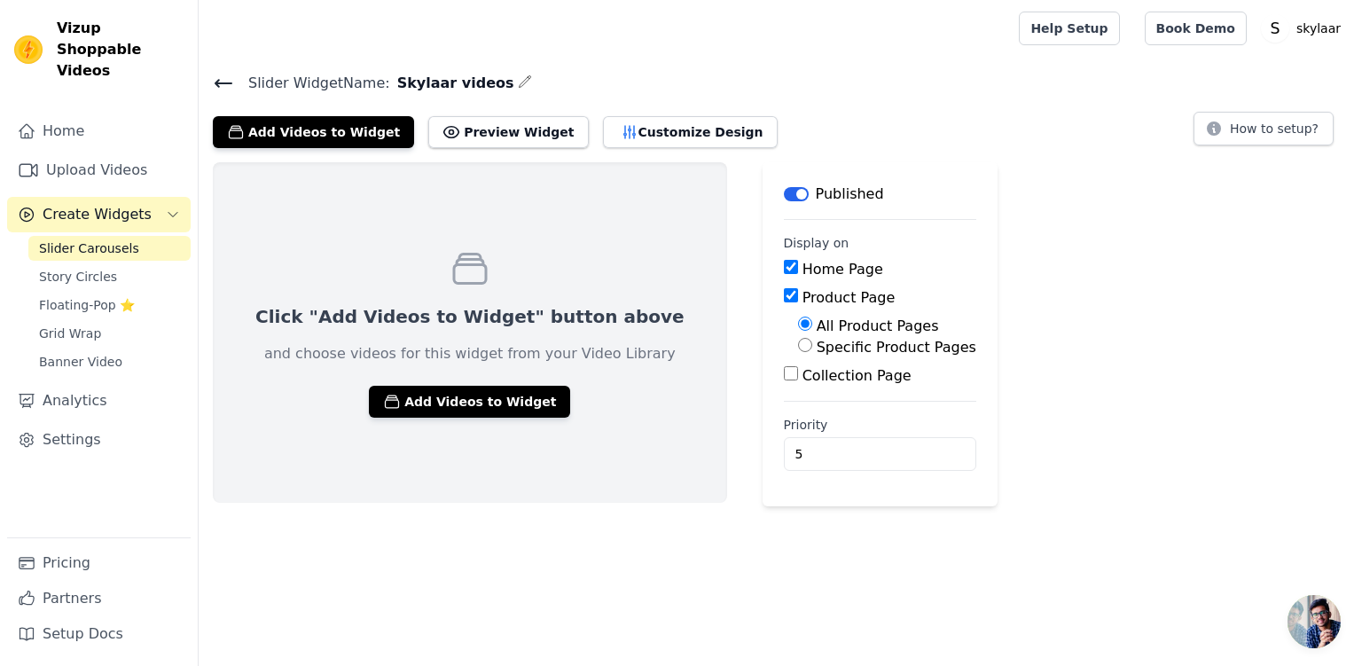
click at [477, 132] on button "Preview Widget" at bounding box center [508, 132] width 160 height 32
click at [630, 137] on button "Customize Design" at bounding box center [690, 132] width 175 height 32
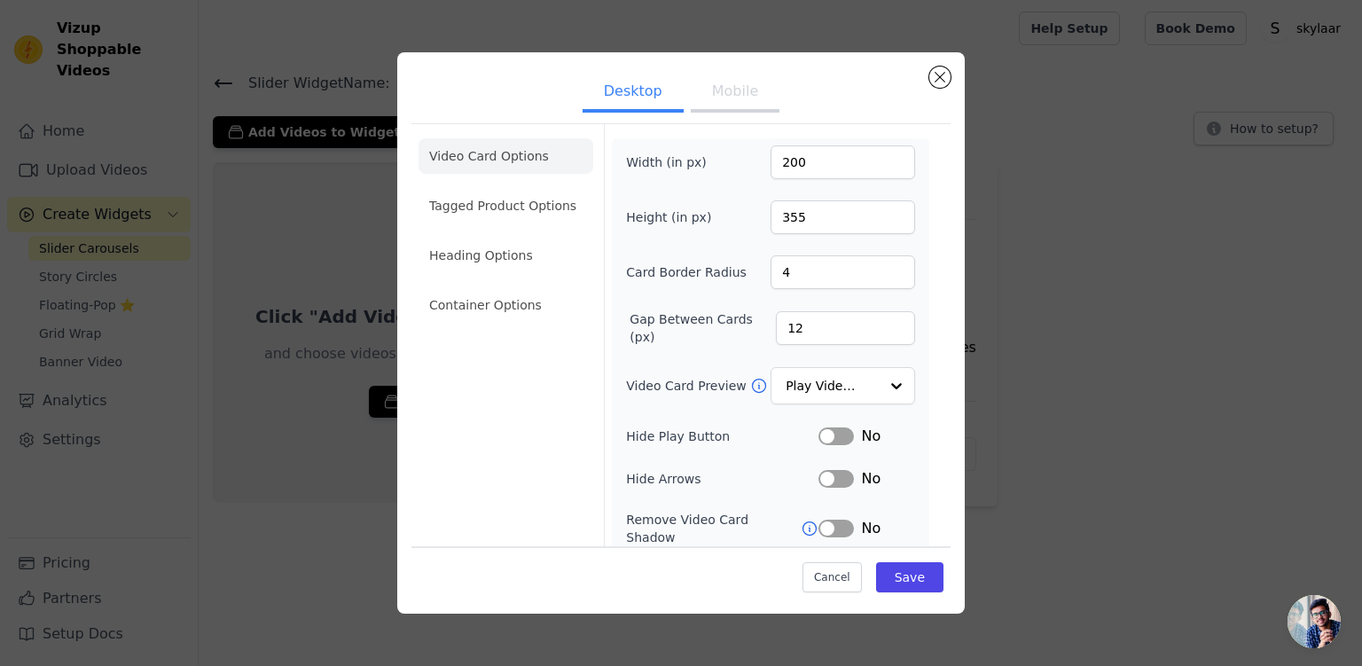
click at [537, 287] on li "Tagged Product Options" at bounding box center [505, 304] width 175 height 35
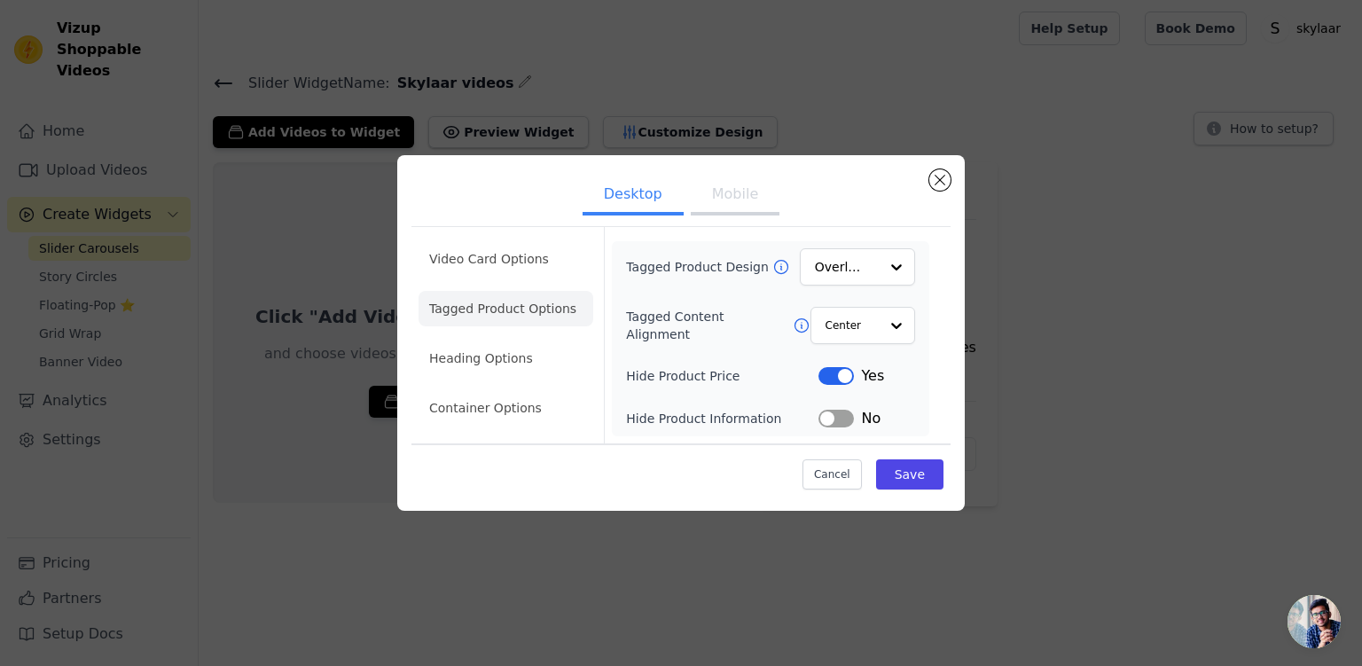
click at [843, 380] on button "Label" at bounding box center [835, 376] width 35 height 18
click at [844, 378] on button "Label" at bounding box center [835, 376] width 35 height 18
click at [909, 480] on button "Save" at bounding box center [909, 474] width 67 height 30
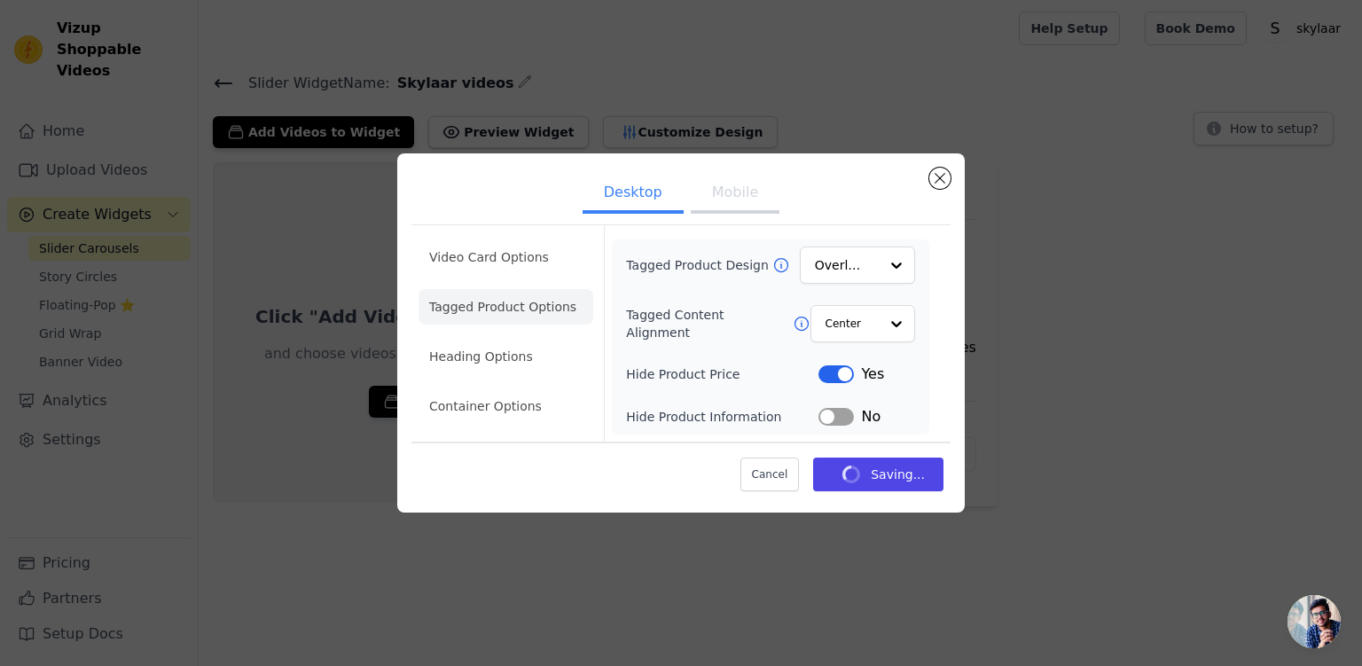
click at [940, 178] on button "Close modal" at bounding box center [939, 178] width 21 height 21
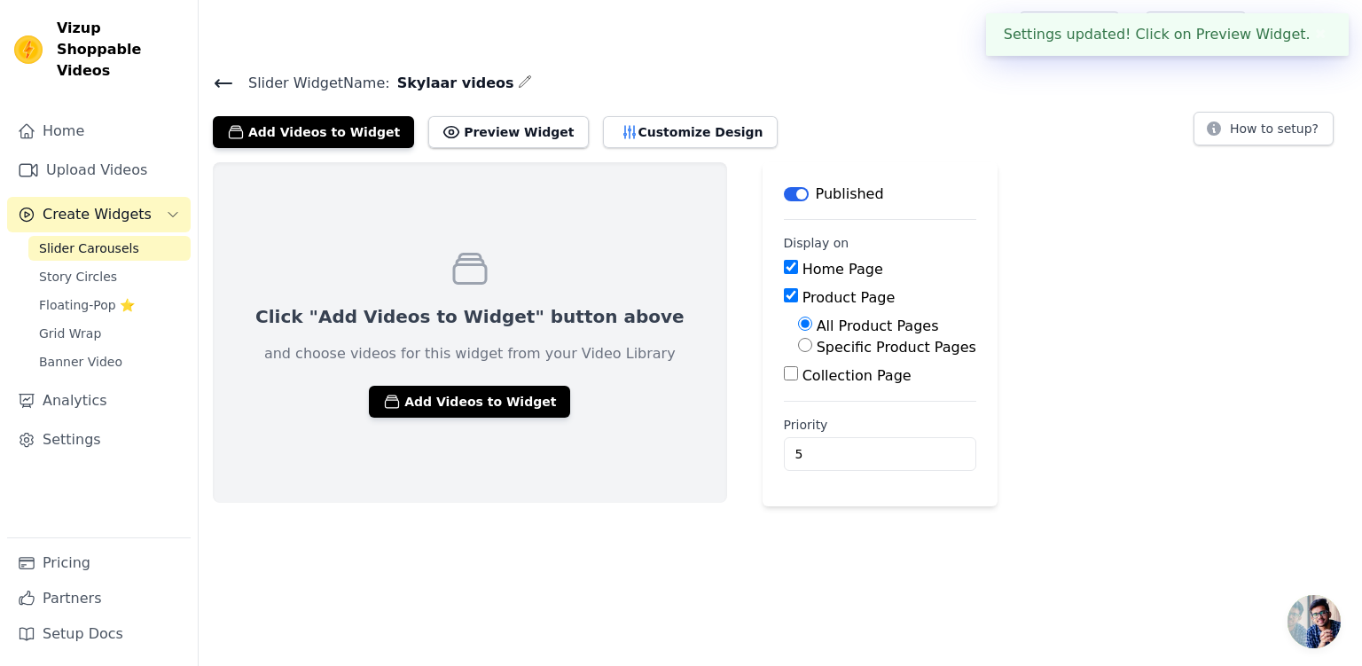
click at [650, 138] on button "Customize Design" at bounding box center [690, 132] width 175 height 32
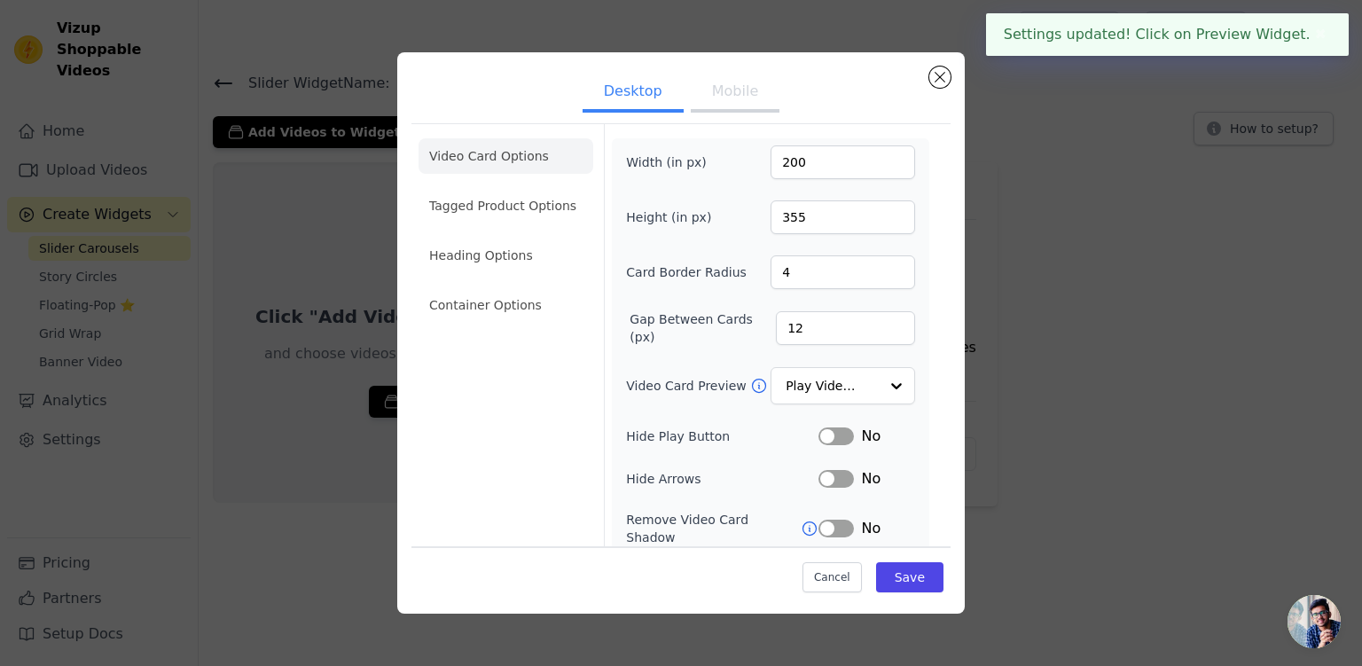
click at [727, 89] on button "Mobile" at bounding box center [735, 93] width 89 height 39
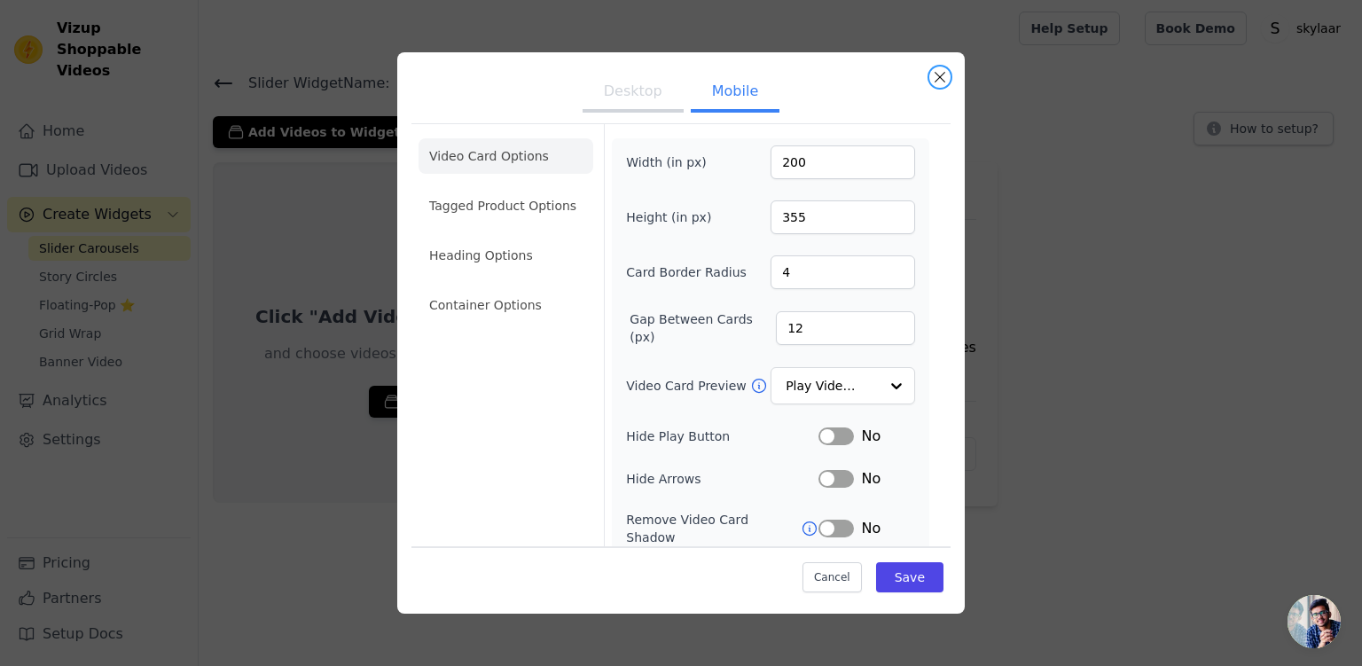
click at [940, 77] on button "Close modal" at bounding box center [939, 76] width 21 height 21
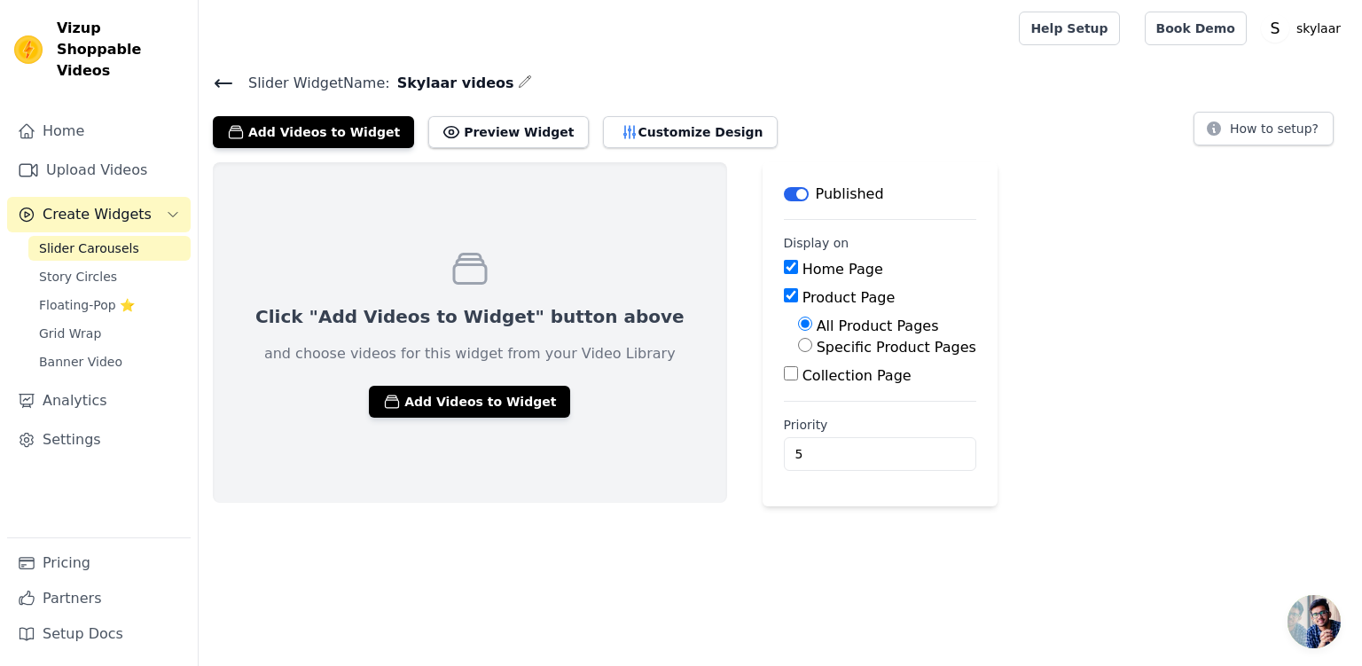
click at [494, 128] on button "Preview Widget" at bounding box center [508, 132] width 160 height 32
click at [1276, 131] on button "How to setup?" at bounding box center [1263, 129] width 140 height 34
